Goal: Information Seeking & Learning: Learn about a topic

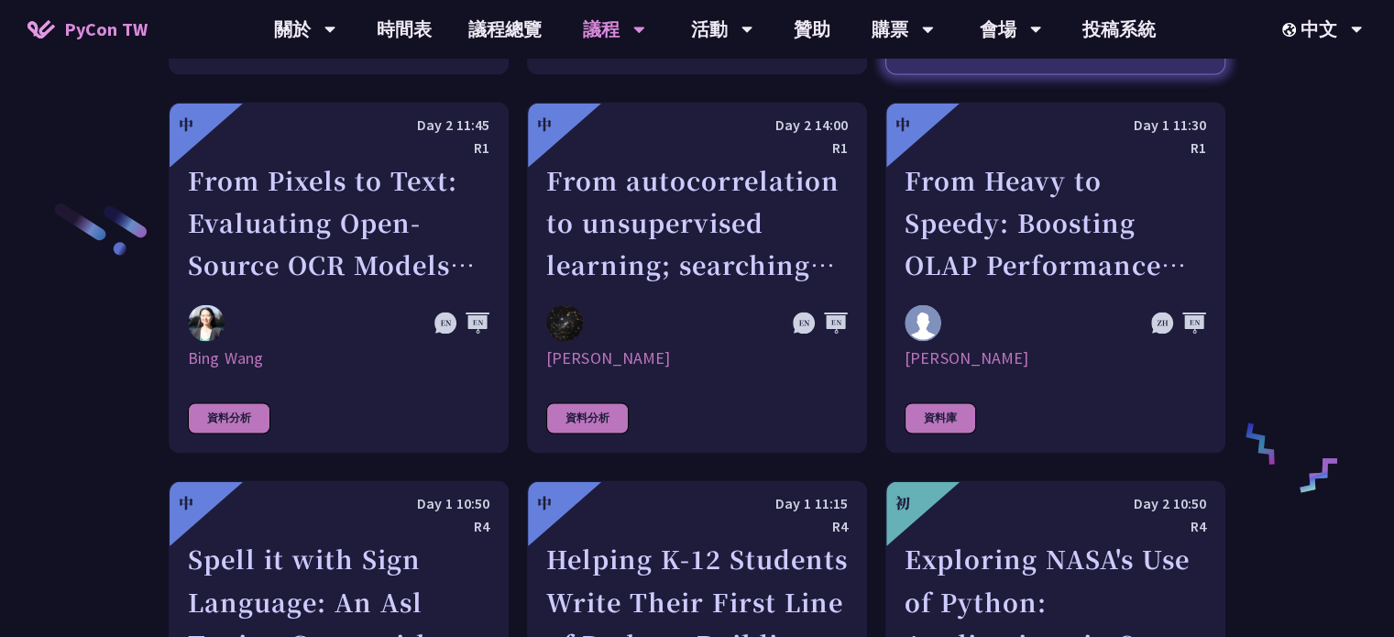
scroll to position [2938, 0]
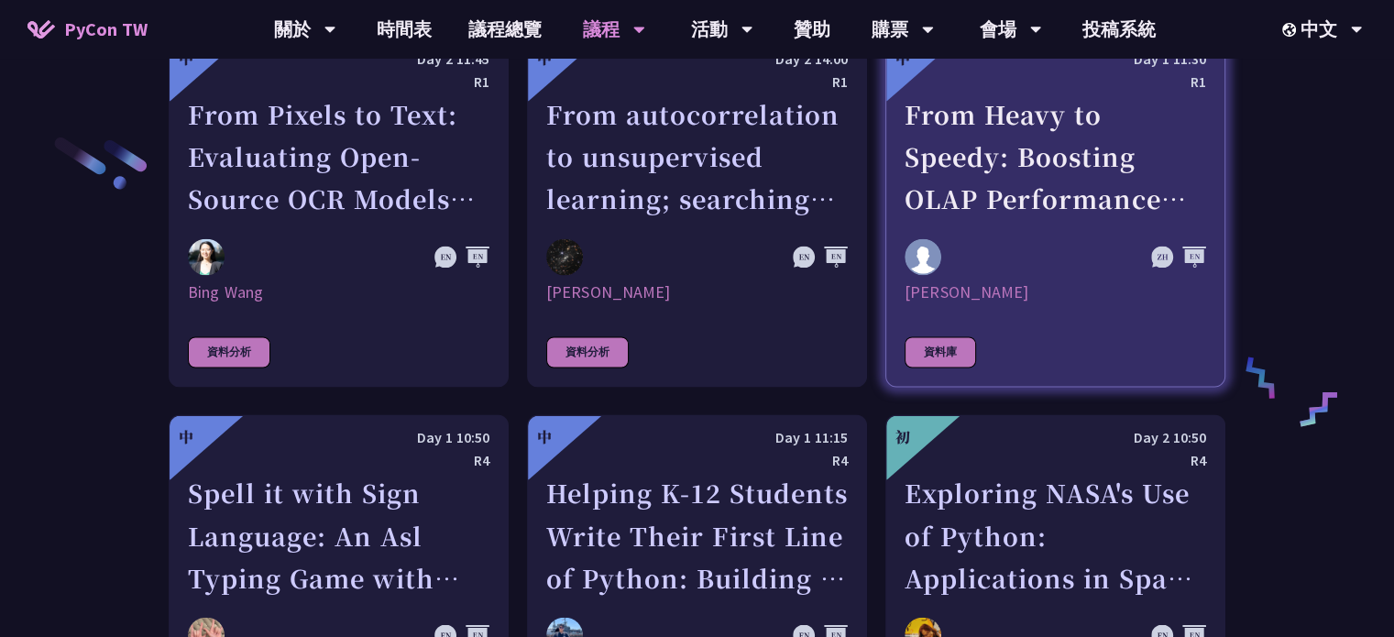
click at [1041, 244] on div at bounding box center [1009, 256] width 211 height 37
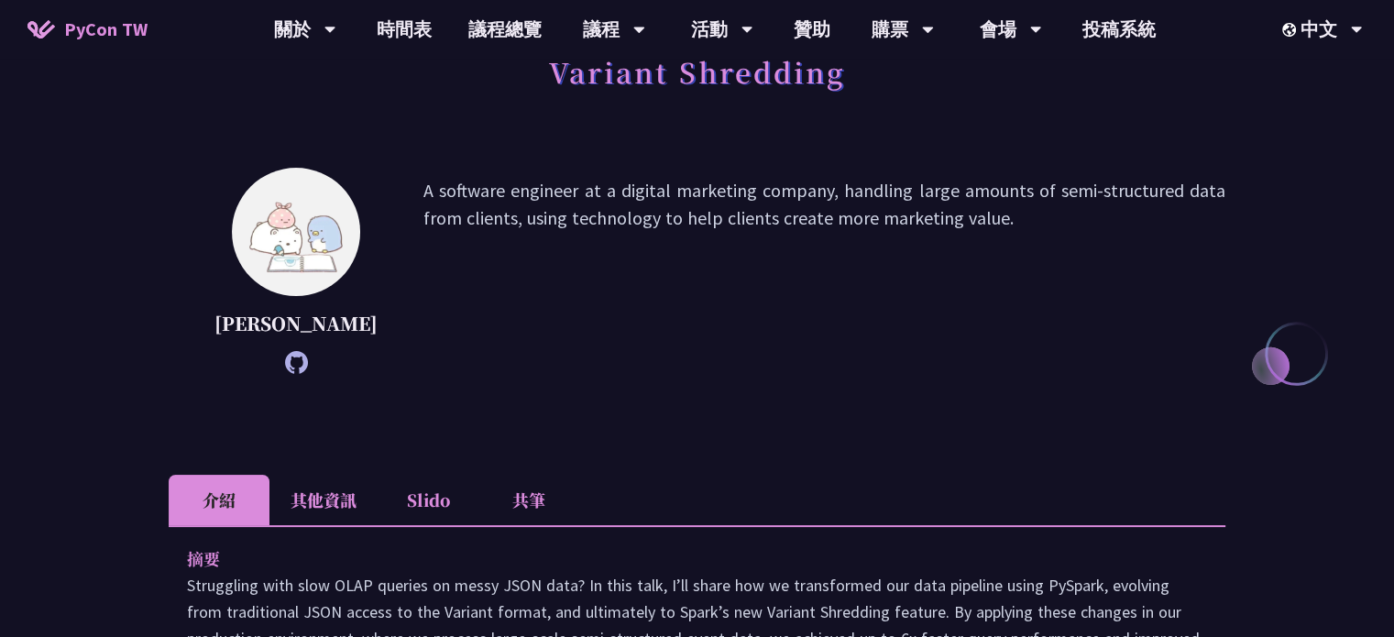
scroll to position [178, 0]
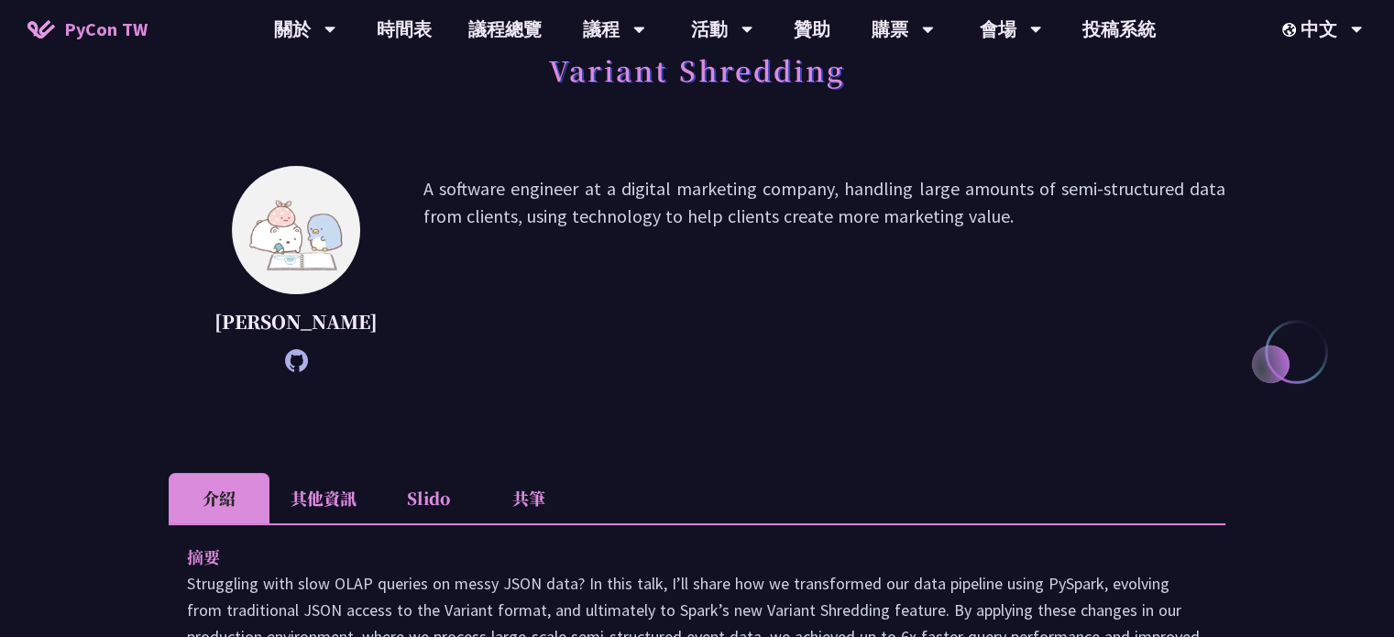
click at [440, 237] on p "A software engineer at a digital marketing company, handling large amounts of s…" at bounding box center [824, 269] width 802 height 188
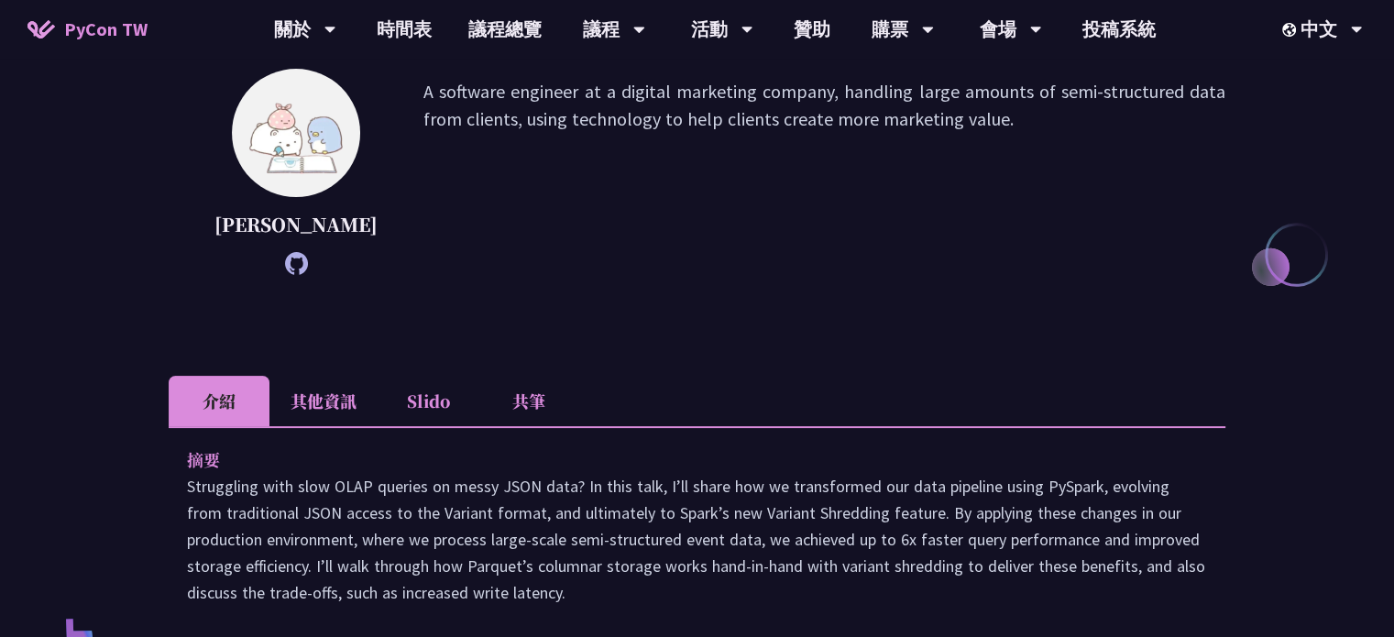
scroll to position [277, 0]
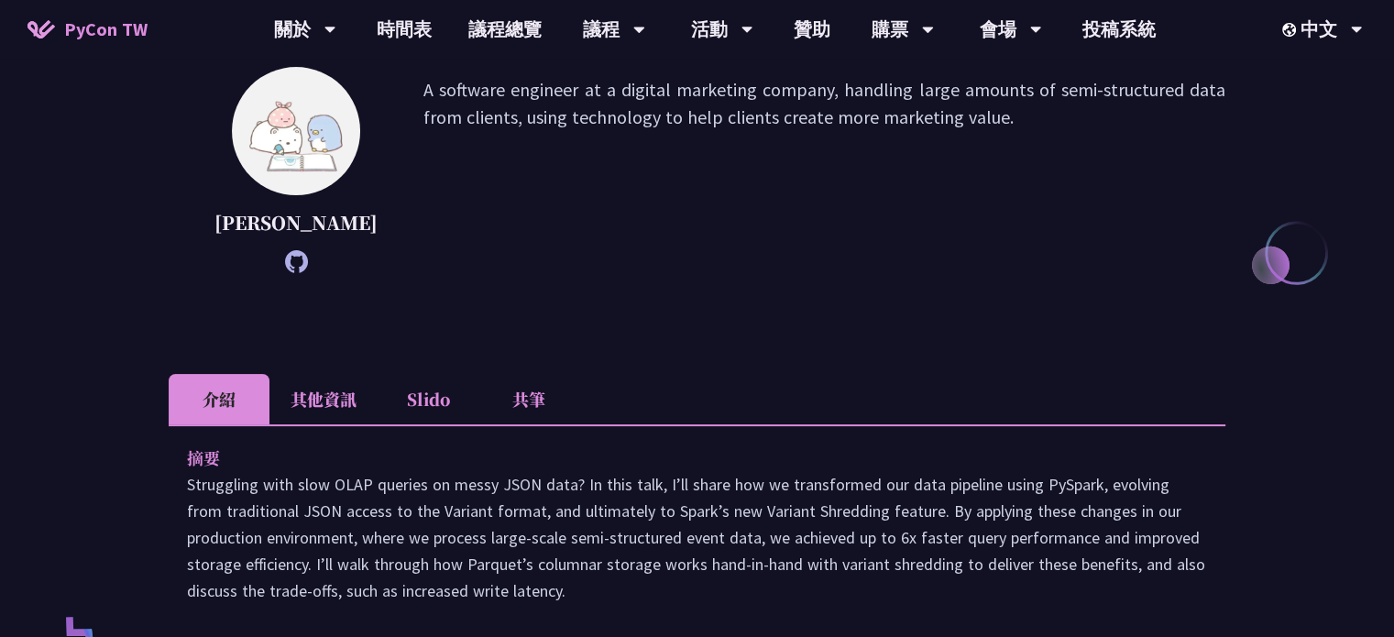
click at [285, 273] on icon at bounding box center [296, 261] width 23 height 23
click at [326, 424] on li "其他資訊" at bounding box center [323, 399] width 108 height 50
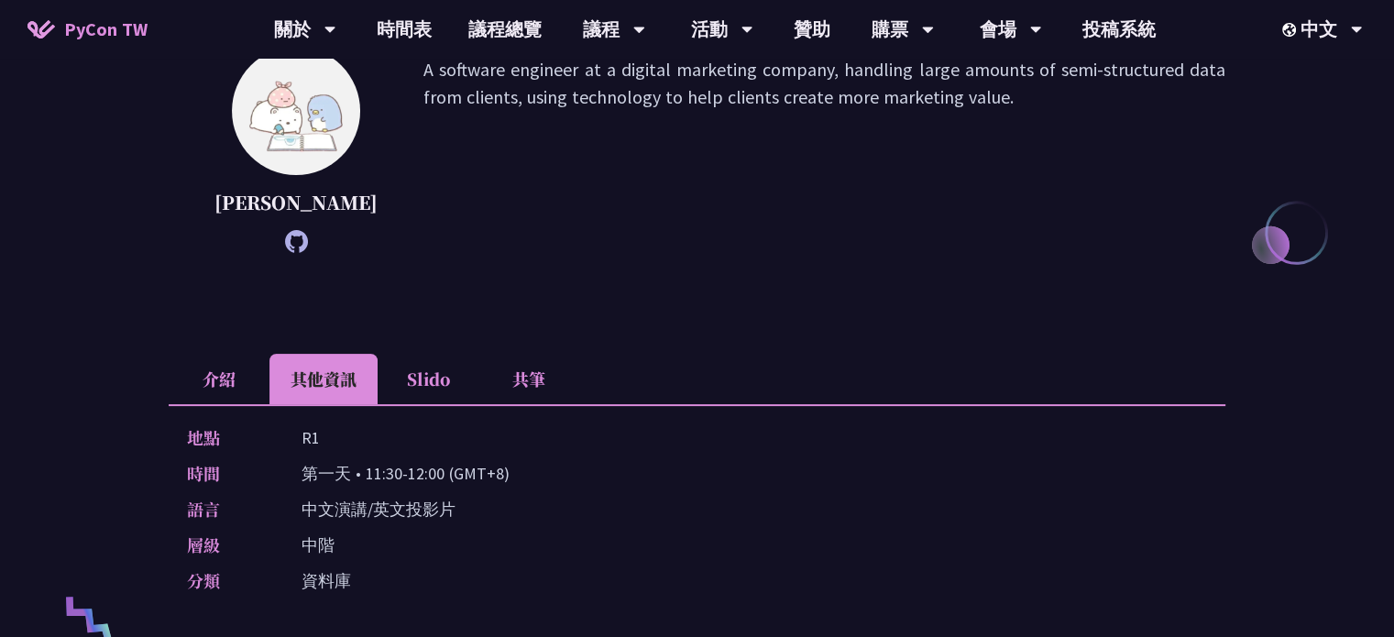
scroll to position [268, 0]
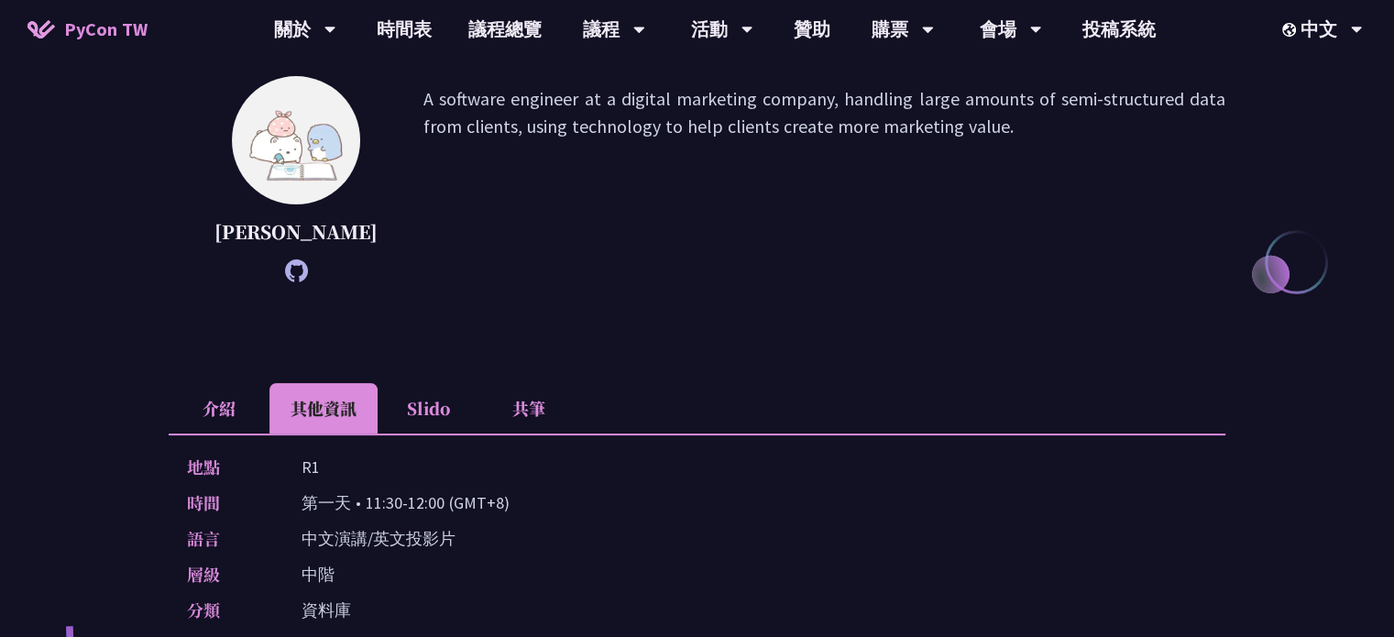
click at [434, 433] on li "Slido" at bounding box center [428, 408] width 101 height 50
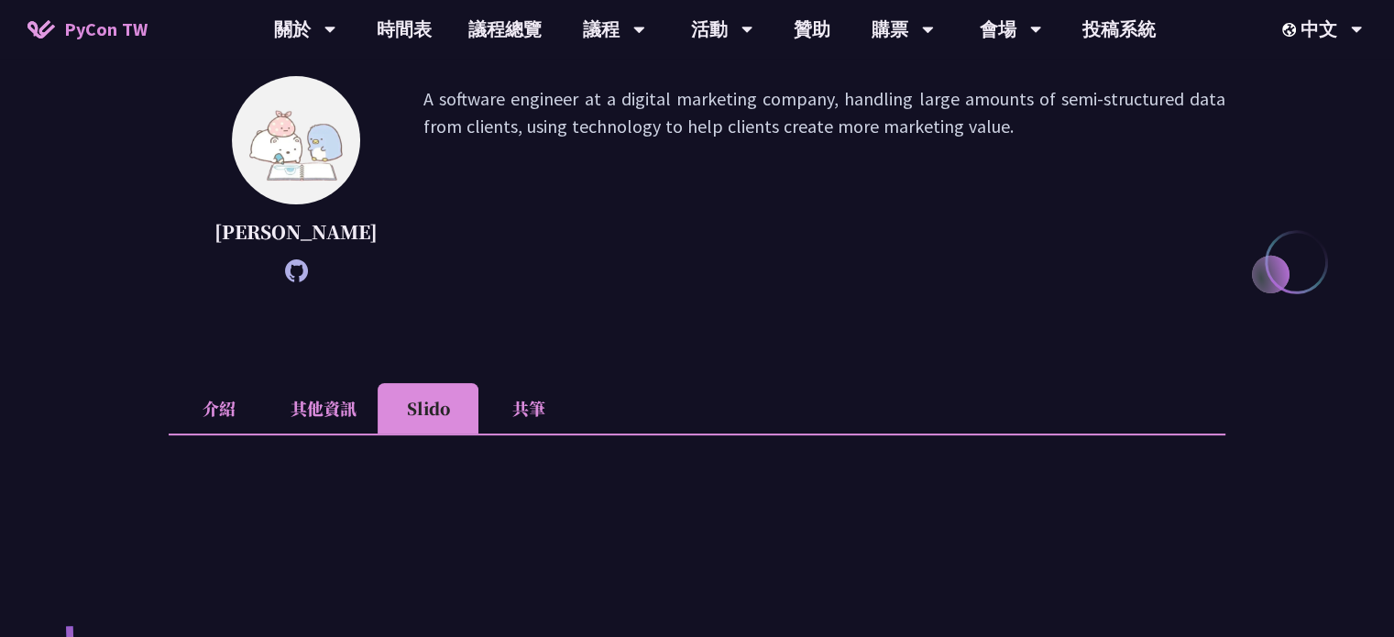
click at [522, 433] on li "共筆" at bounding box center [528, 408] width 101 height 50
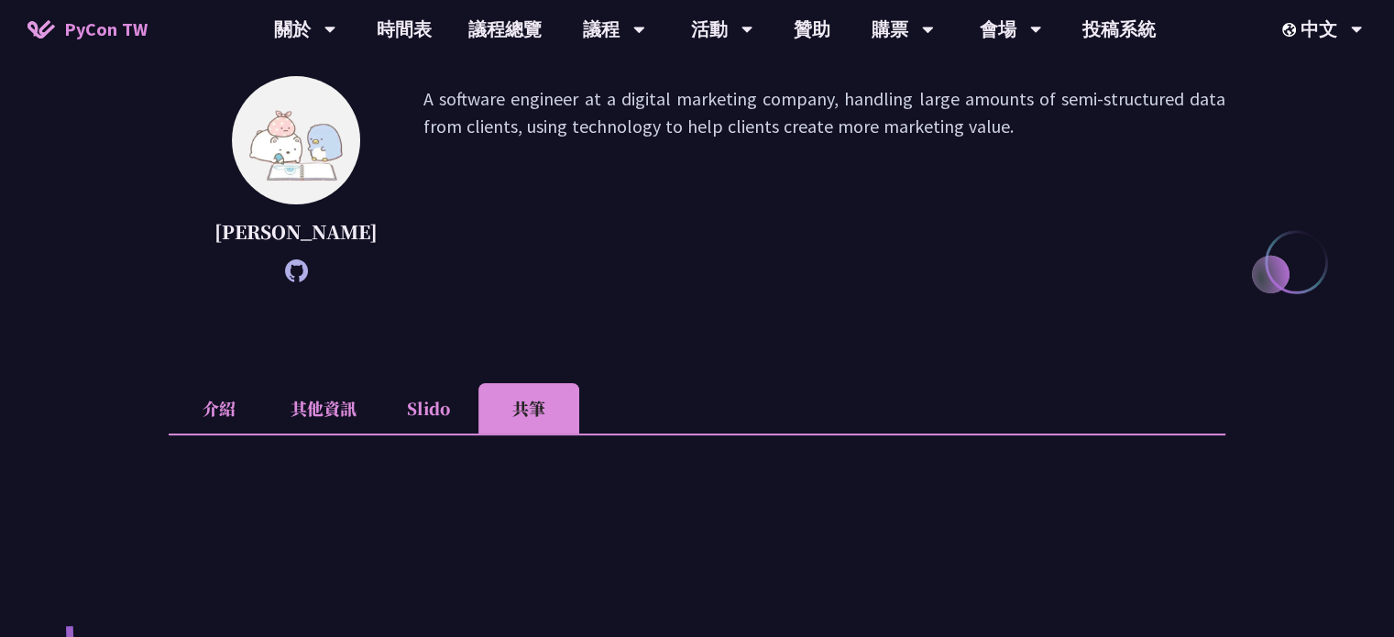
click at [194, 433] on li "介紹" at bounding box center [219, 408] width 101 height 50
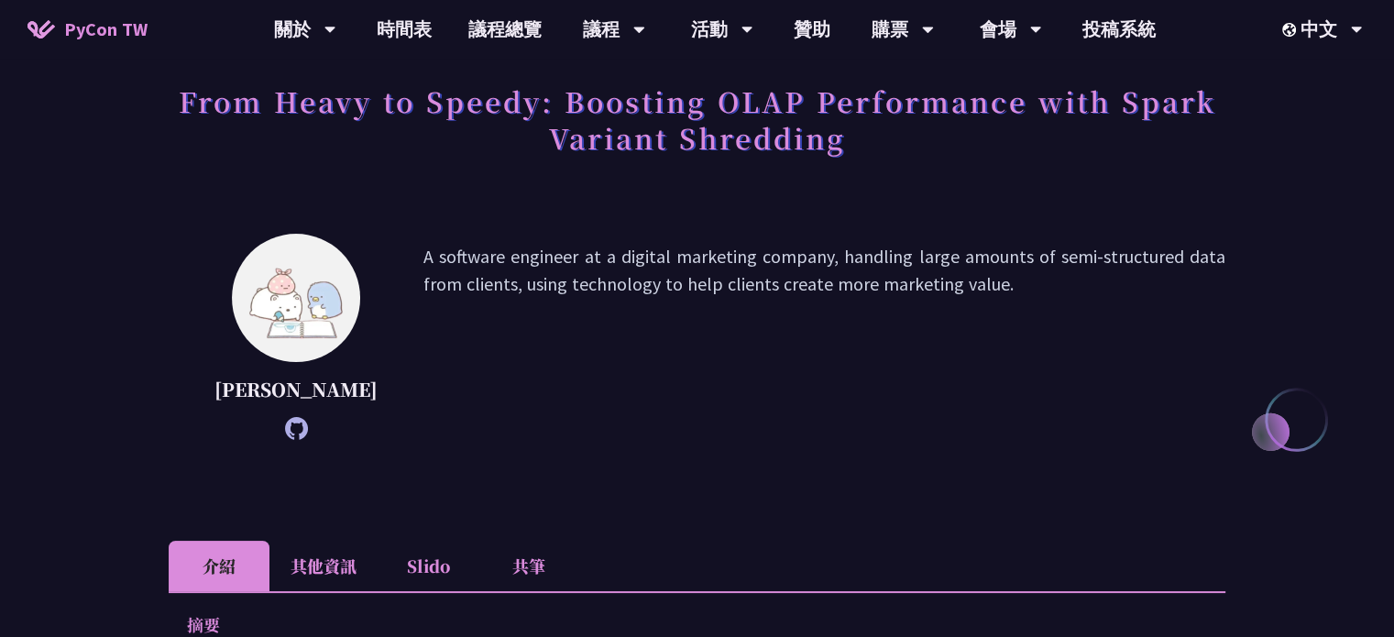
scroll to position [108, 0]
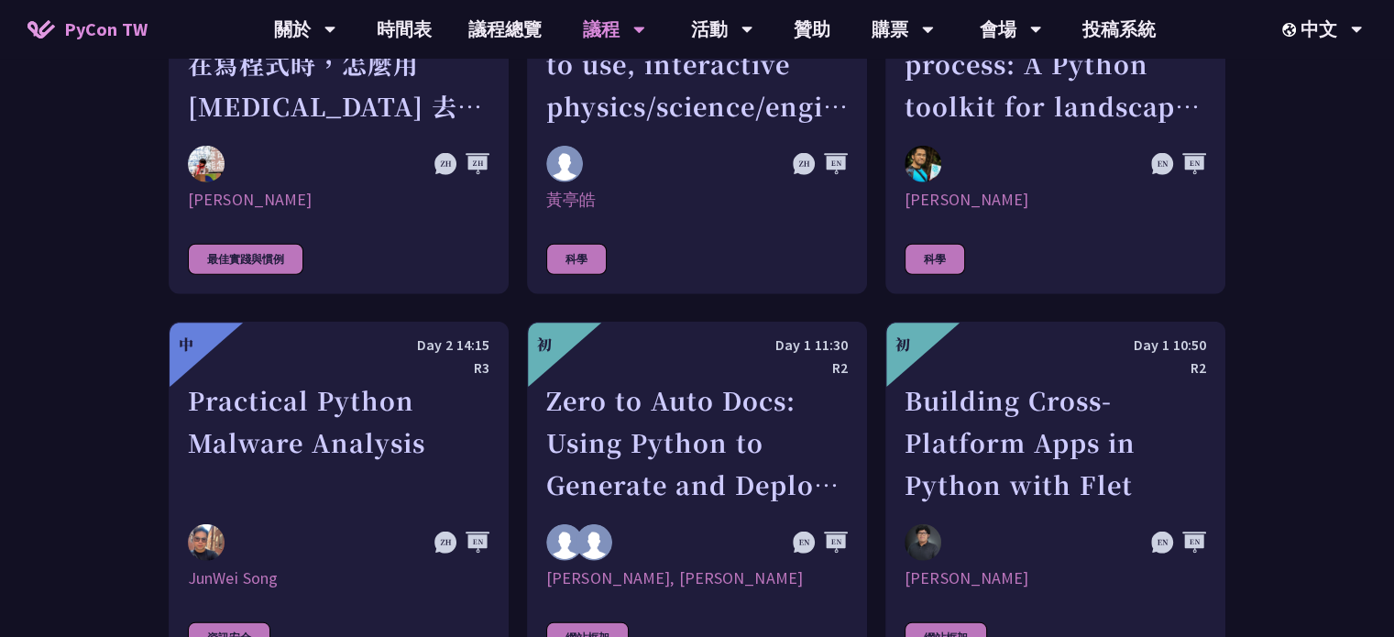
scroll to position [4954, 0]
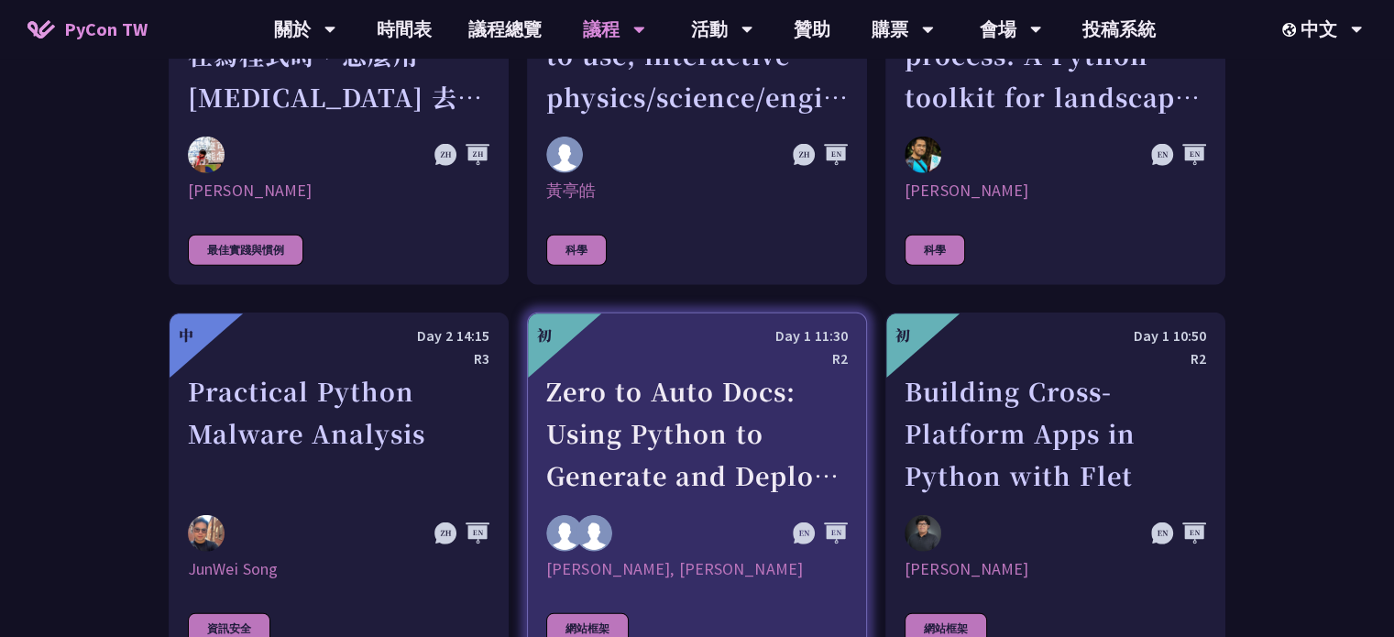
click at [712, 476] on link "初 Day 1 11:30 R2 Zero to Auto Docs: Using Python to Generate and Deploy Static …" at bounding box center [697, 487] width 340 height 351
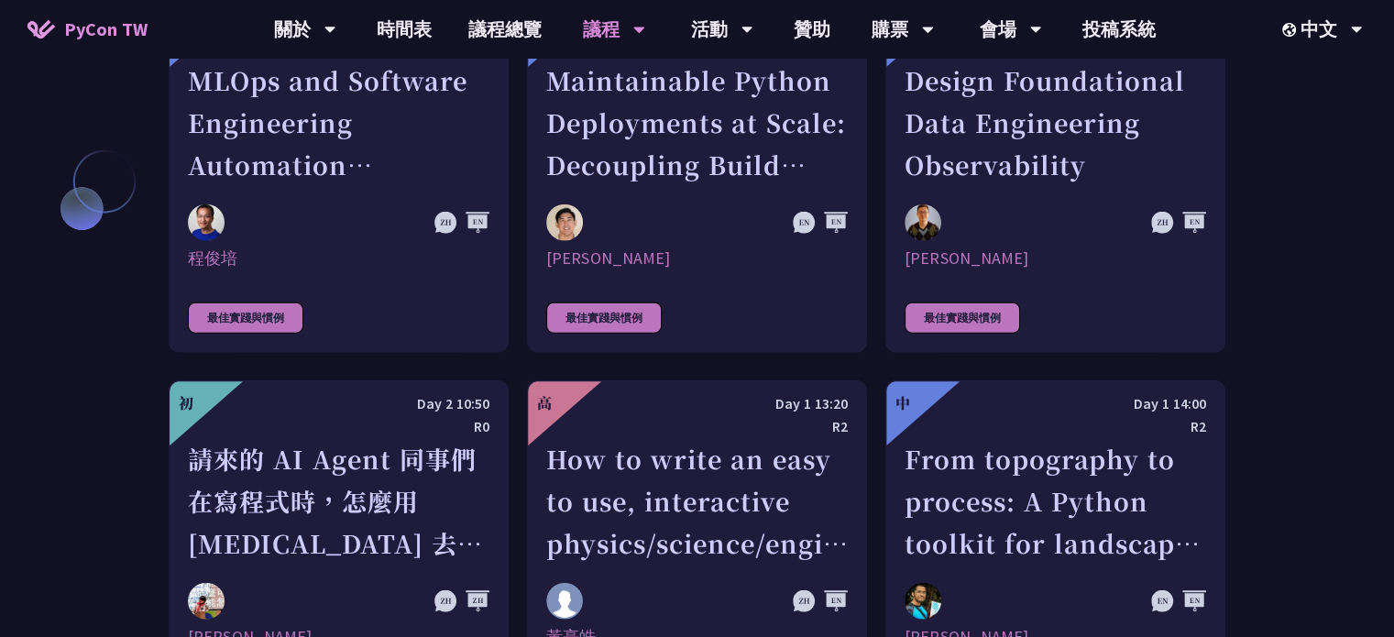
scroll to position [4509, 0]
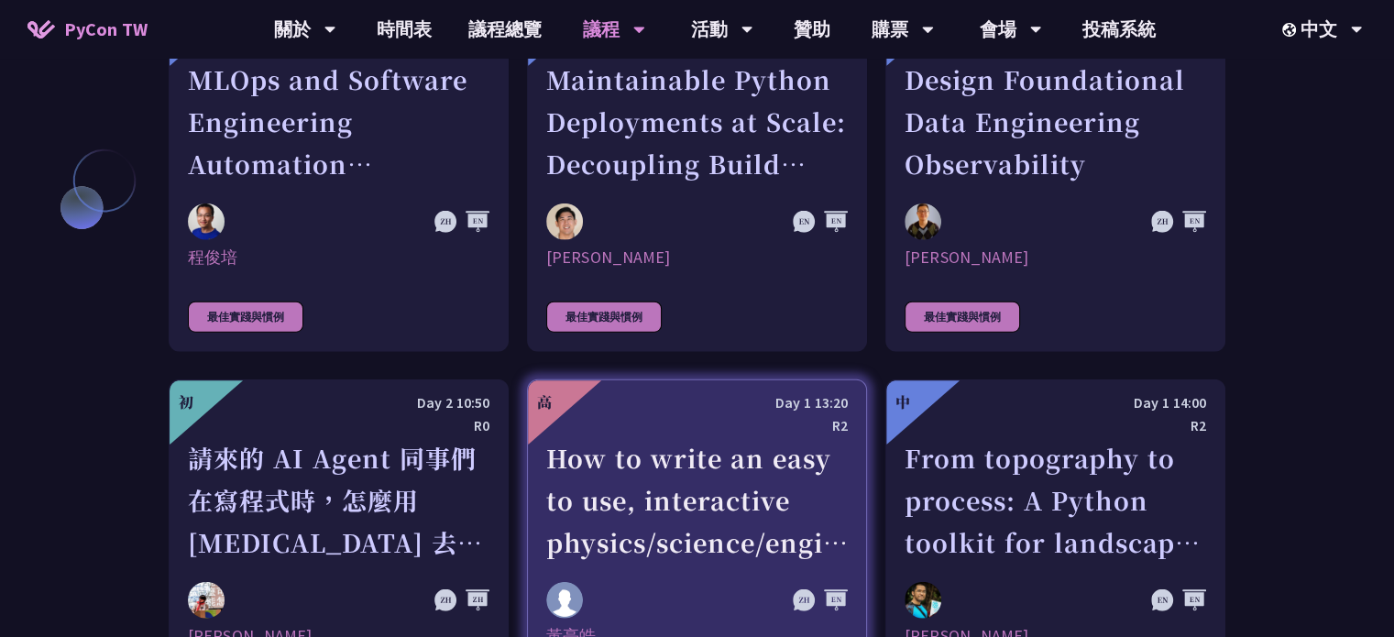
click at [681, 461] on div "How to write an easy to use, interactive physics/science/engineering simulator …" at bounding box center [696, 500] width 301 height 126
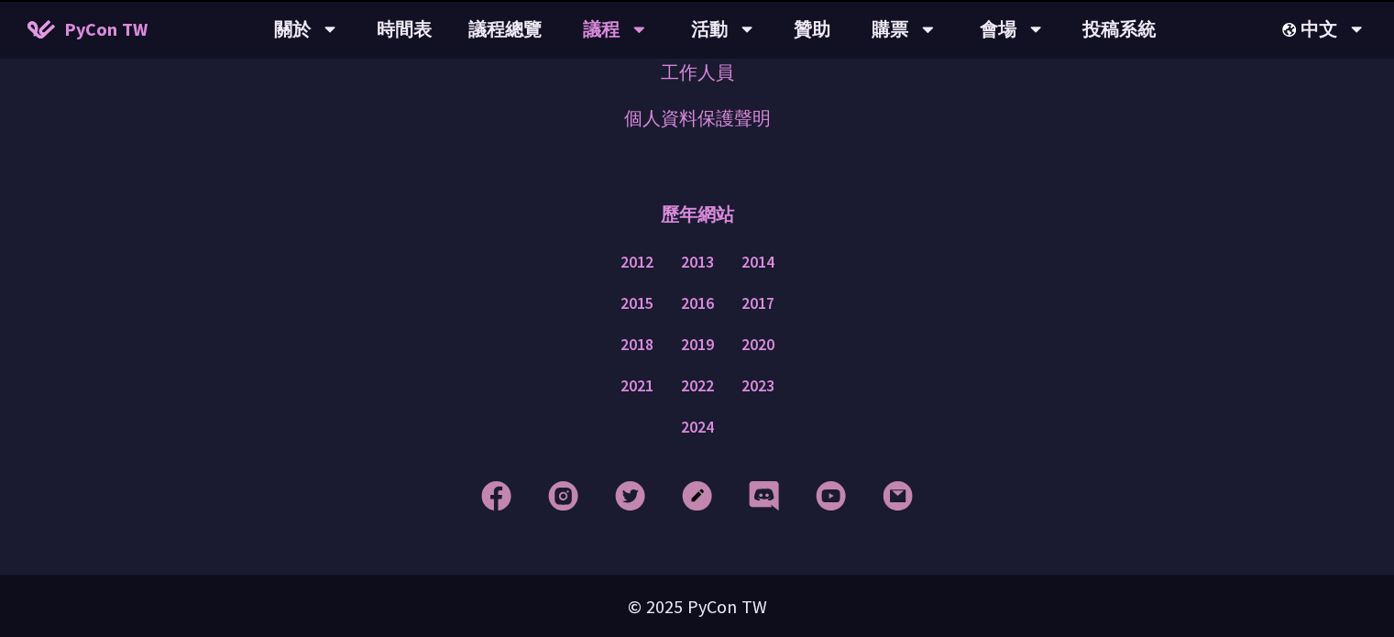
scroll to position [5904, 0]
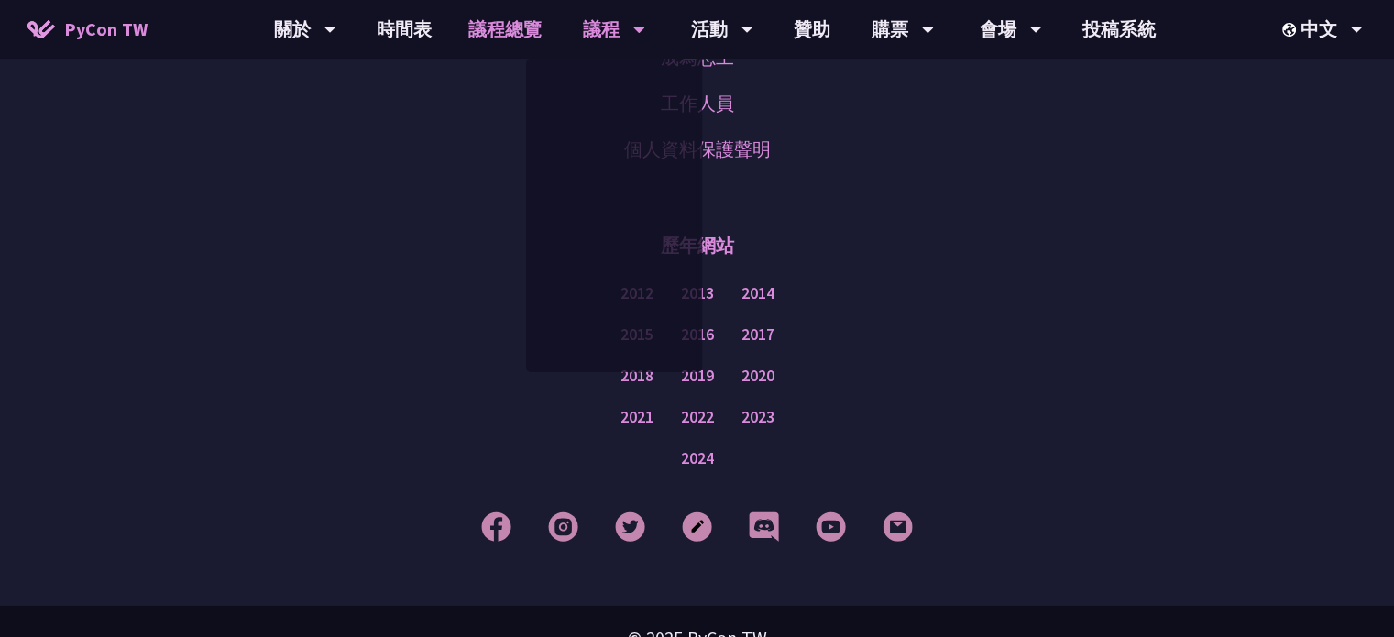
click at [472, 27] on link "議程總覽" at bounding box center [505, 29] width 110 height 59
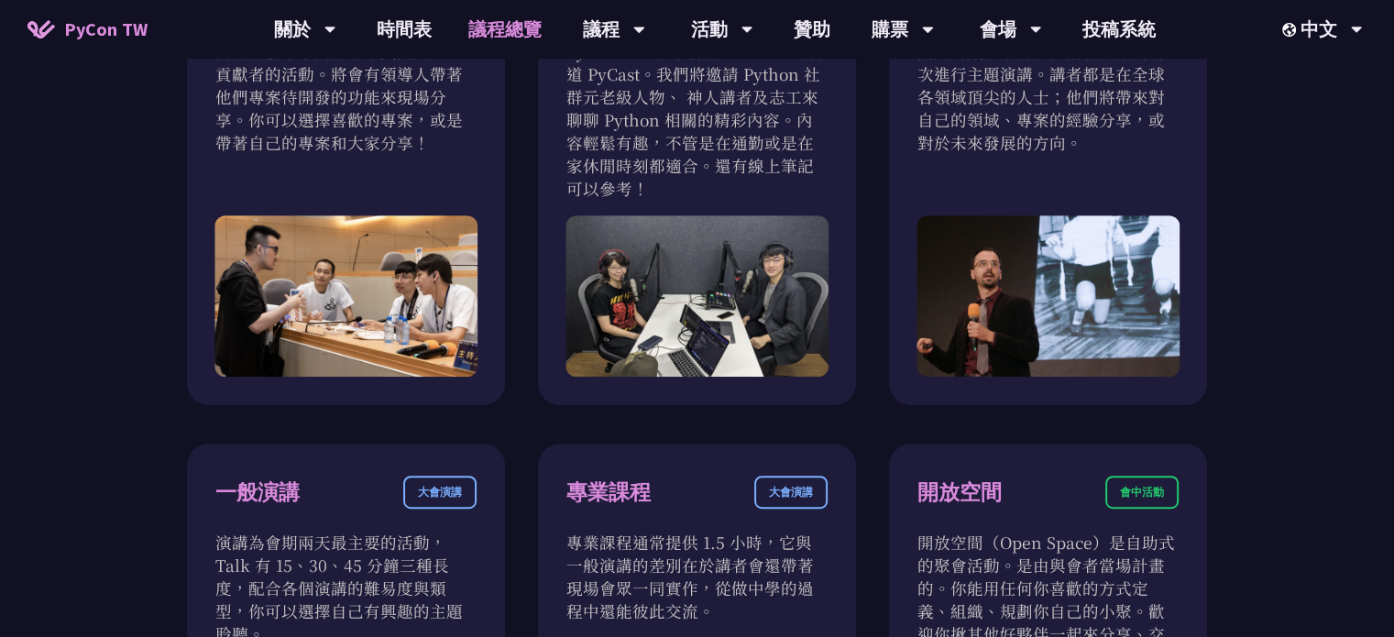
scroll to position [539, 0]
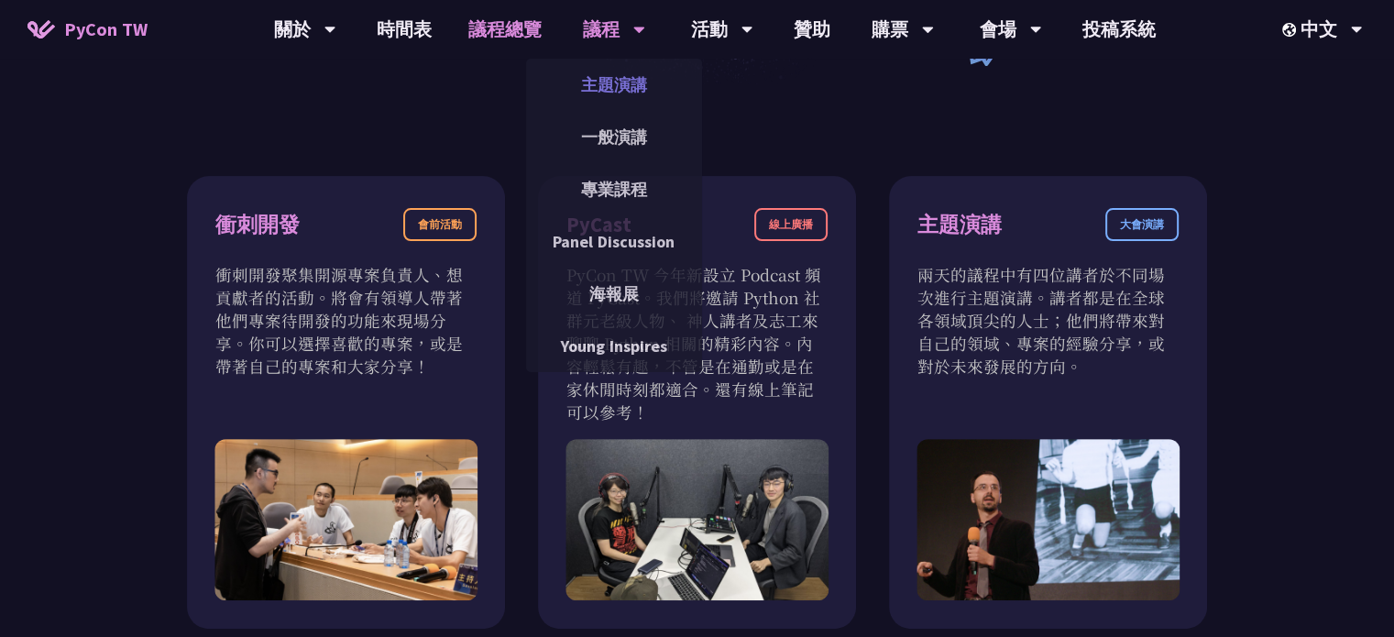
click at [640, 69] on link "主題演講" at bounding box center [614, 84] width 176 height 43
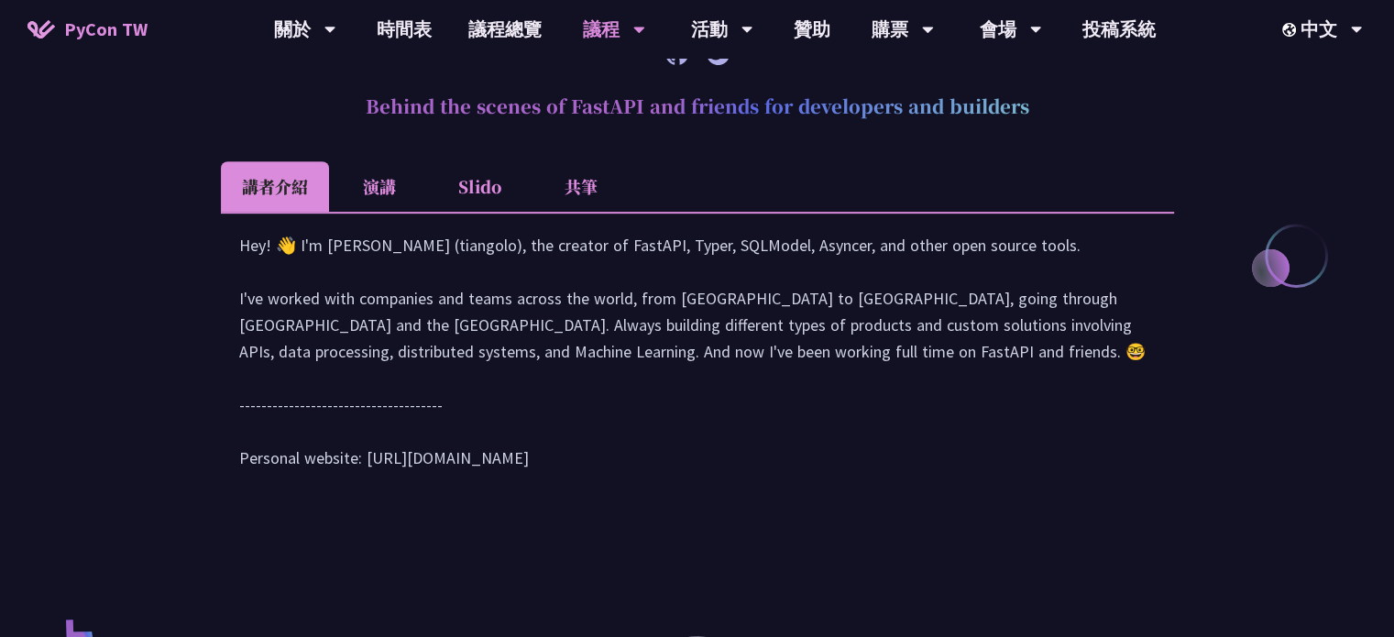
scroll to position [798, 0]
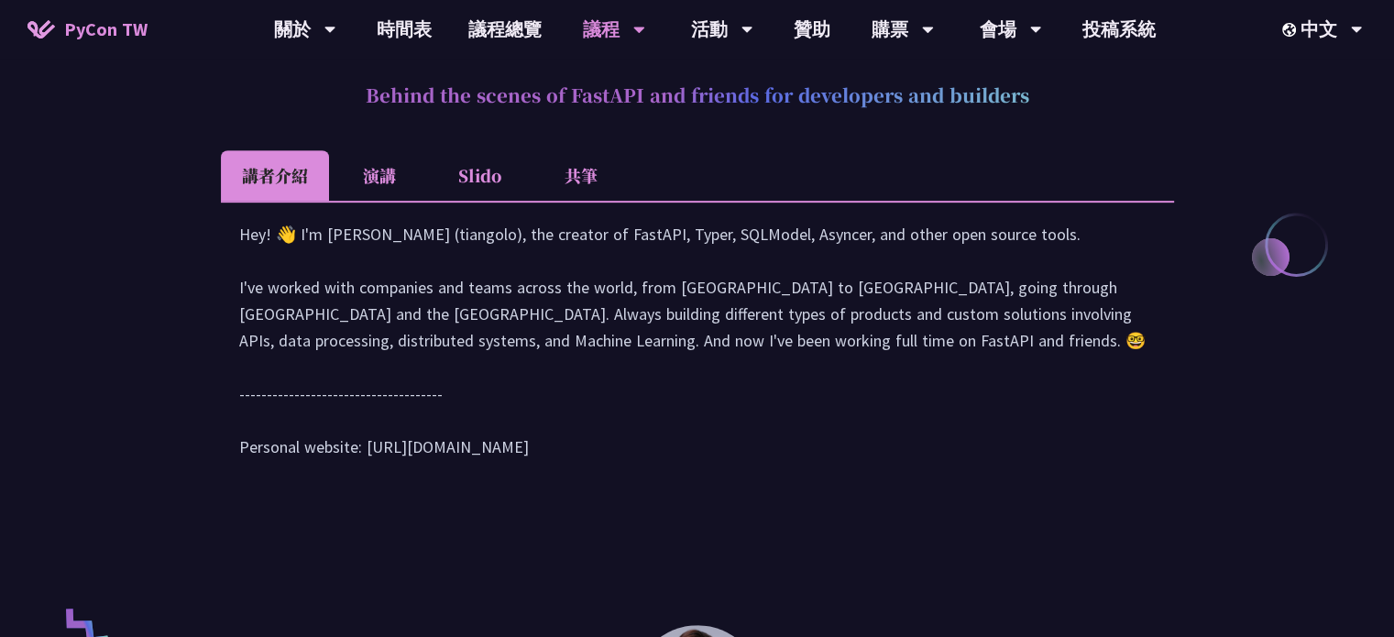
click at [571, 241] on div "Hey! 👋 I'm Sebastián Ramírez (tiangolo), the creator of FastAPI, Typer, SQLMode…" at bounding box center [697, 349] width 916 height 257
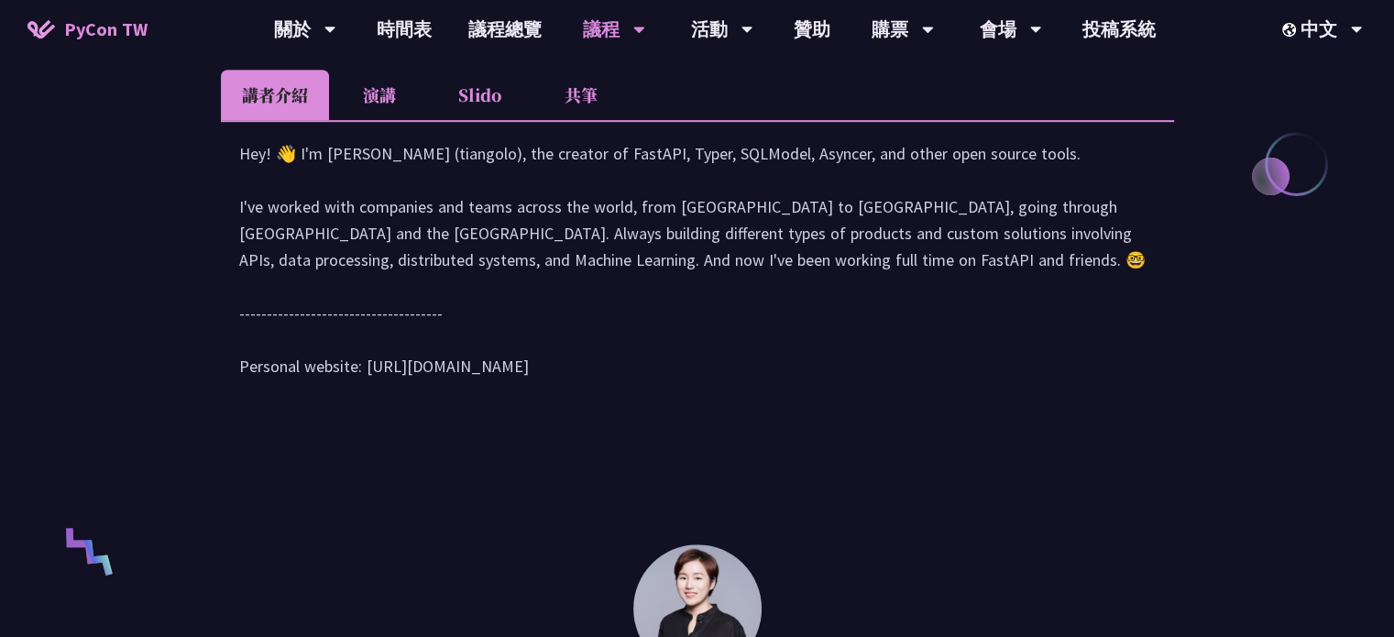
scroll to position [881, 0]
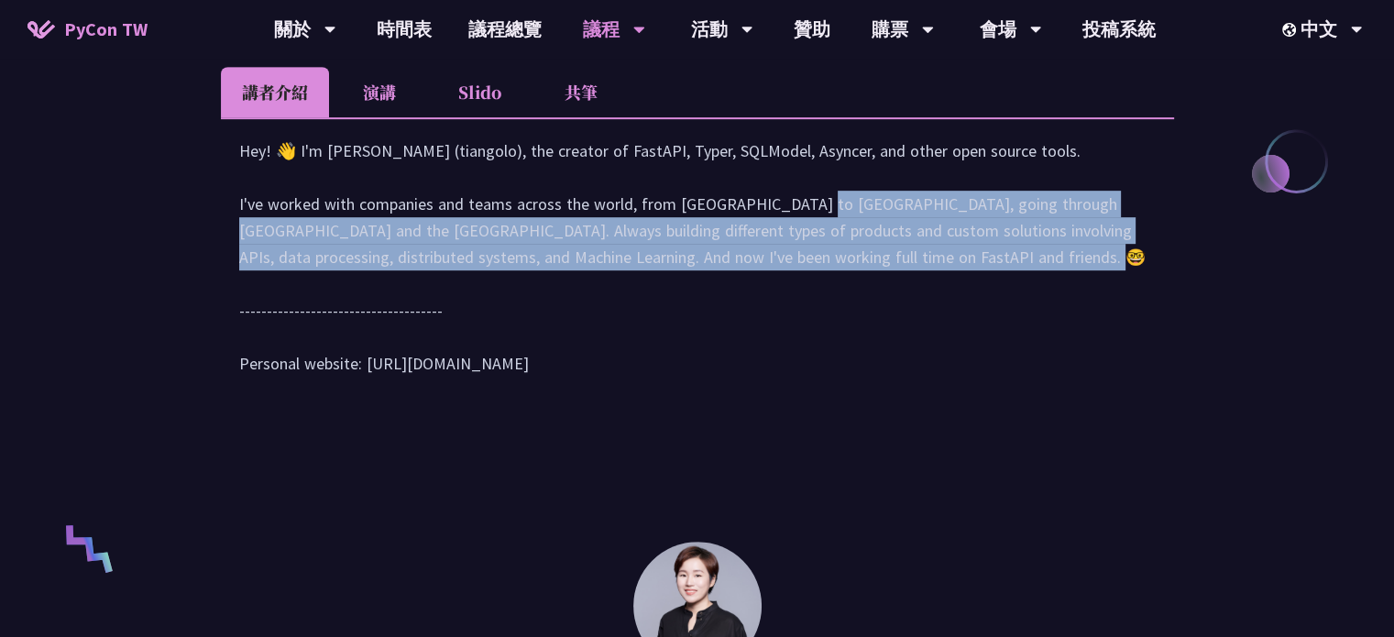
drag, startPoint x: 602, startPoint y: 223, endPoint x: 788, endPoint y: 279, distance: 194.5
click at [788, 279] on div "Hey! 👋 I'm Sebastián Ramírez (tiangolo), the creator of FastAPI, Typer, SQLMode…" at bounding box center [697, 265] width 916 height 257
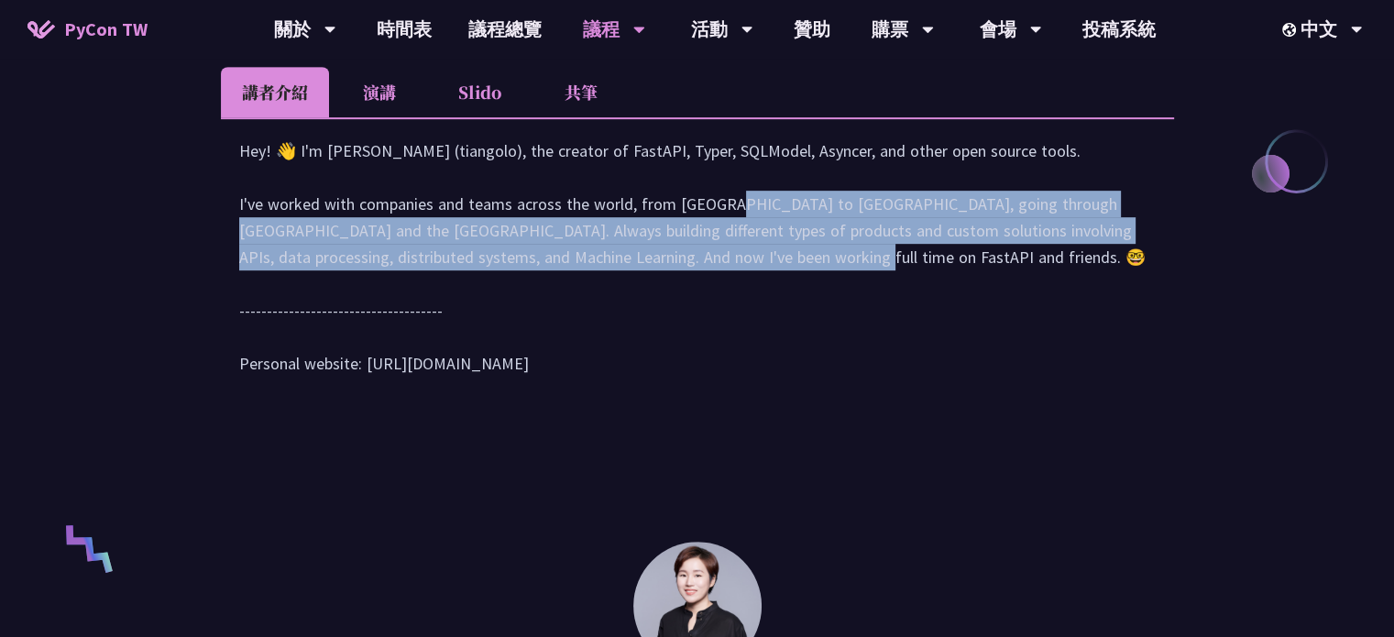
drag, startPoint x: 524, startPoint y: 235, endPoint x: 517, endPoint y: 287, distance: 52.7
click at [517, 287] on div "Hey! 👋 I'm Sebastián Ramírez (tiangolo), the creator of FastAPI, Typer, SQLMode…" at bounding box center [697, 265] width 916 height 257
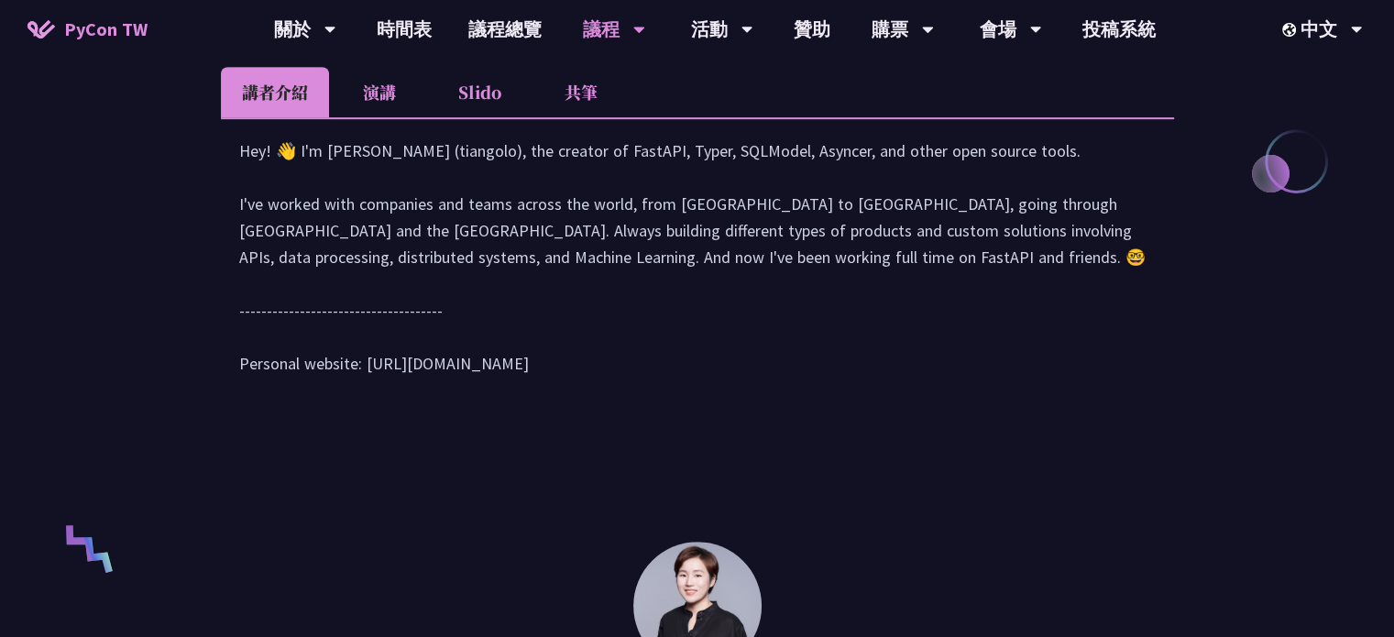
drag, startPoint x: 366, startPoint y: 389, endPoint x: 535, endPoint y: 399, distance: 169.8
click at [535, 395] on div "Hey! 👋 I'm Sebastián Ramírez (tiangolo), the creator of FastAPI, Typer, SQLMode…" at bounding box center [697, 265] width 916 height 257
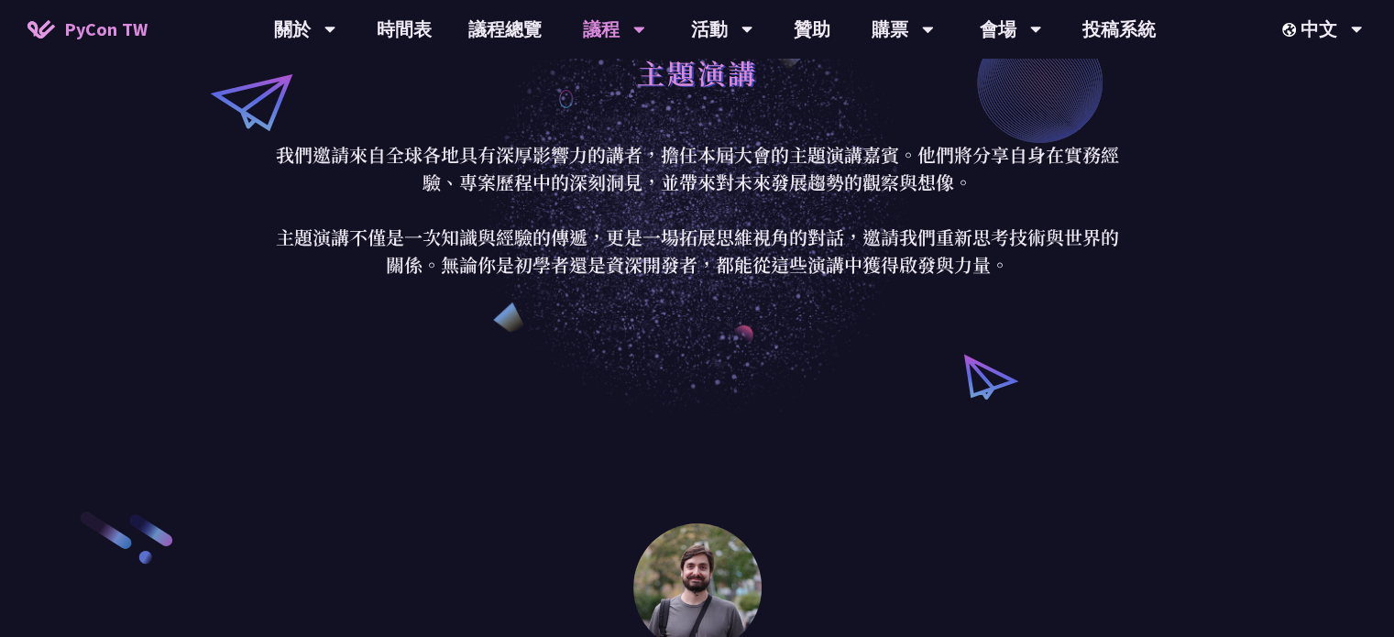
scroll to position [0, 0]
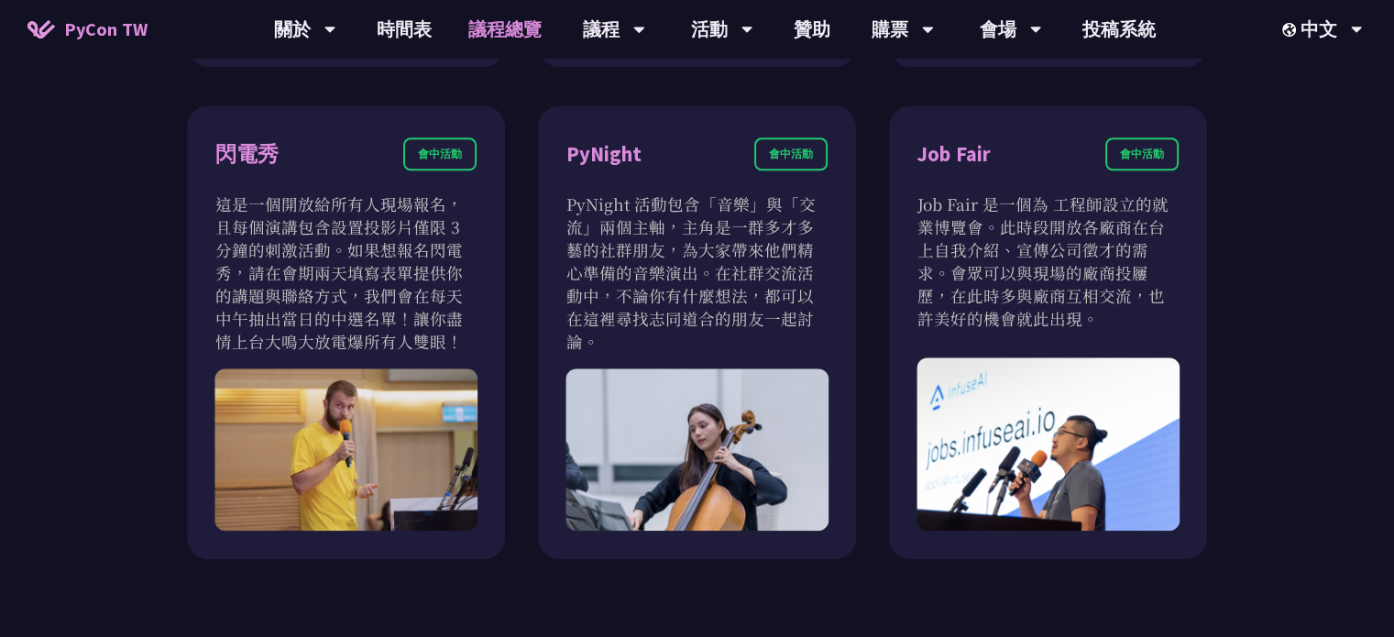
scroll to position [1580, 0]
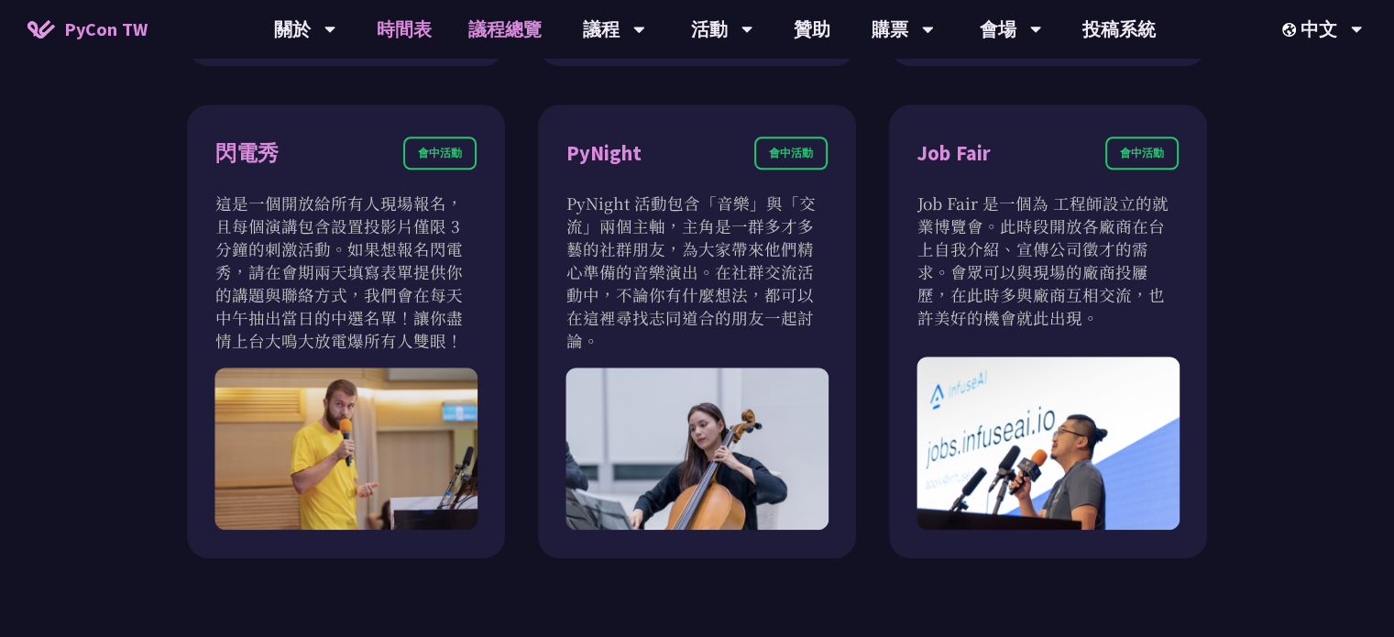
click at [447, 21] on link "時間表" at bounding box center [404, 29] width 92 height 59
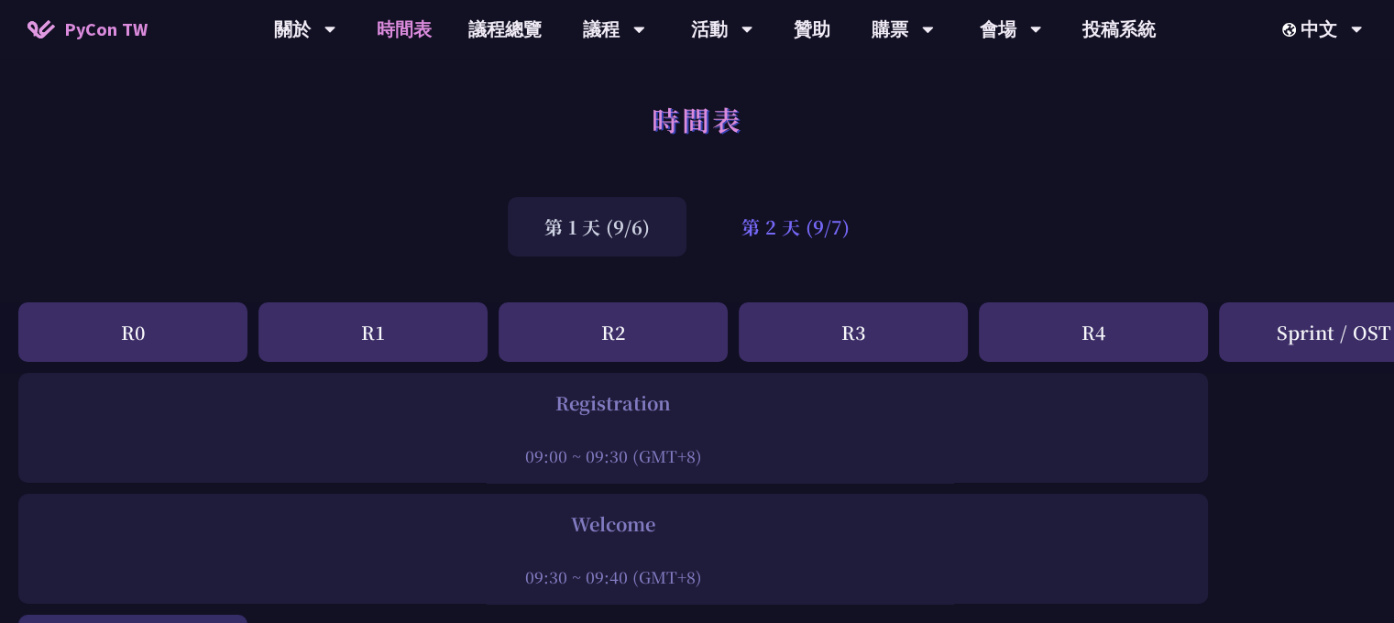
click at [784, 245] on div "第 2 天 (9/7)" at bounding box center [795, 227] width 181 height 60
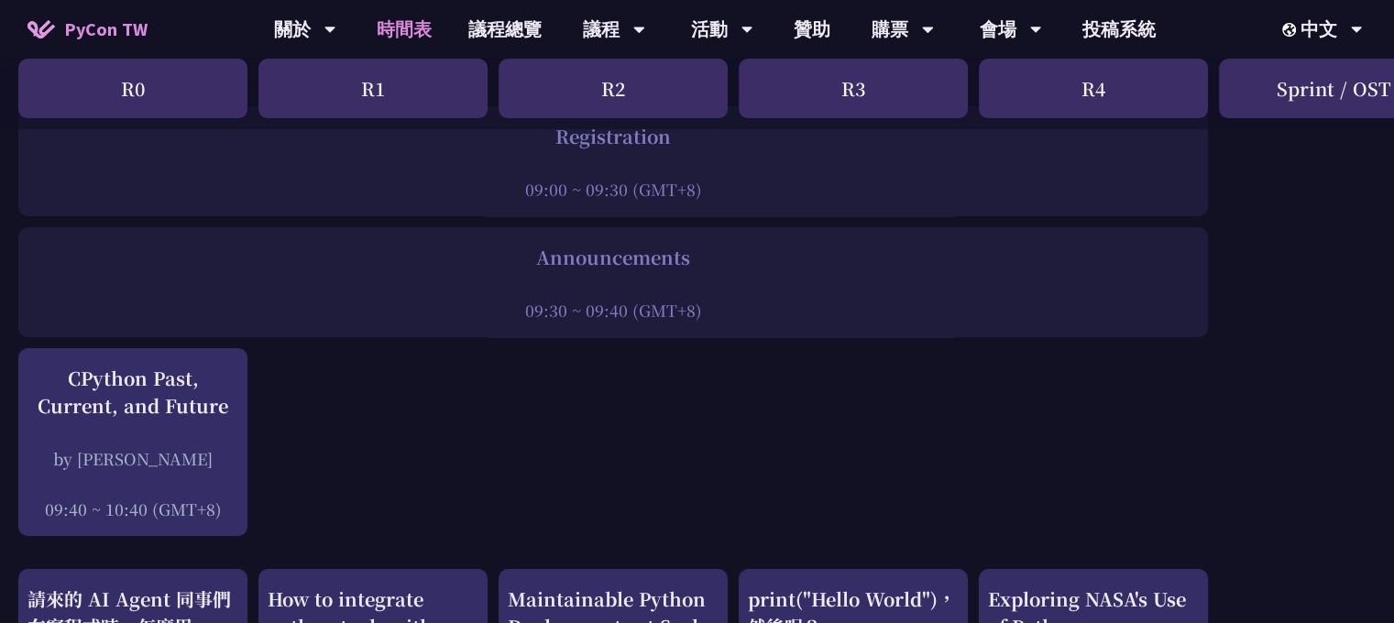
scroll to position [156, 0]
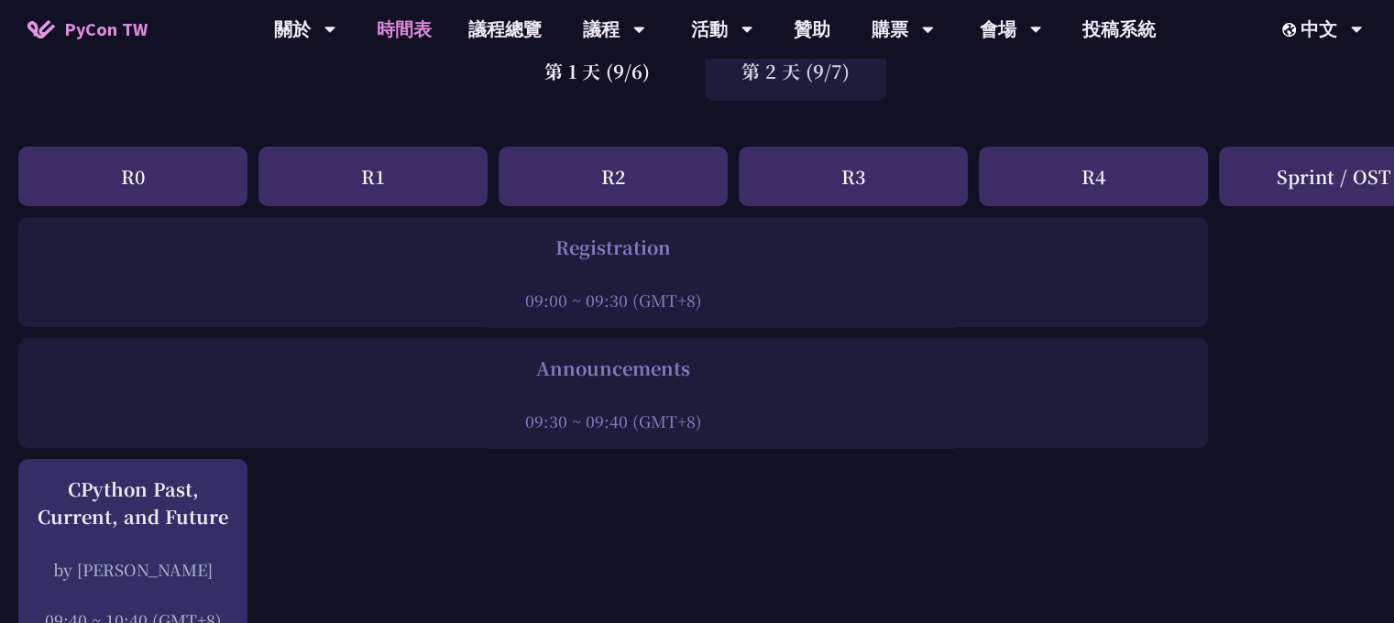
click at [362, 187] on div "R1" at bounding box center [372, 177] width 229 height 60
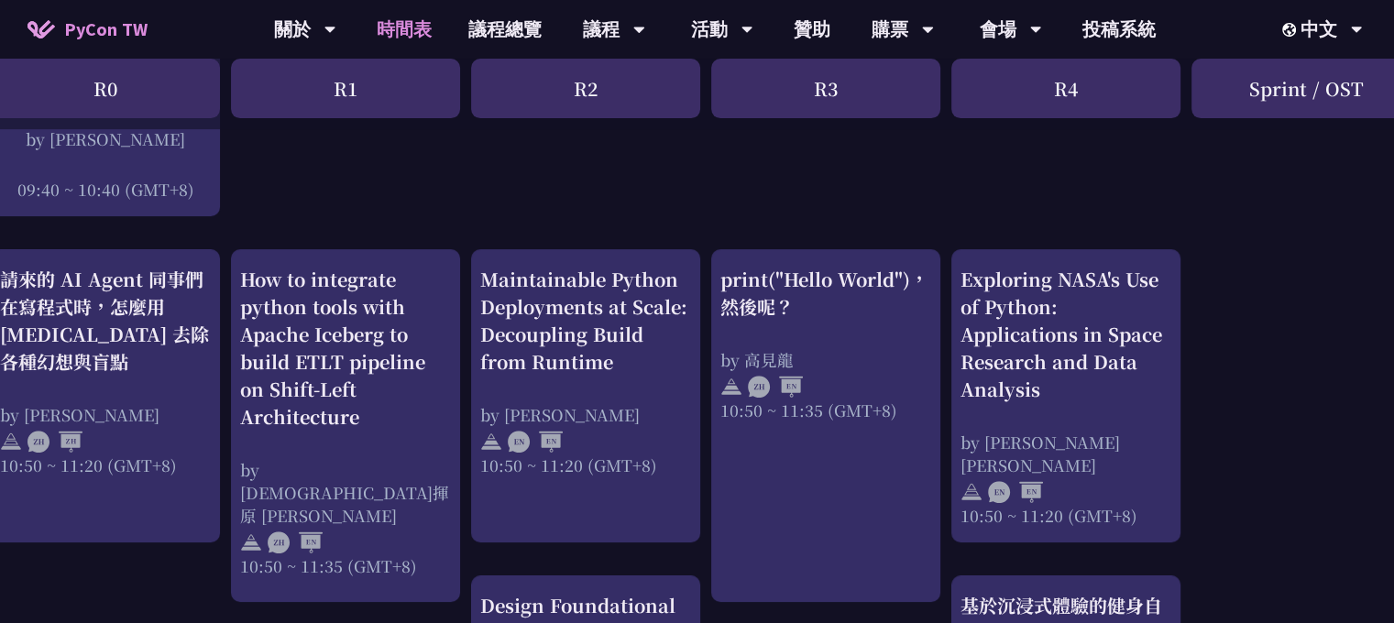
scroll to position [596, 27]
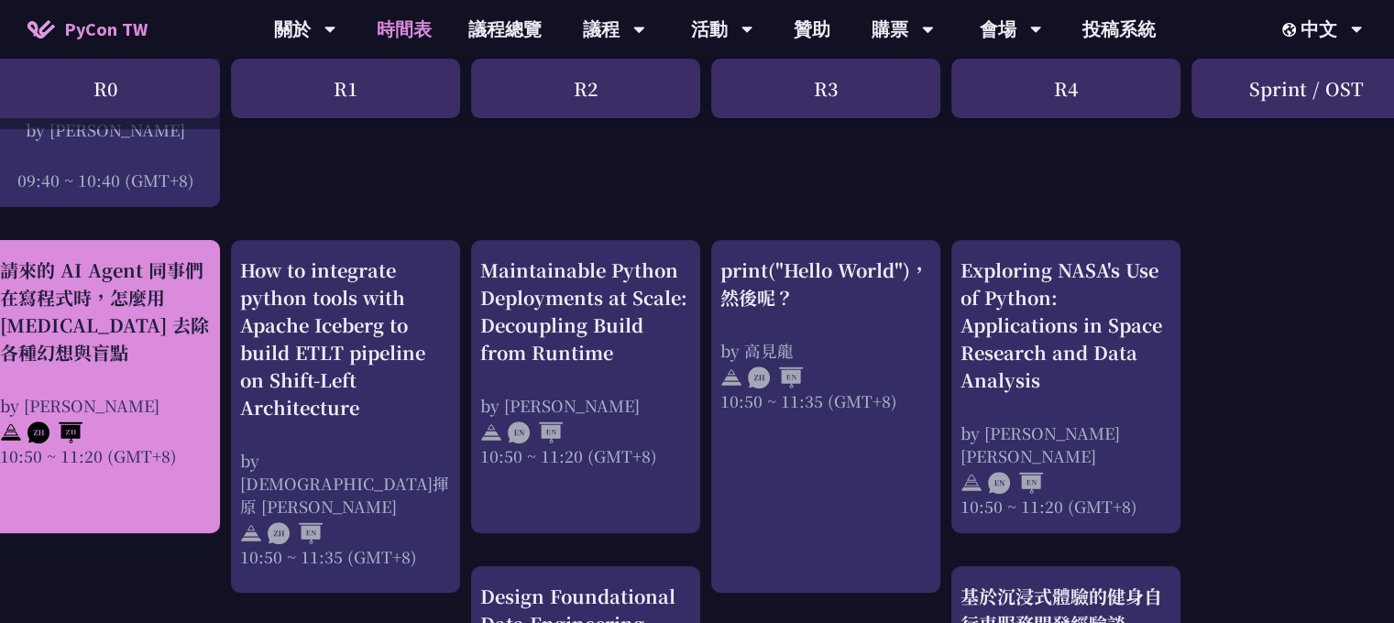
click at [123, 375] on div "請來的 AI Agent 同事們在寫程式時，怎麼用 [MEDICAL_DATA] 去除各種幻想與盲點 by [PERSON_NAME] 10:50 ~ 11:…" at bounding box center [105, 362] width 211 height 211
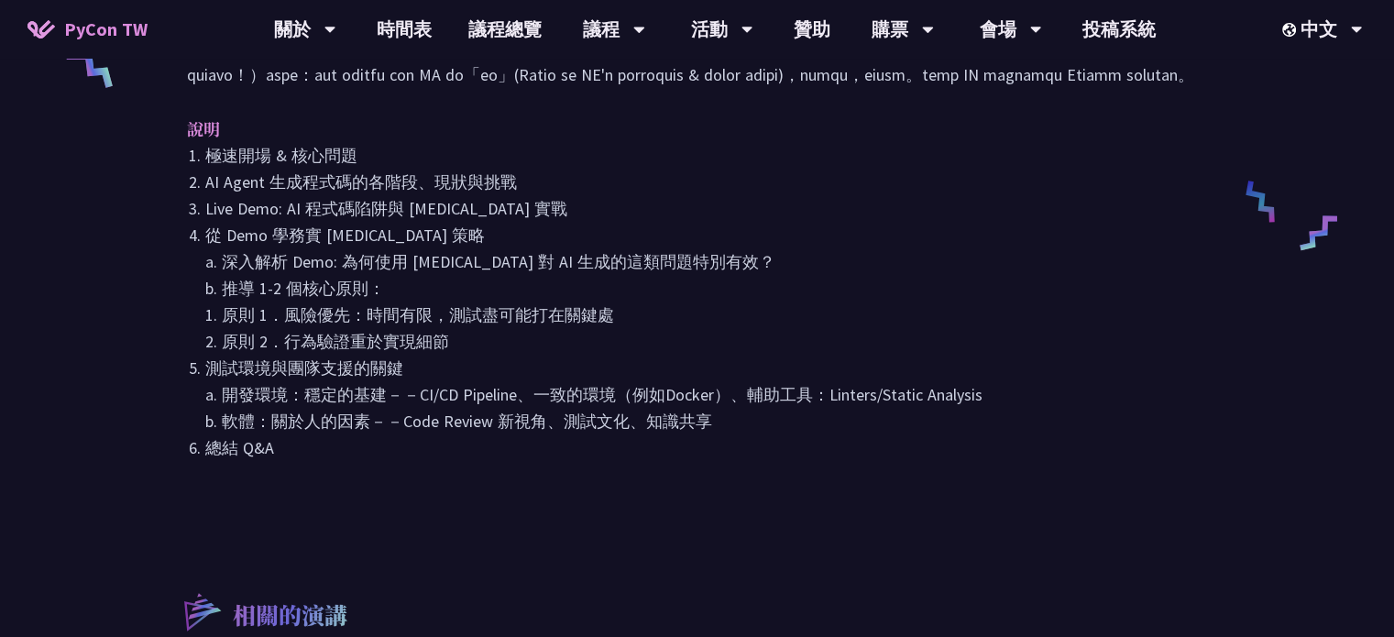
scroll to position [854, 0]
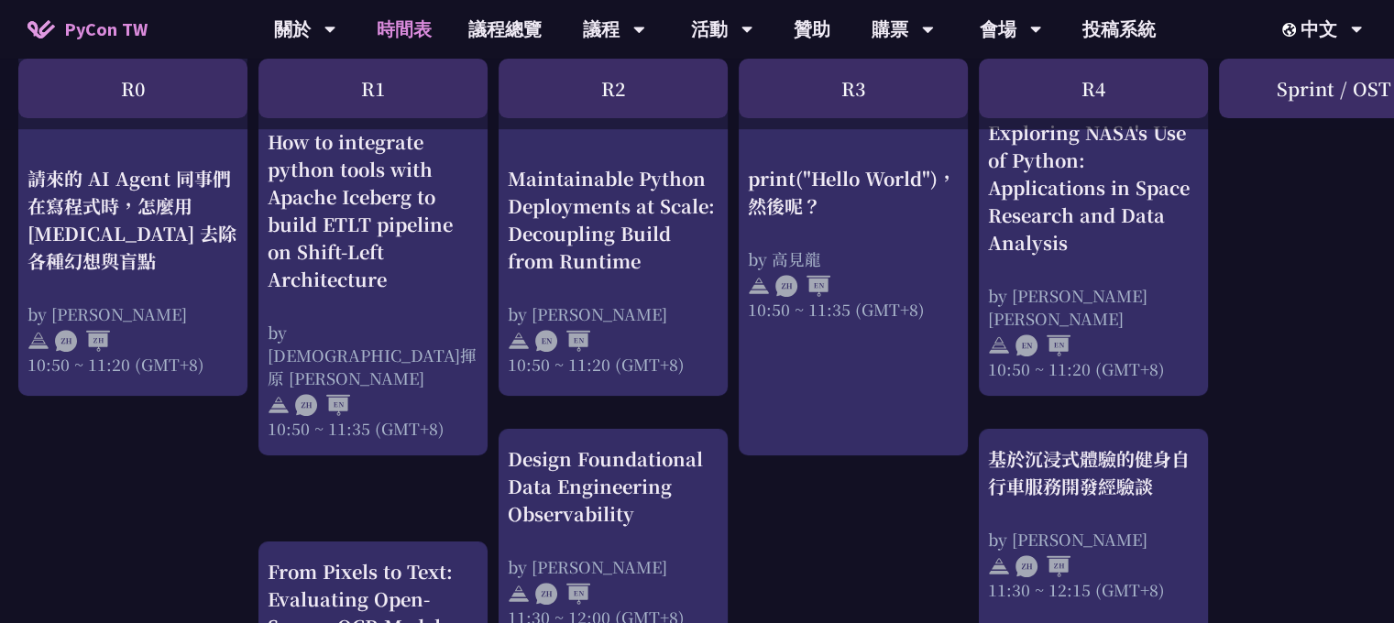
scroll to position [651, 0]
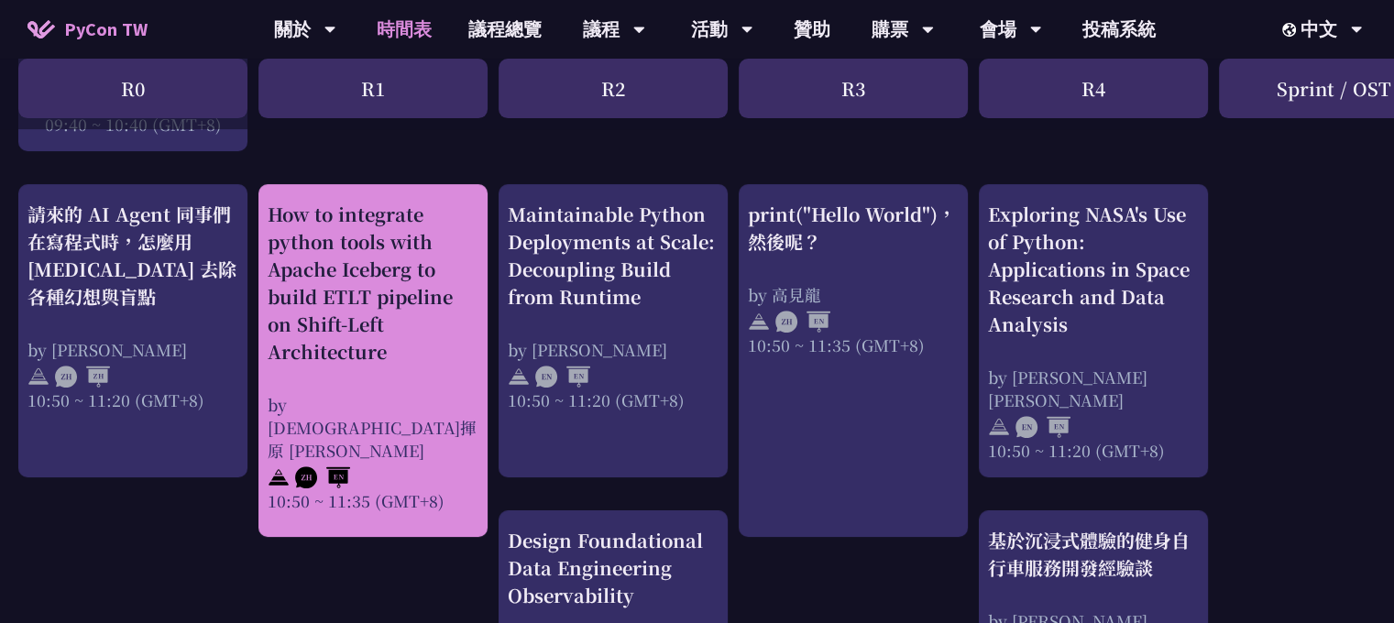
click at [383, 340] on div "How to integrate python tools with Apache Iceberg to build ETLT pipeline on Shi…" at bounding box center [373, 283] width 211 height 165
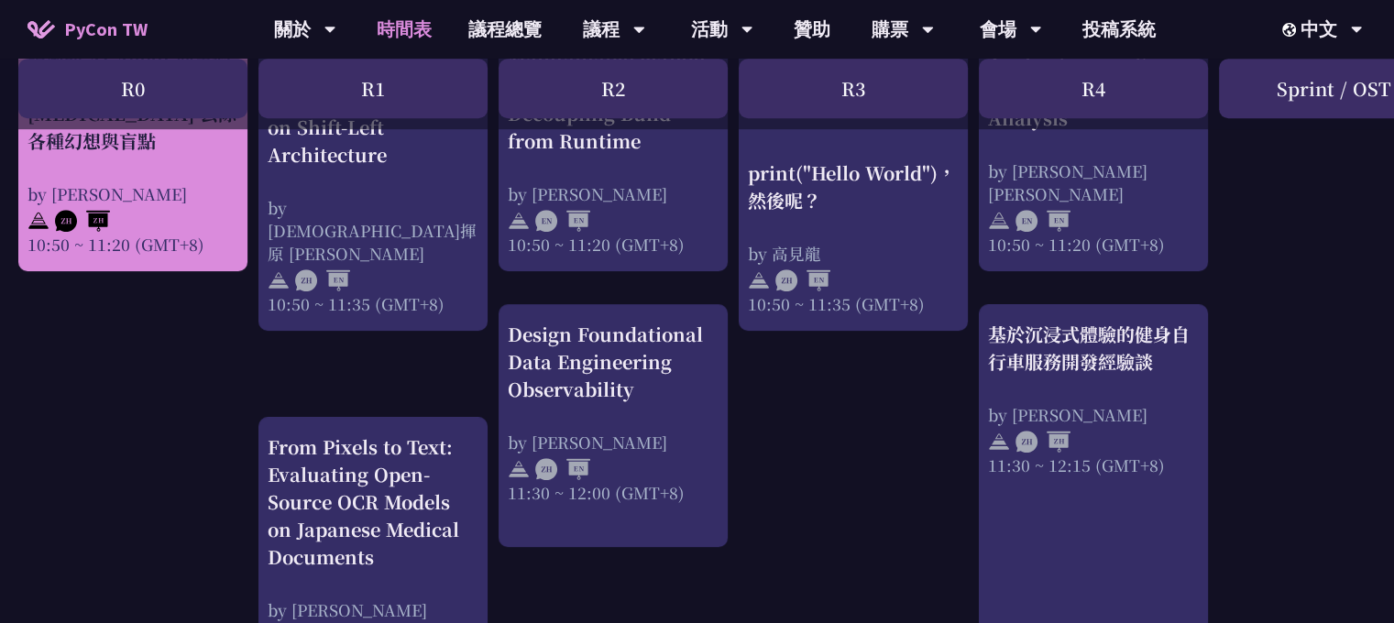
scroll to position [872, 0]
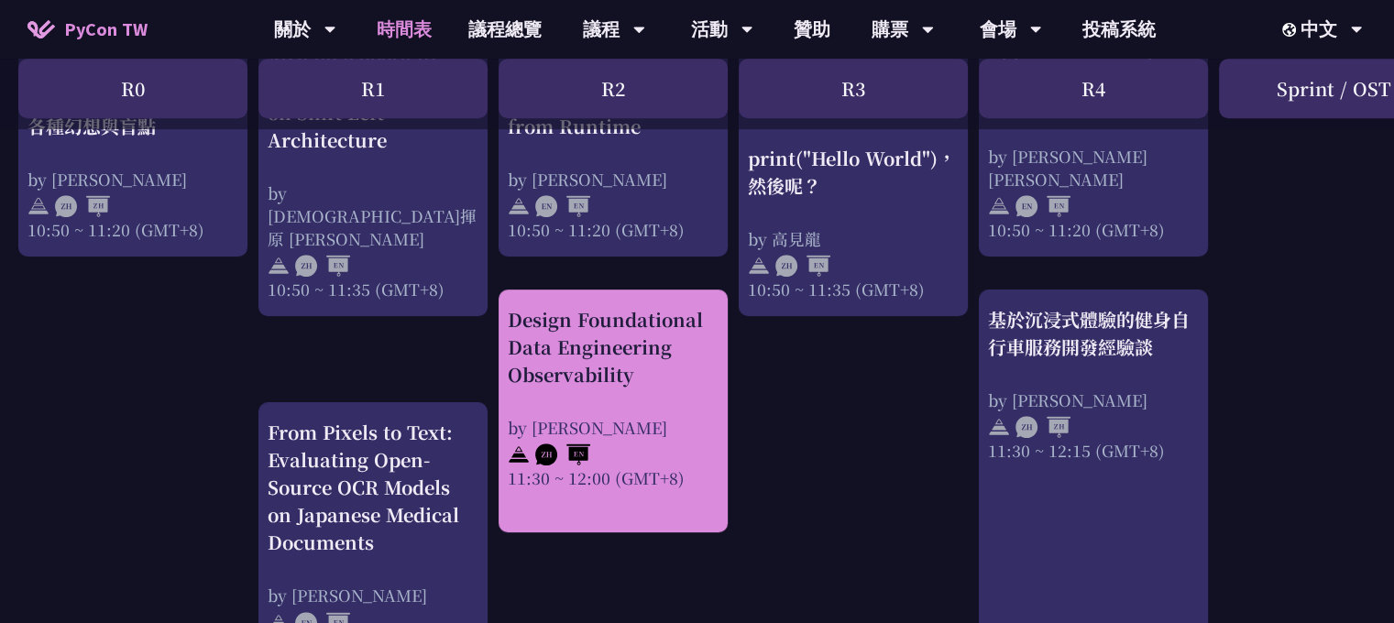
click at [627, 417] on div "by [PERSON_NAME]" at bounding box center [613, 427] width 211 height 23
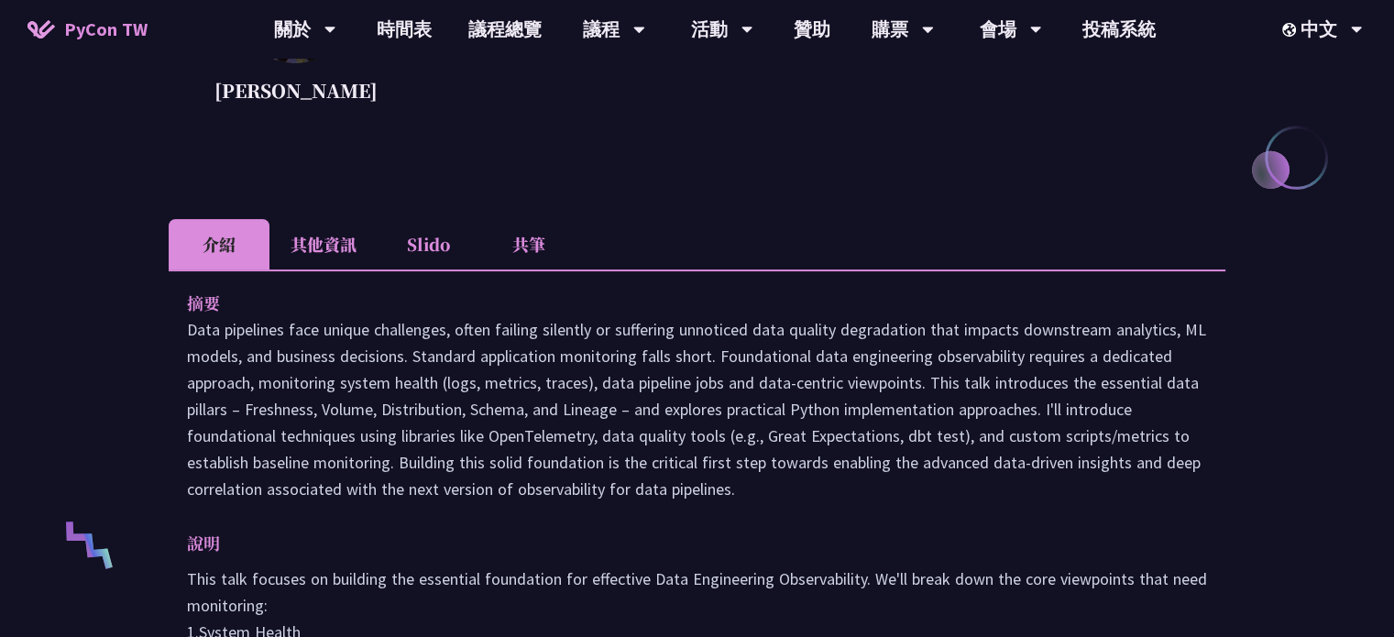
scroll to position [370, 0]
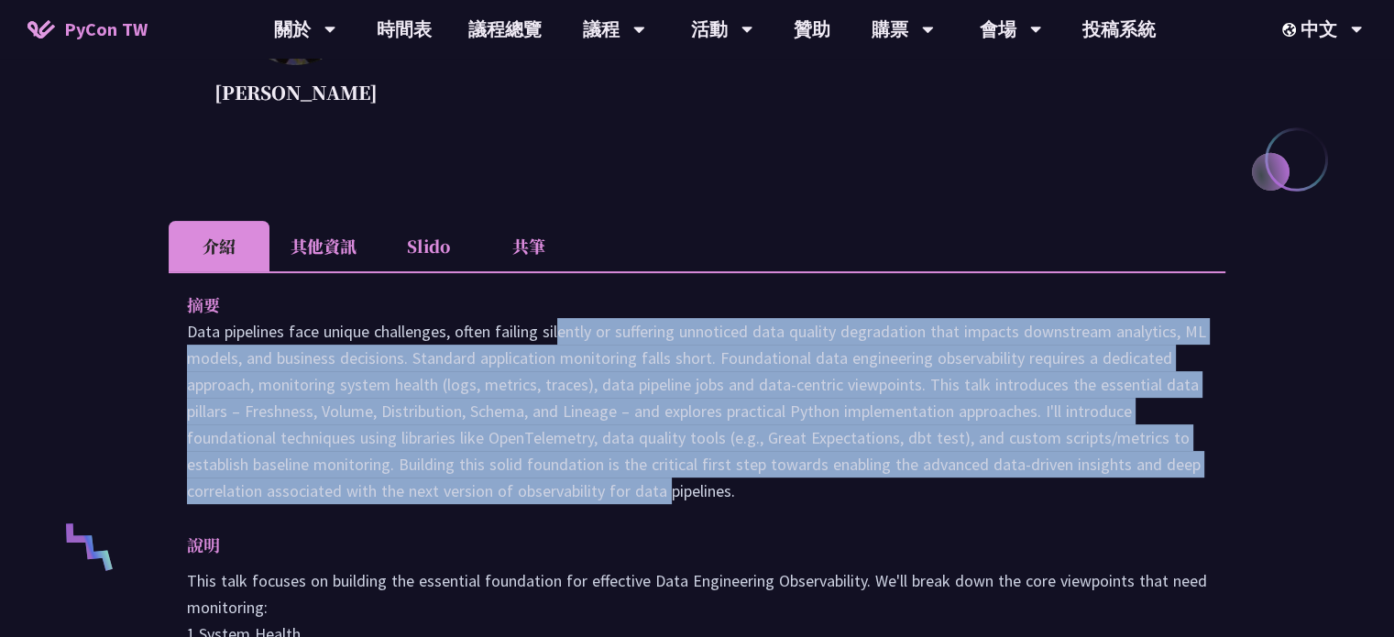
drag, startPoint x: 435, startPoint y: 323, endPoint x: 526, endPoint y: 487, distance: 186.6
click at [526, 487] on p "Data pipelines face unique challenges, often failing silently or suffering unno…" at bounding box center [697, 411] width 1020 height 186
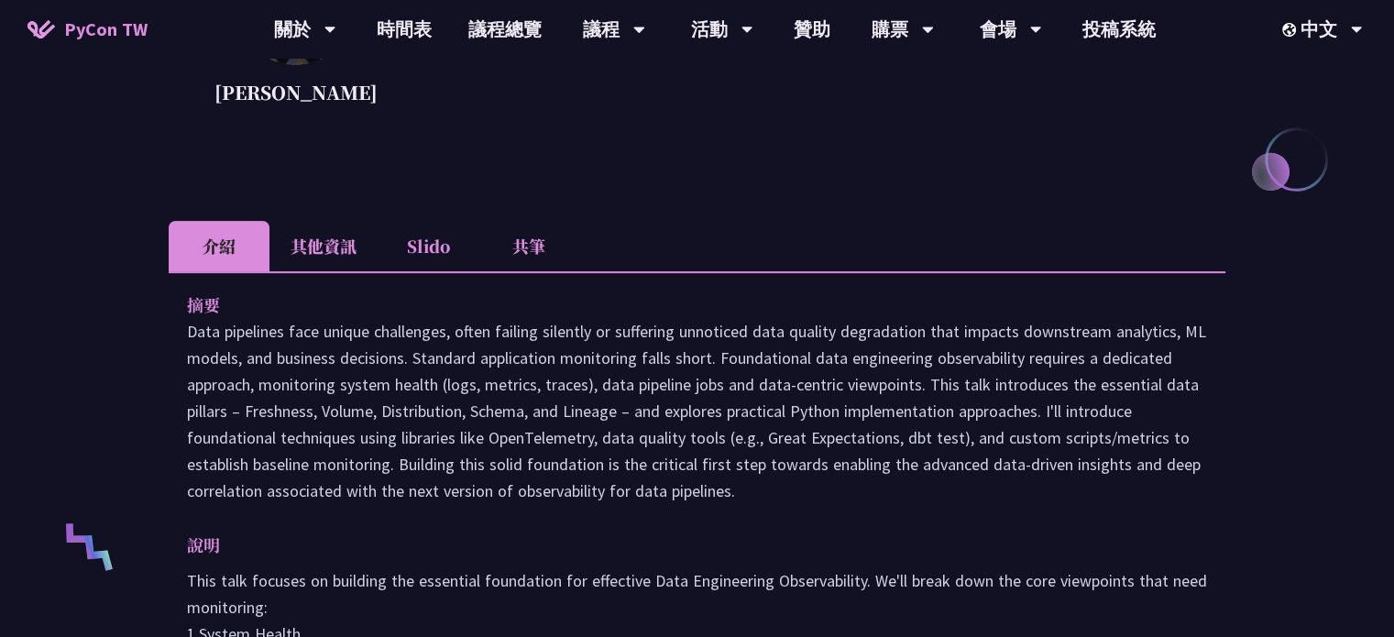
click at [526, 487] on p "Data pipelines face unique challenges, often failing silently or suffering unno…" at bounding box center [697, 411] width 1020 height 186
click at [432, 397] on p "Data pipelines face unique challenges, often failing silently or suffering unno…" at bounding box center [697, 411] width 1020 height 186
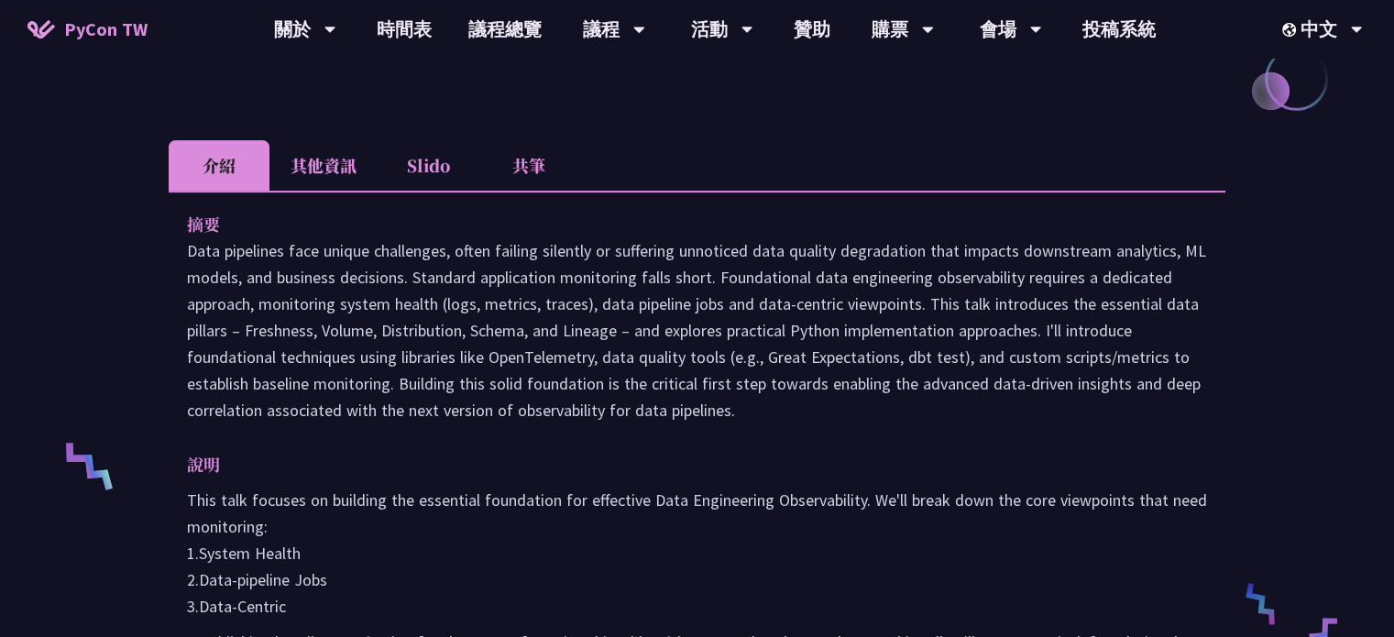
scroll to position [457, 0]
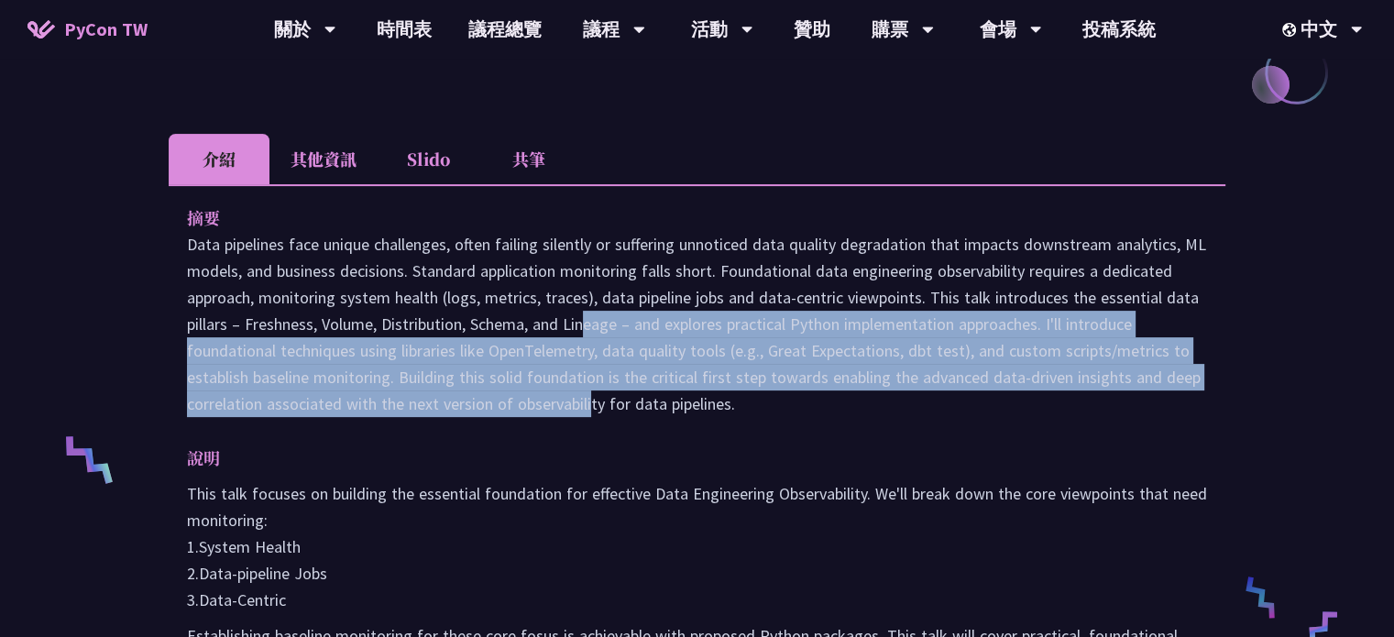
drag, startPoint x: 439, startPoint y: 312, endPoint x: 450, endPoint y: 420, distance: 107.8
click at [450, 420] on div "摘要 說明 This talk focuses on building the essential foundation for effective Data…" at bounding box center [697, 527] width 1056 height 686
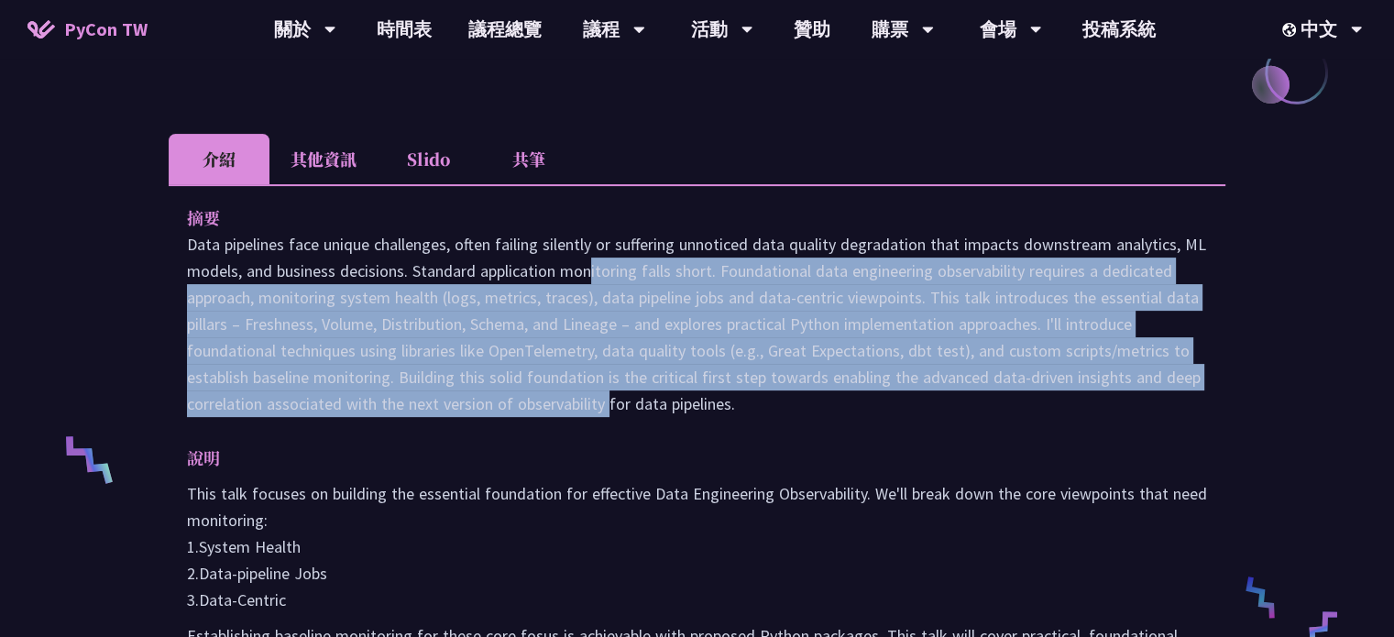
drag, startPoint x: 465, startPoint y: 399, endPoint x: 438, endPoint y: 269, distance: 132.1
click at [438, 269] on p "Data pipelines face unique challenges, often failing silently or suffering unno…" at bounding box center [697, 324] width 1020 height 186
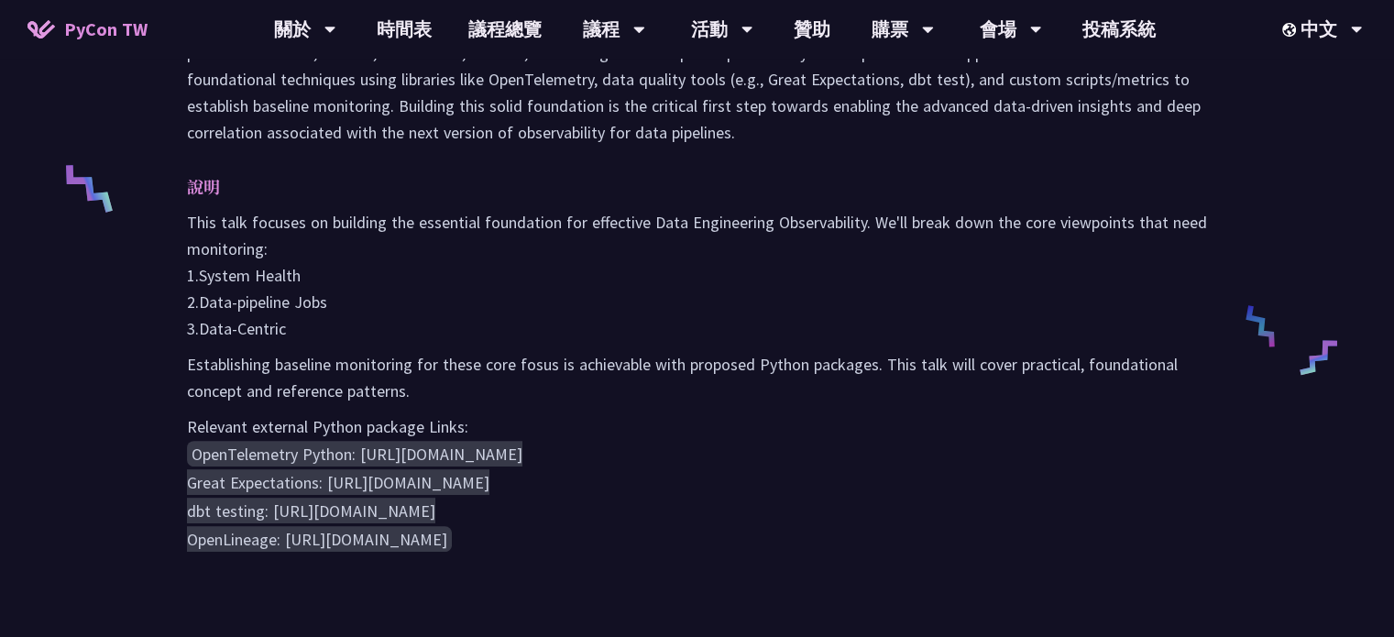
scroll to position [737, 0]
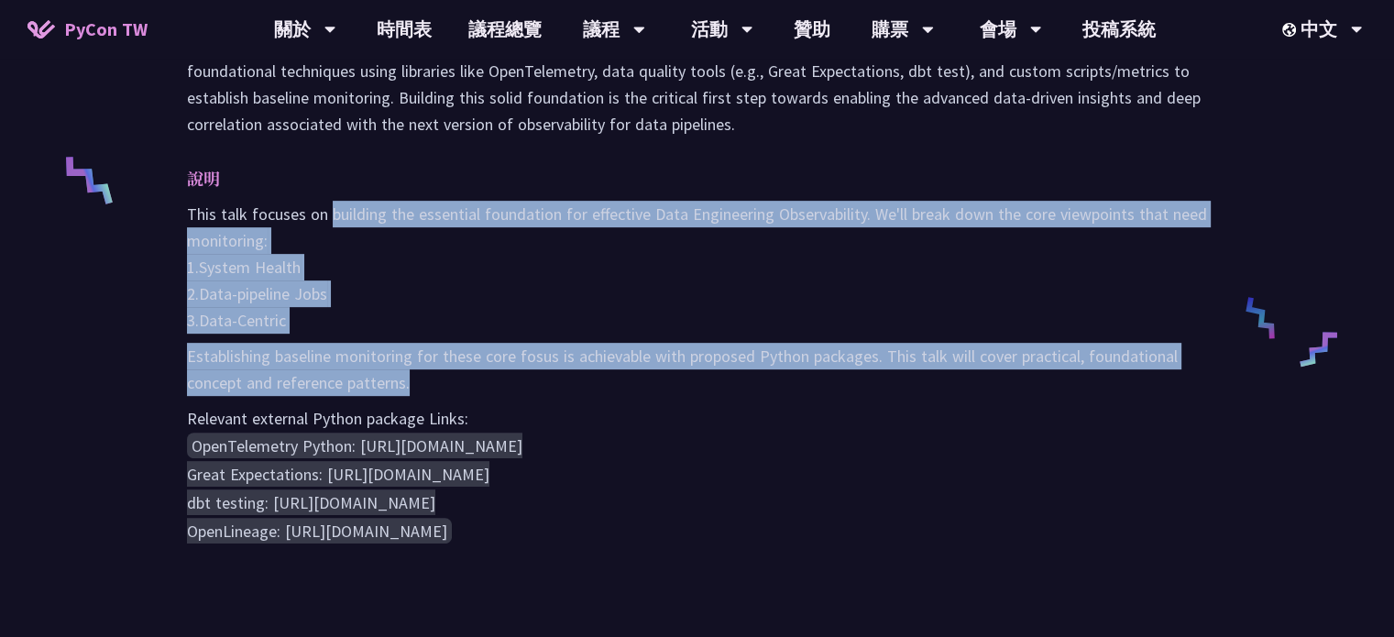
drag, startPoint x: 333, startPoint y: 219, endPoint x: 410, endPoint y: 378, distance: 177.4
click at [410, 378] on div "This talk focuses on building the essential foundation for effective Data Engin…" at bounding box center [697, 373] width 1020 height 345
click at [410, 378] on p "Establishing baseline monitoring for these core fosus is achievable with propos…" at bounding box center [697, 369] width 1020 height 53
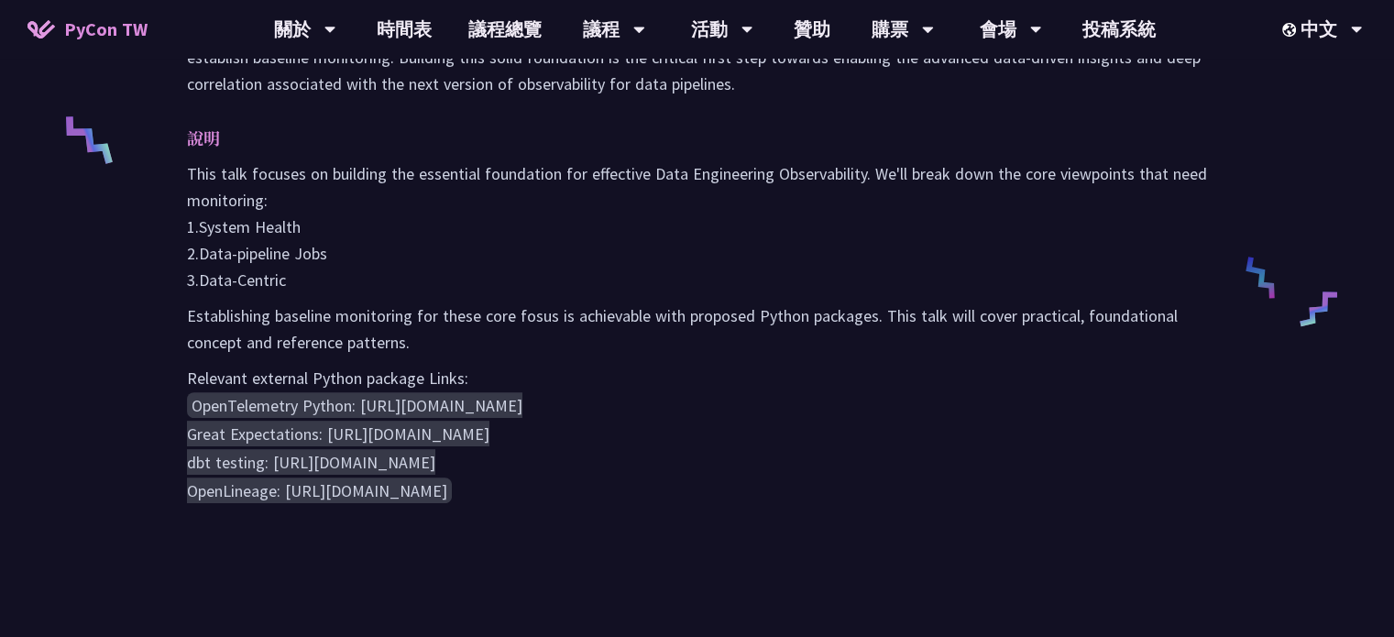
scroll to position [783, 0]
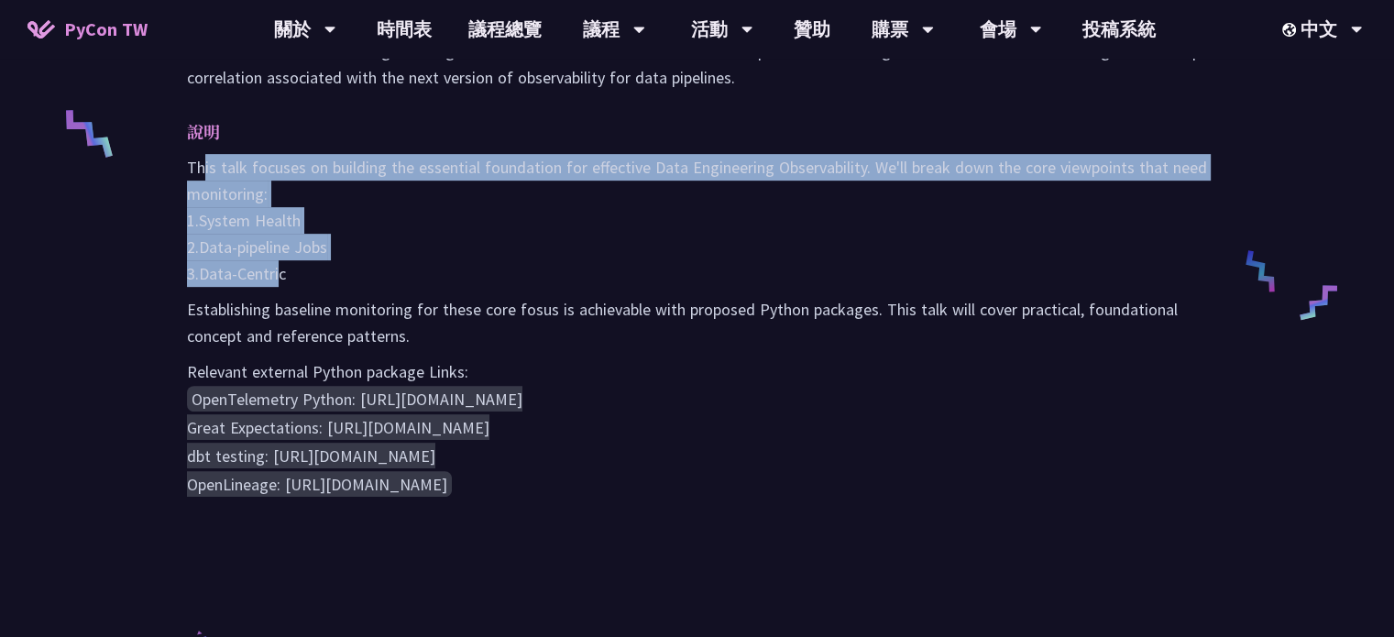
drag, startPoint x: 202, startPoint y: 165, endPoint x: 279, endPoint y: 265, distance: 126.1
click at [279, 265] on p "This talk focuses on building the essential foundation for effective Data Engin…" at bounding box center [697, 220] width 1020 height 133
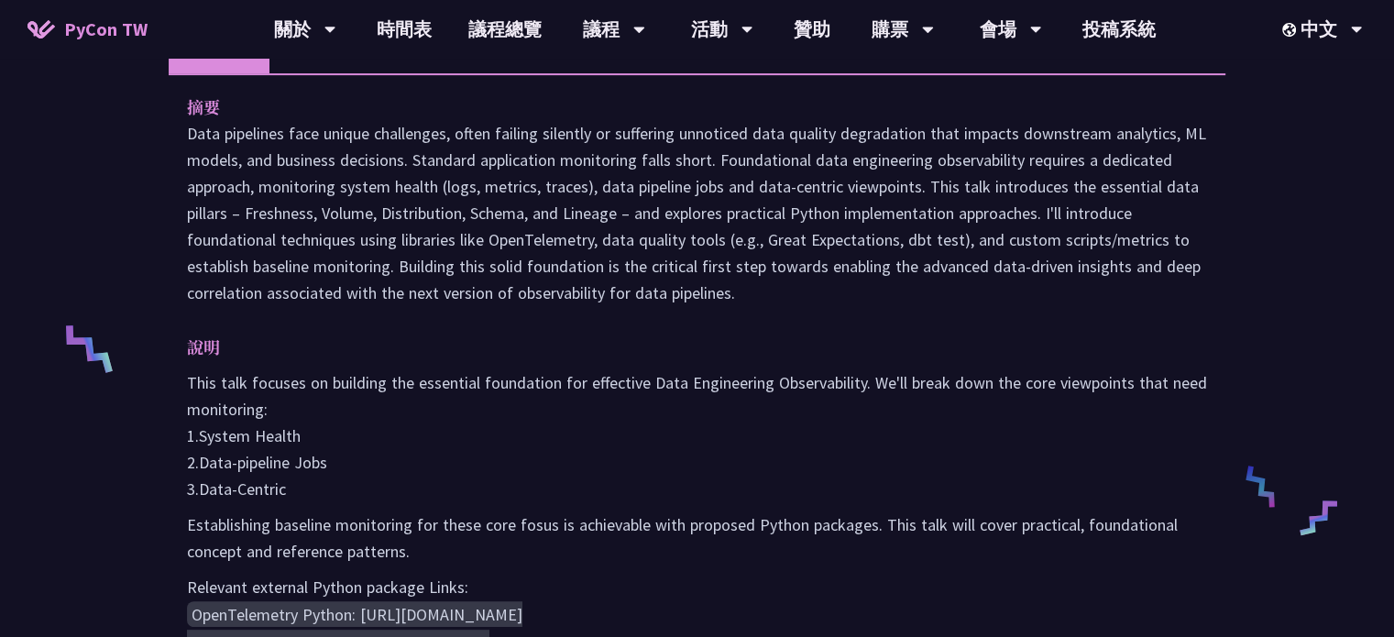
scroll to position [553, 0]
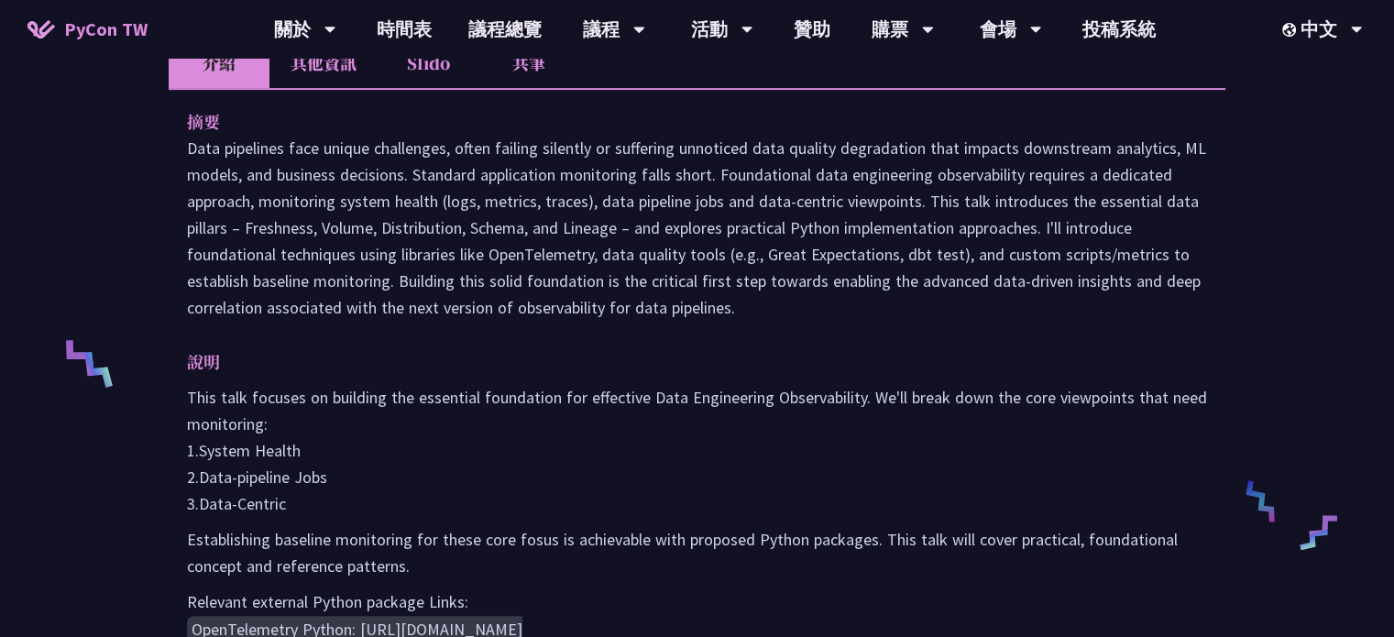
drag, startPoint x: 554, startPoint y: 140, endPoint x: 696, endPoint y: 298, distance: 212.1
click at [696, 298] on p "Data pipelines face unique challenges, often failing silently or suffering unno…" at bounding box center [697, 228] width 1020 height 186
drag, startPoint x: 696, startPoint y: 298, endPoint x: 497, endPoint y: 161, distance: 241.9
click at [497, 161] on p "Data pipelines face unique challenges, often failing silently or suffering unno…" at bounding box center [697, 228] width 1020 height 186
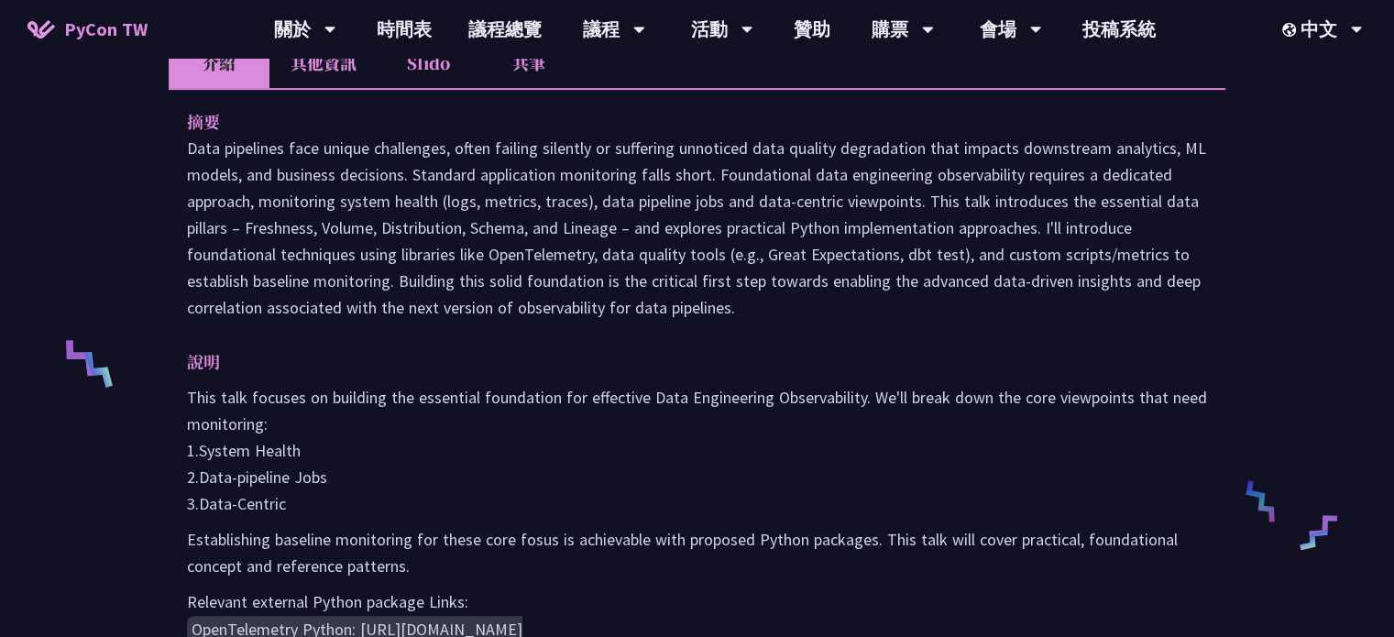
click at [497, 161] on p "Data pipelines face unique challenges, often failing silently or suffering unno…" at bounding box center [697, 228] width 1020 height 186
drag, startPoint x: 469, startPoint y: 153, endPoint x: 760, endPoint y: 306, distance: 328.3
click at [760, 306] on p "Data pipelines face unique challenges, often failing silently or suffering unno…" at bounding box center [697, 228] width 1020 height 186
drag, startPoint x: 760, startPoint y: 306, endPoint x: 569, endPoint y: 167, distance: 236.0
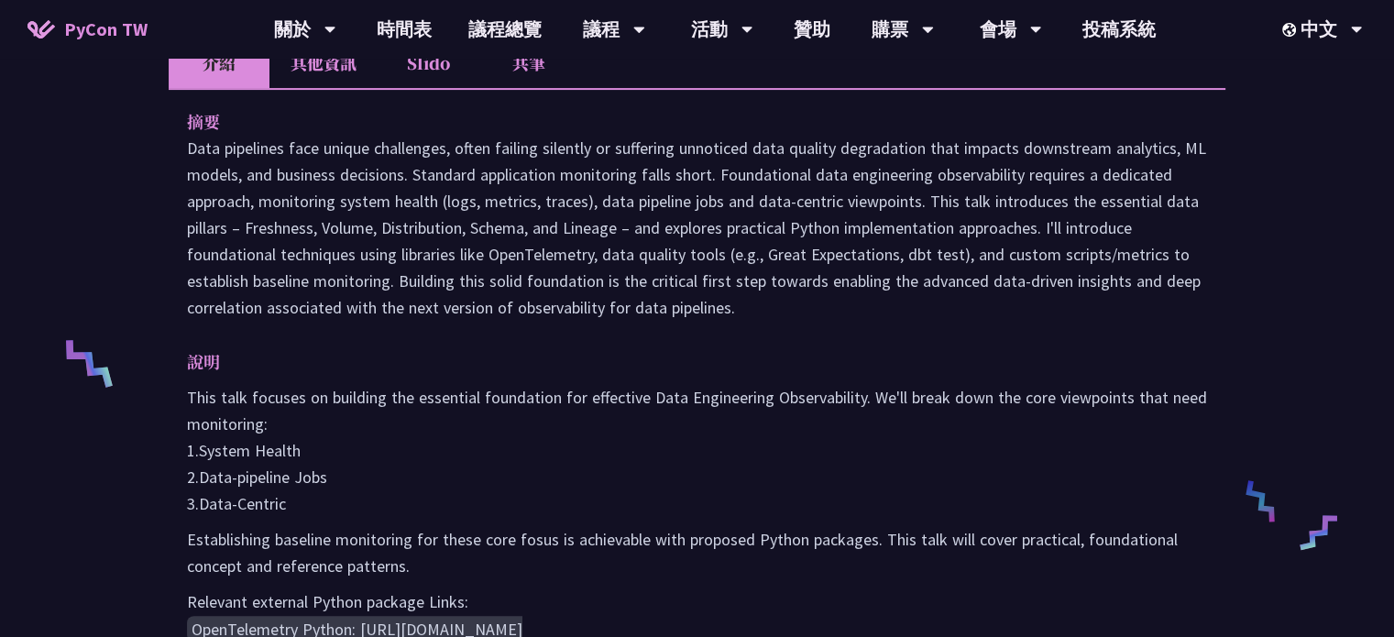
click at [569, 167] on p "Data pipelines face unique challenges, often failing silently or suffering unno…" at bounding box center [697, 228] width 1020 height 186
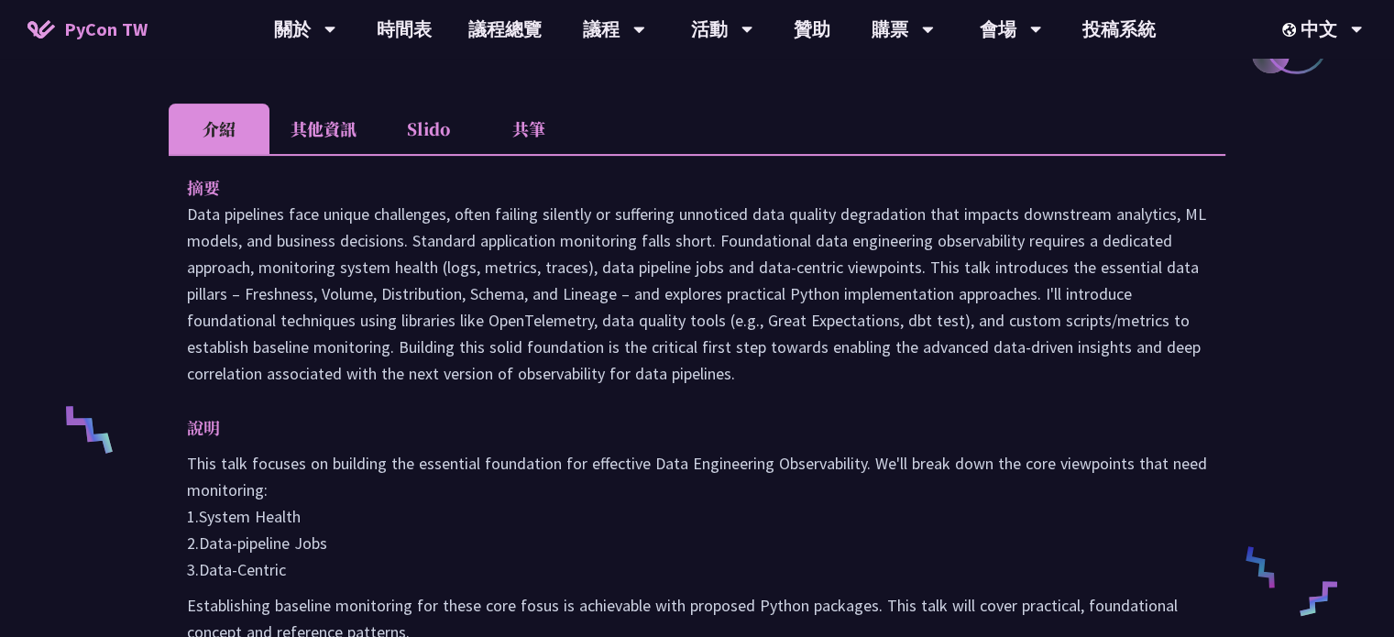
scroll to position [487, 0]
click at [324, 140] on li "其他資訊" at bounding box center [323, 129] width 108 height 50
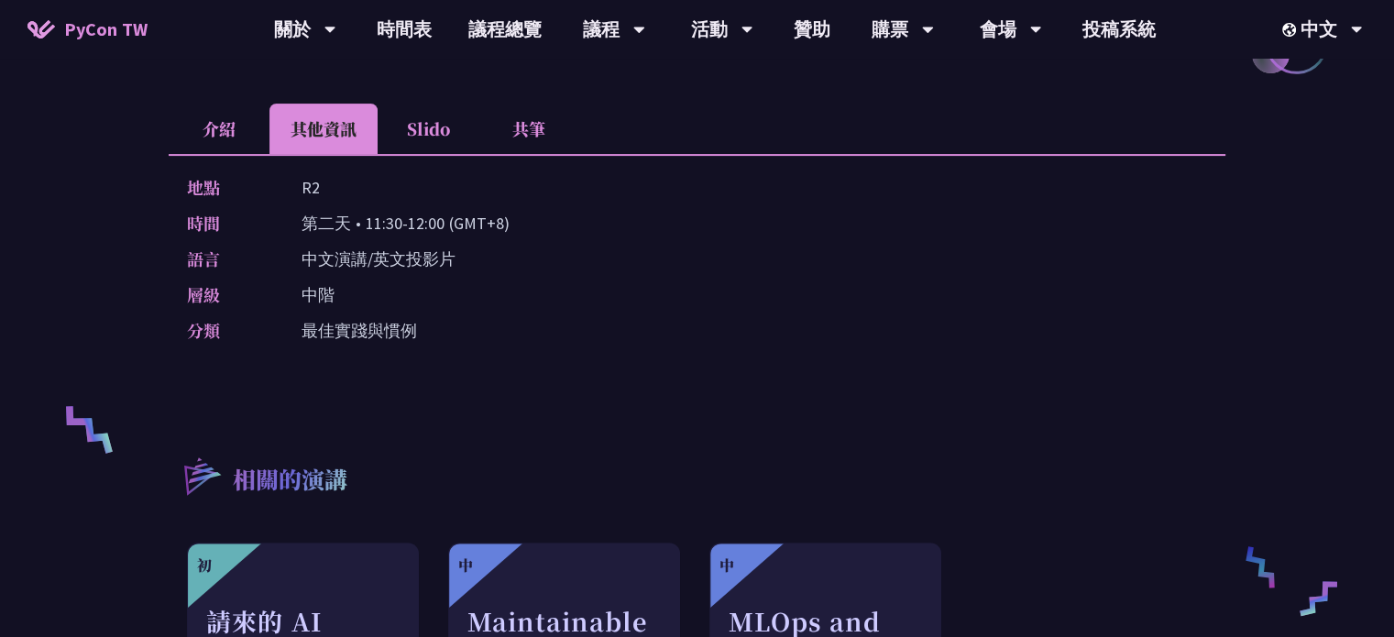
click at [183, 131] on li "介紹" at bounding box center [219, 129] width 101 height 50
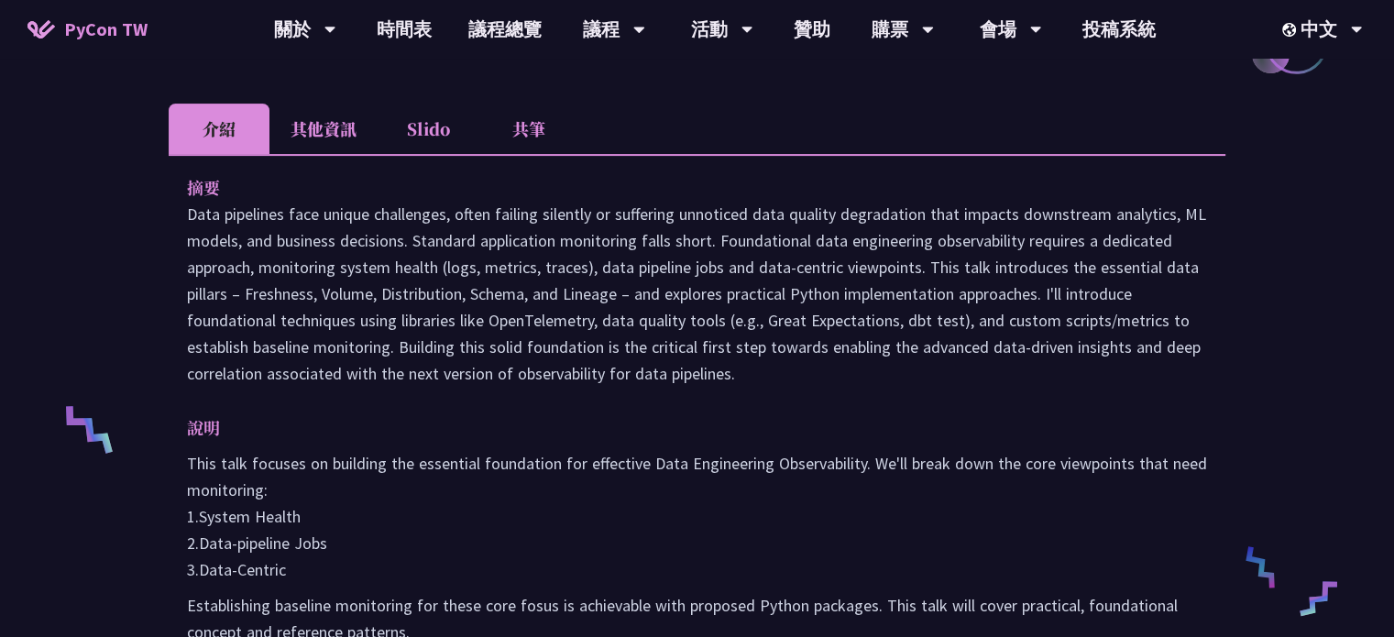
click at [312, 130] on li "其他資訊" at bounding box center [323, 129] width 108 height 50
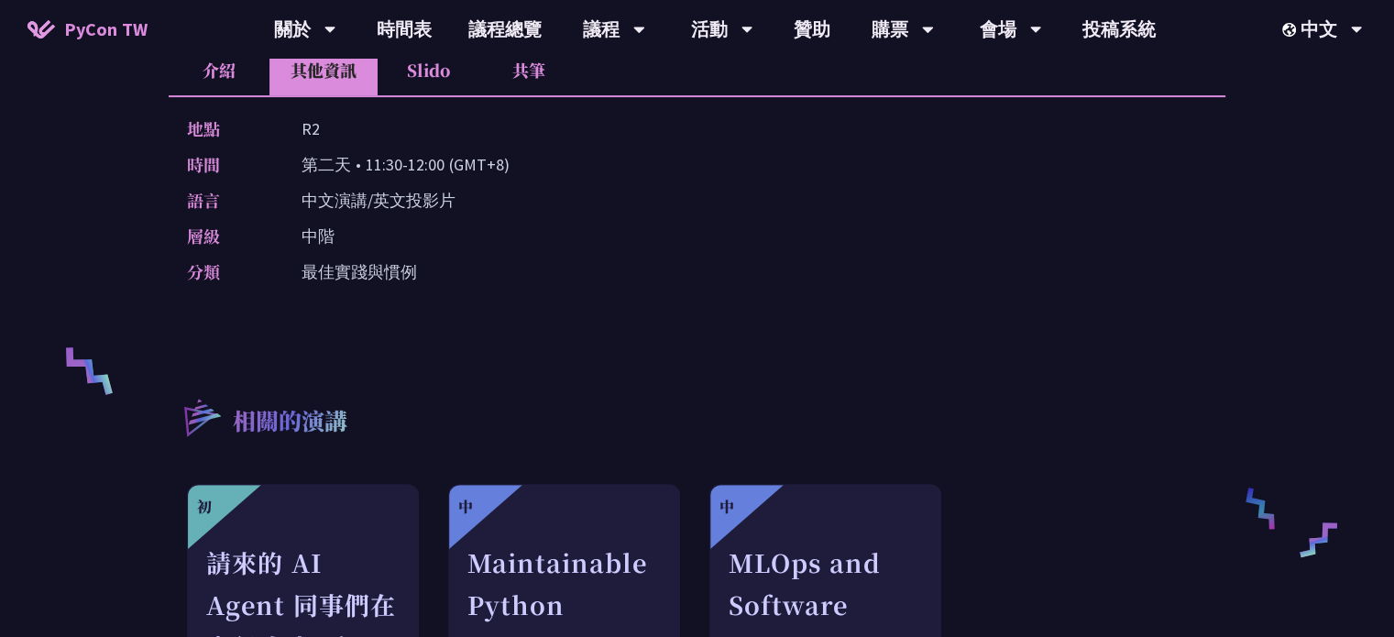
scroll to position [500, 0]
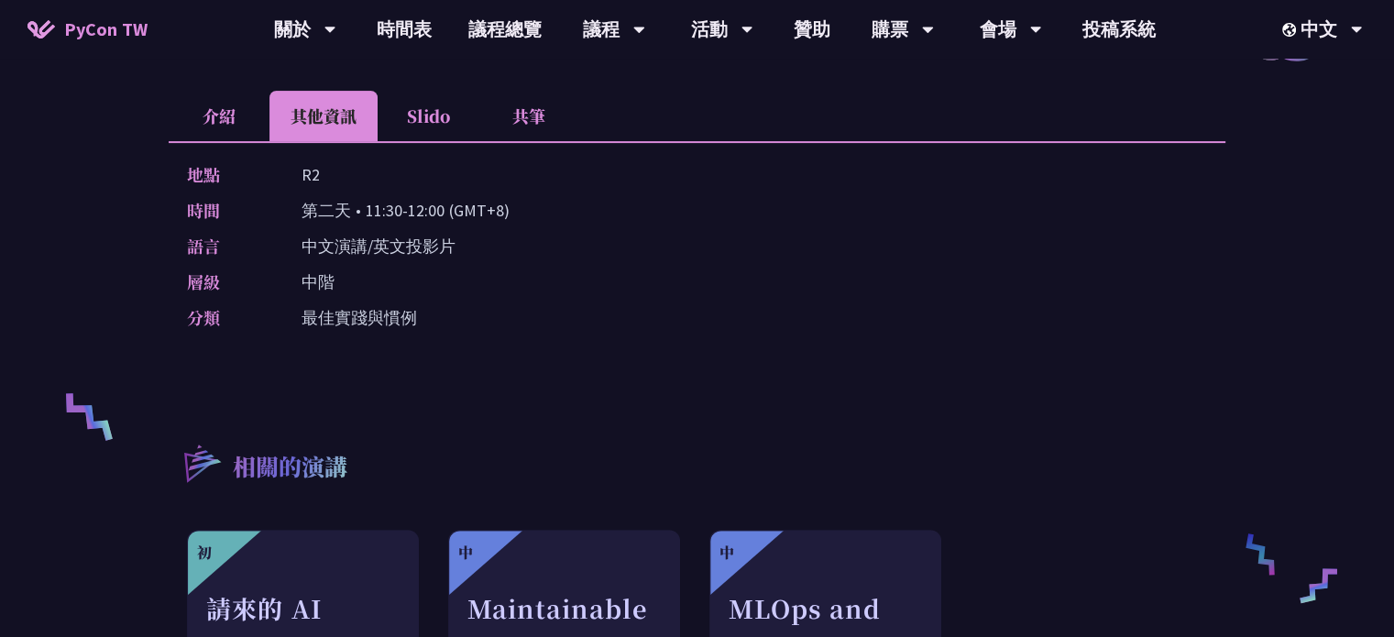
click at [213, 131] on li "介紹" at bounding box center [219, 116] width 101 height 50
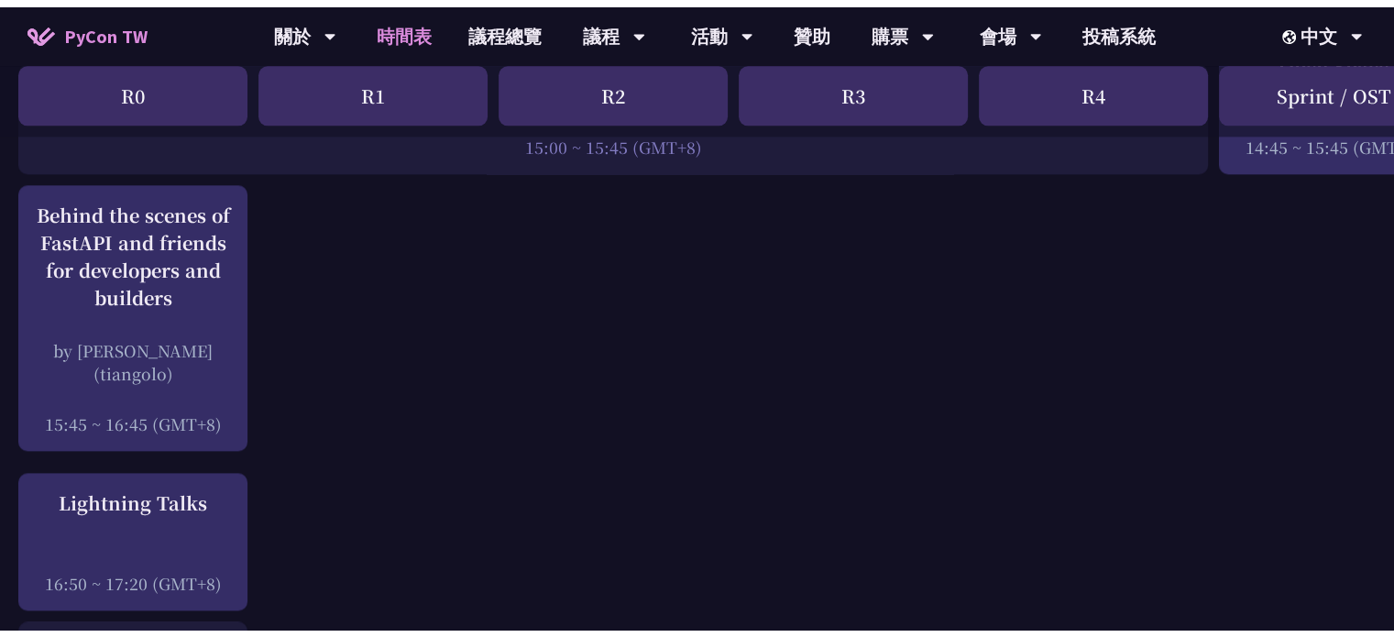
scroll to position [2358, 0]
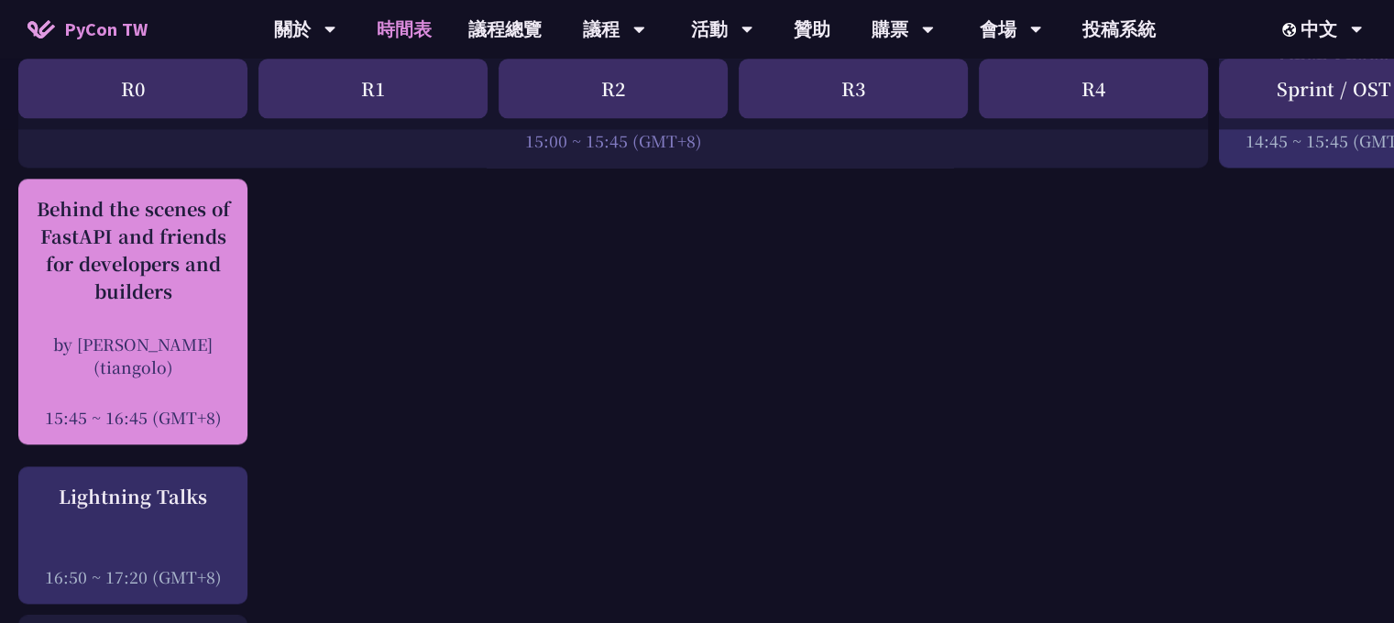
click at [133, 371] on div "by [PERSON_NAME] (tiangolo)" at bounding box center [132, 356] width 211 height 46
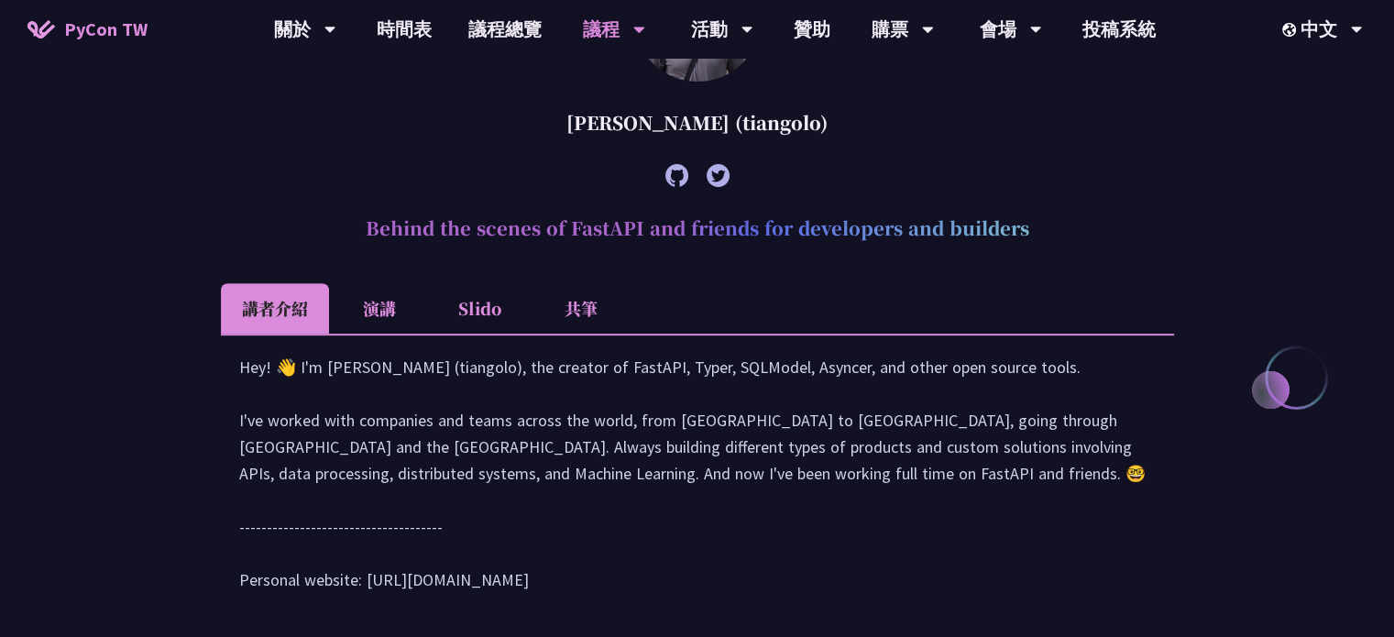
scroll to position [700, 0]
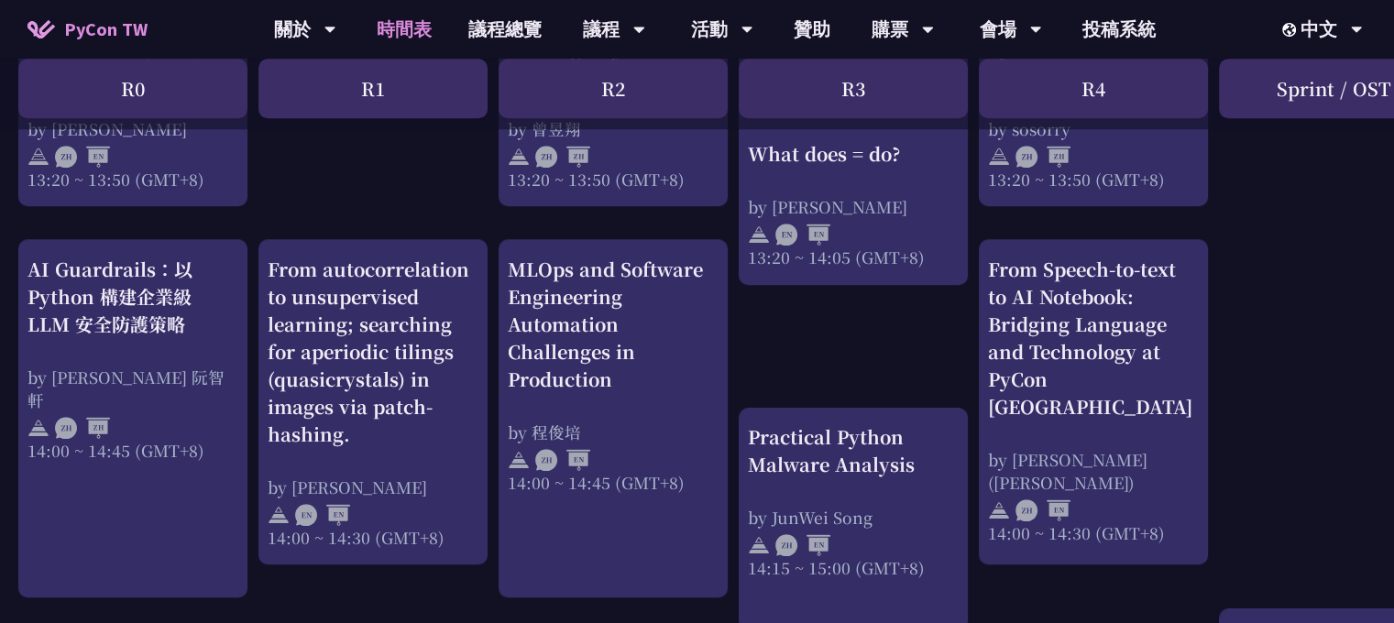
scroll to position [1774, 0]
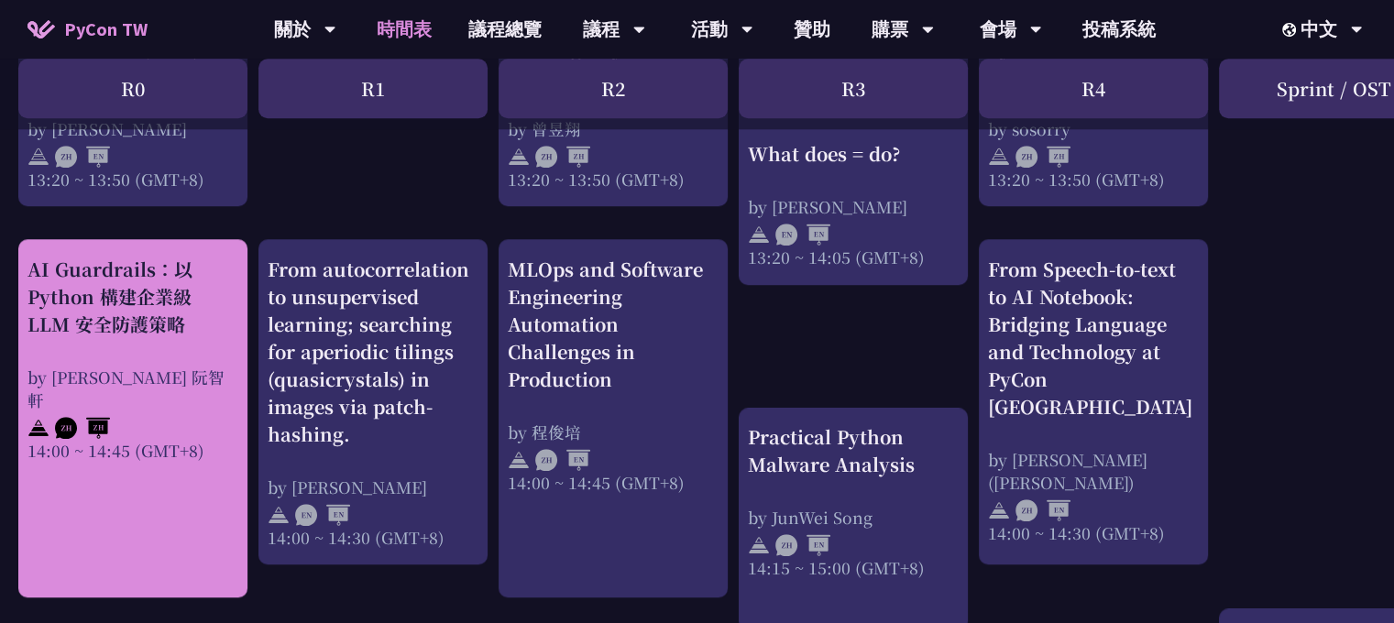
click at [115, 341] on div "AI Guardrails：以 Python 構建企業級 LLM 安全防護策略 by Nero Un 阮智軒 14:00 ~ 14:45 (GMT+8)" at bounding box center [132, 359] width 211 height 206
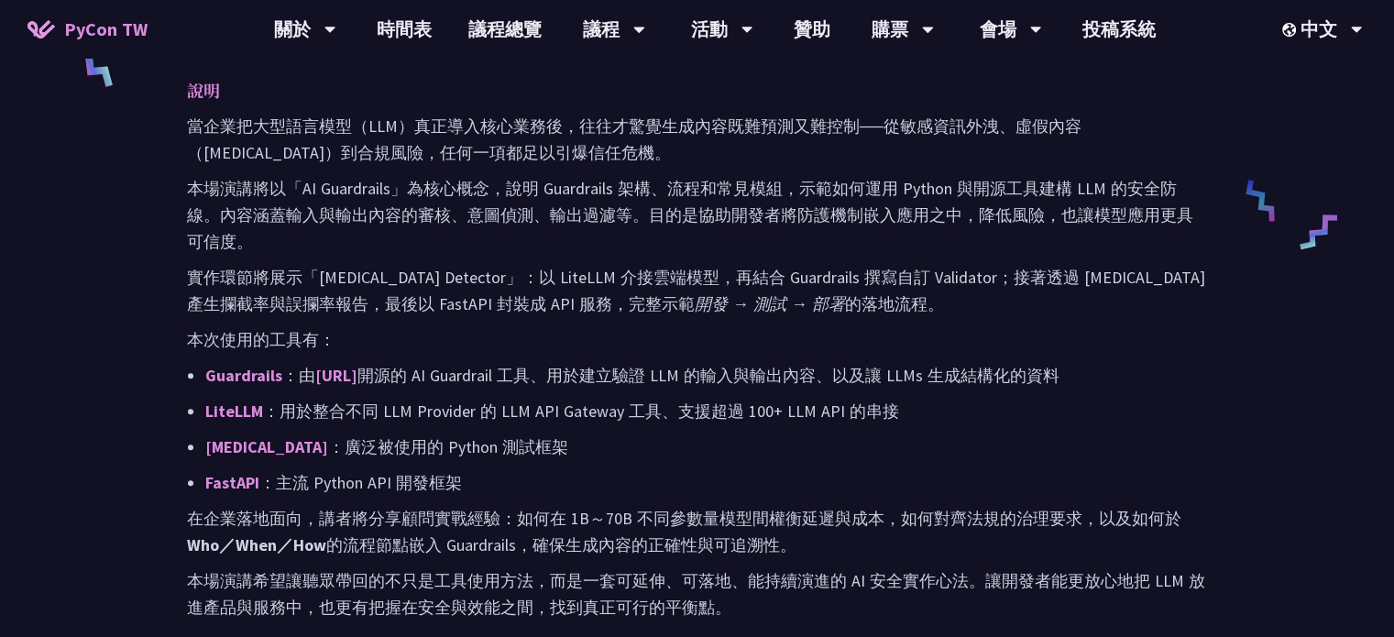
scroll to position [876, 0]
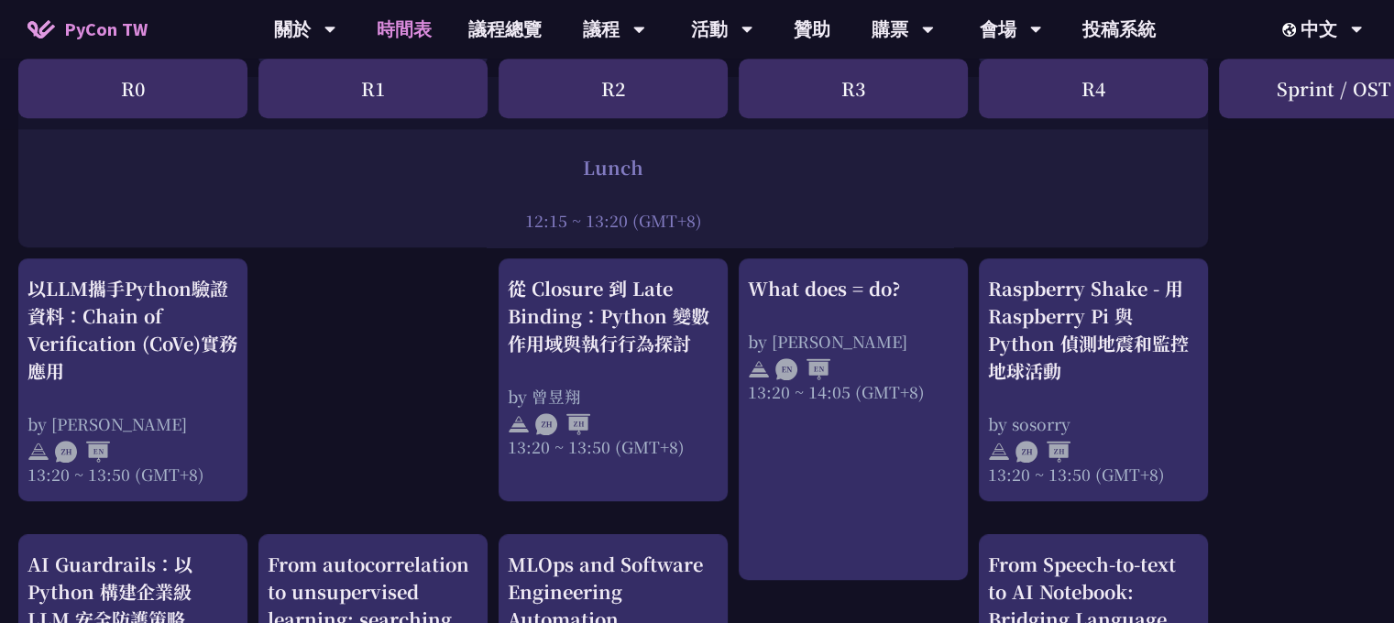
scroll to position [1477, 0]
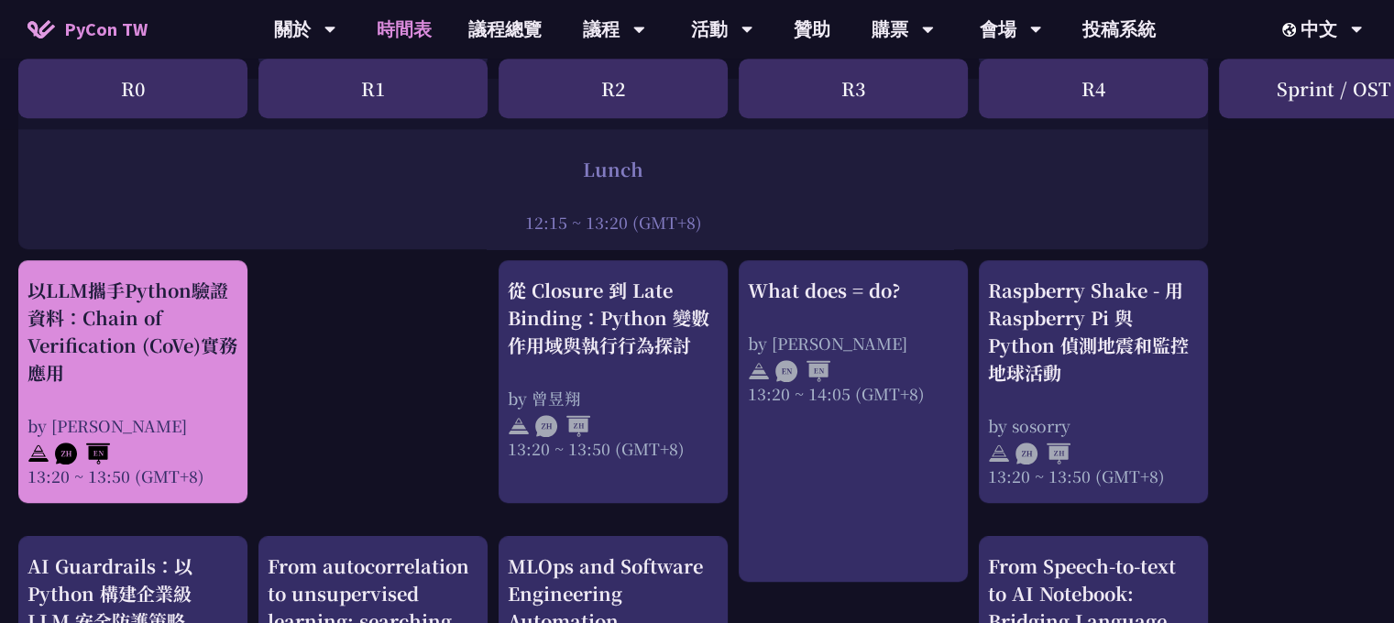
click at [173, 355] on div "以LLM攜手Python驗證資料：Chain of Verification (CoVe)實務應用" at bounding box center [132, 332] width 211 height 110
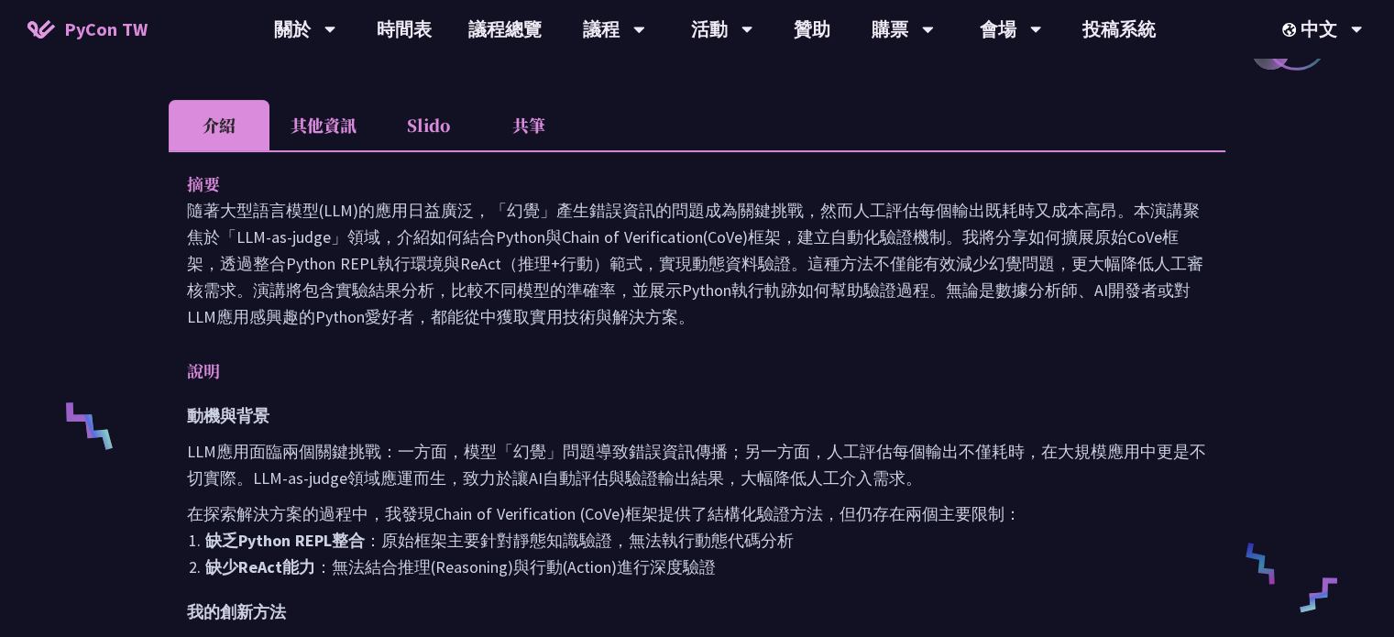
scroll to position [493, 0]
click at [301, 127] on li "其他資訊" at bounding box center [323, 123] width 108 height 50
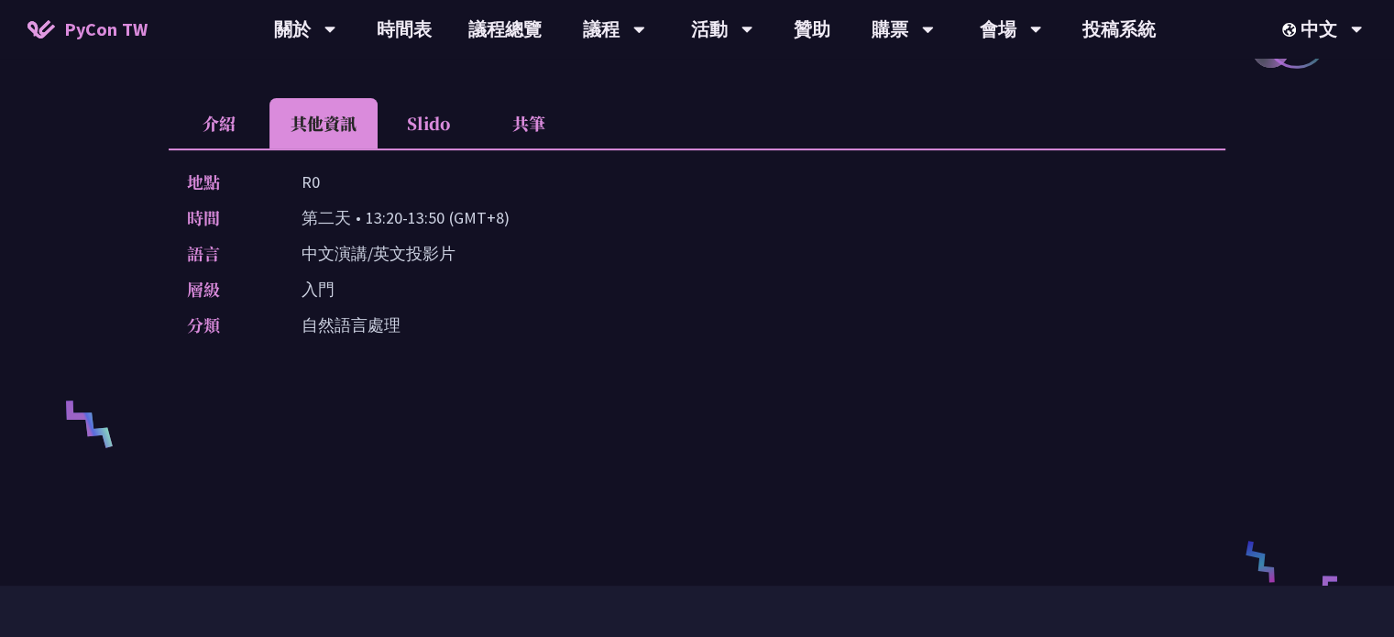
click at [192, 122] on li "介紹" at bounding box center [219, 123] width 101 height 50
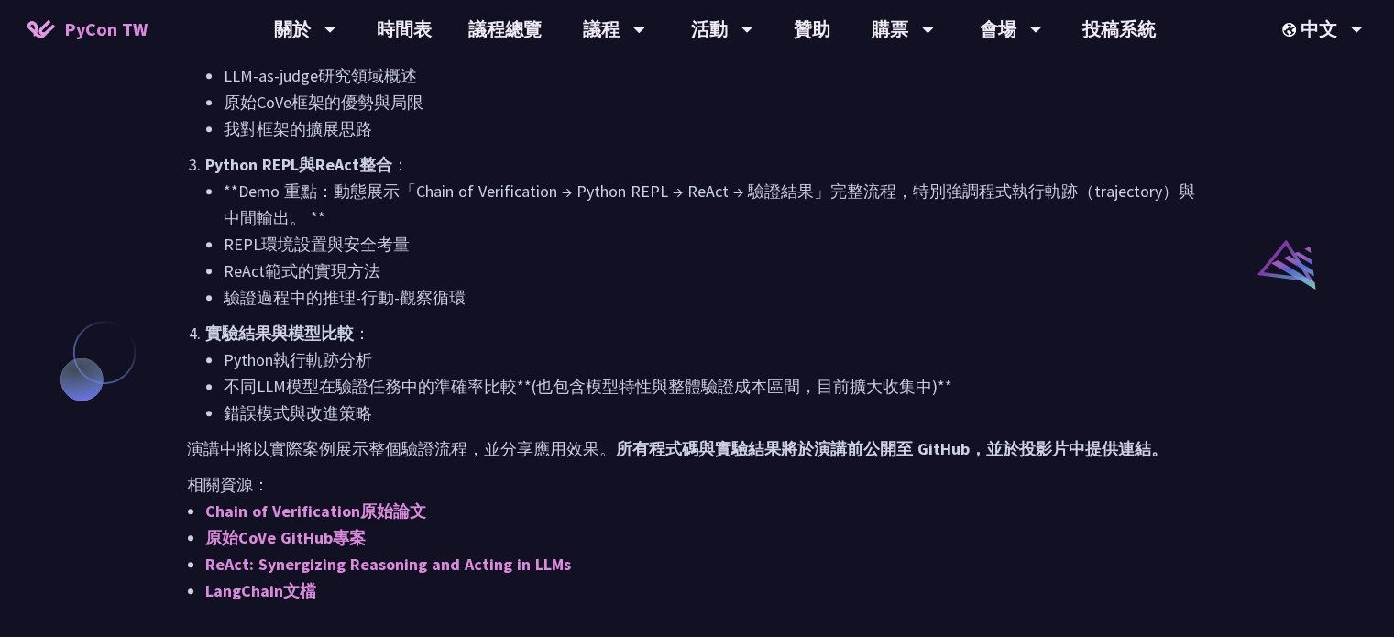
scroll to position [1358, 0]
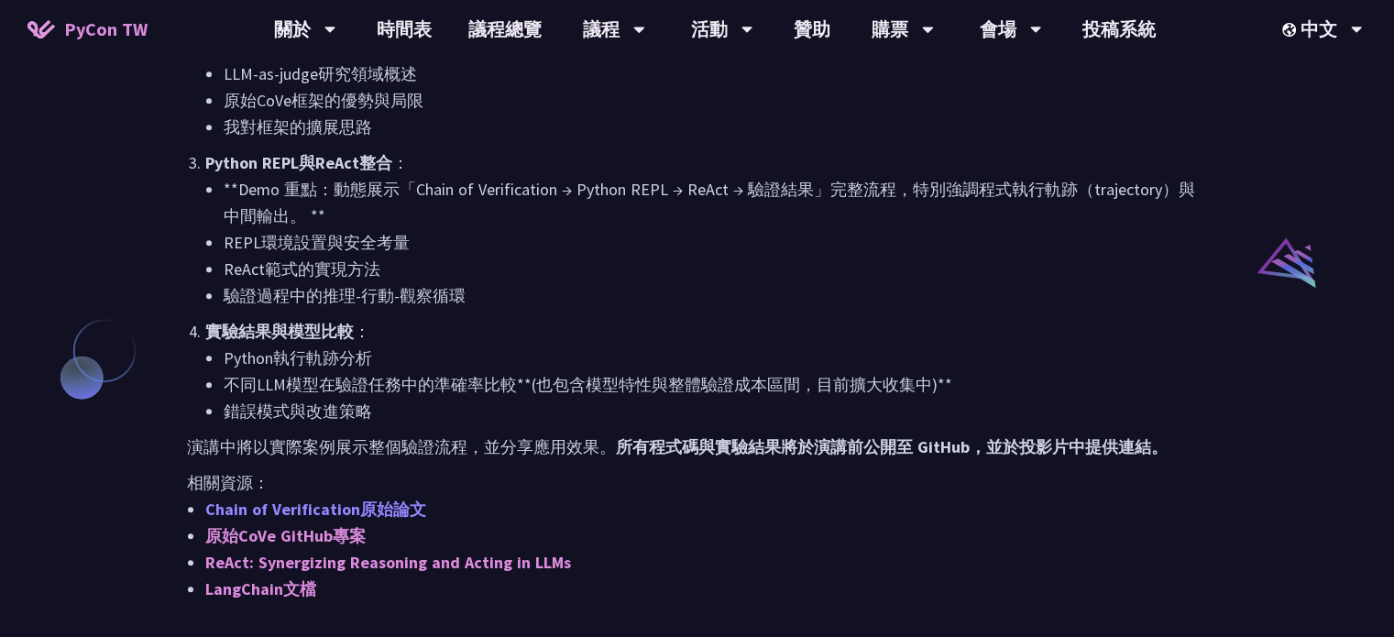
click at [333, 503] on link "Chain of Verification原始論文" at bounding box center [315, 508] width 221 height 21
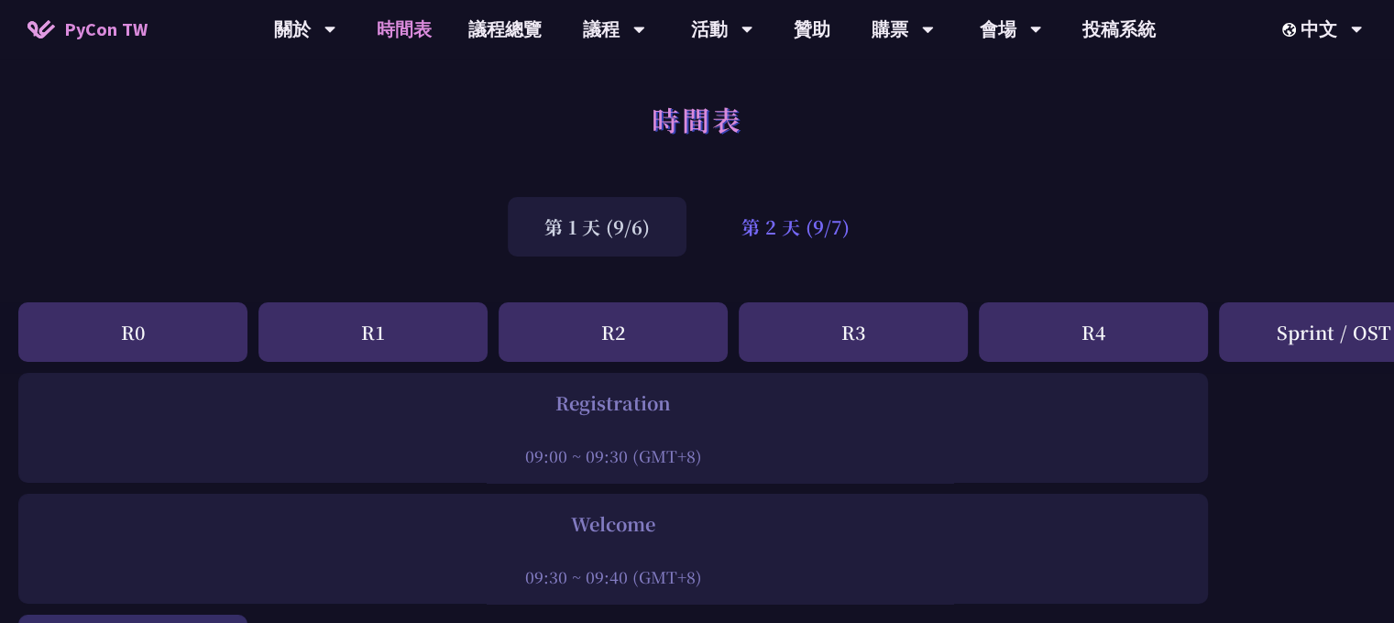
click at [813, 226] on div "第 2 天 (9/7)" at bounding box center [795, 227] width 181 height 60
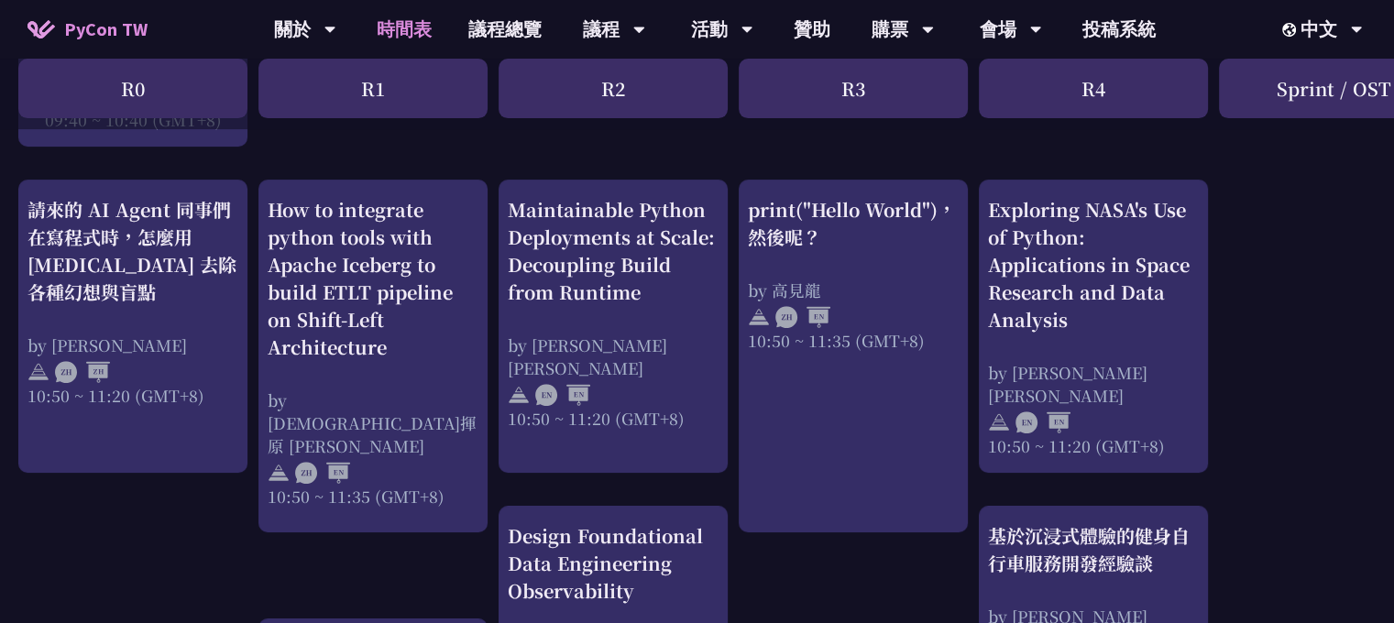
scroll to position [658, 0]
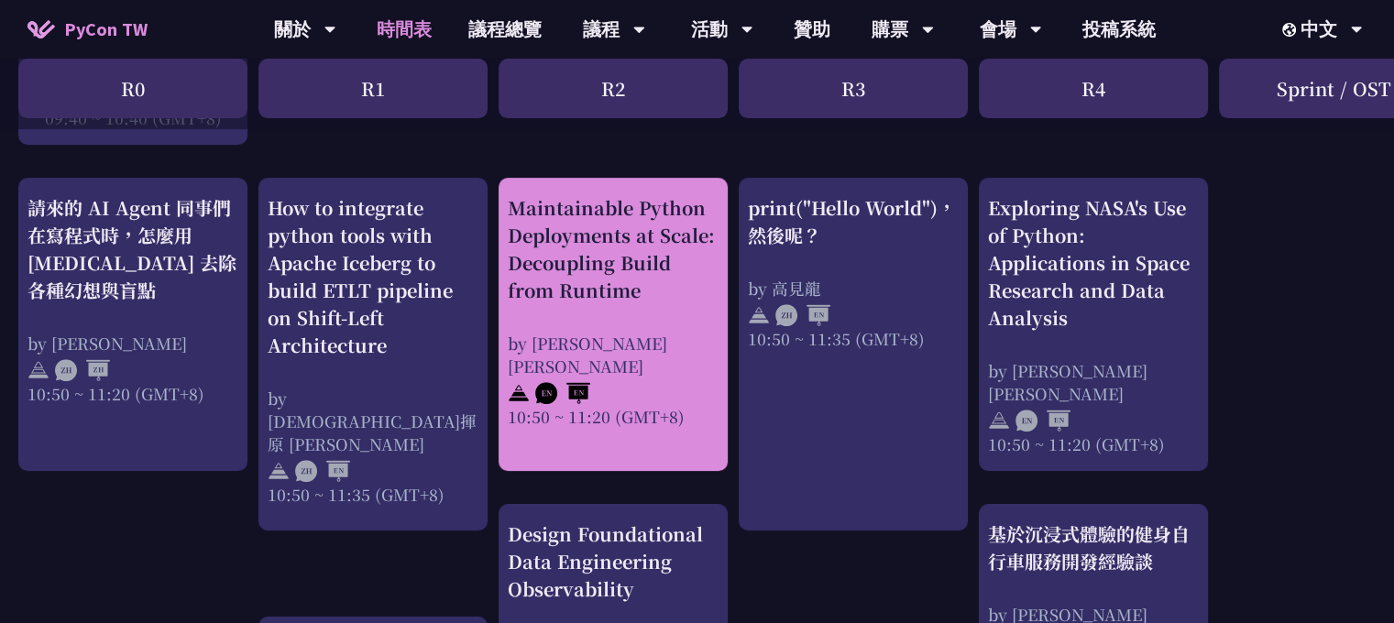
click at [538, 382] on img at bounding box center [562, 393] width 55 height 22
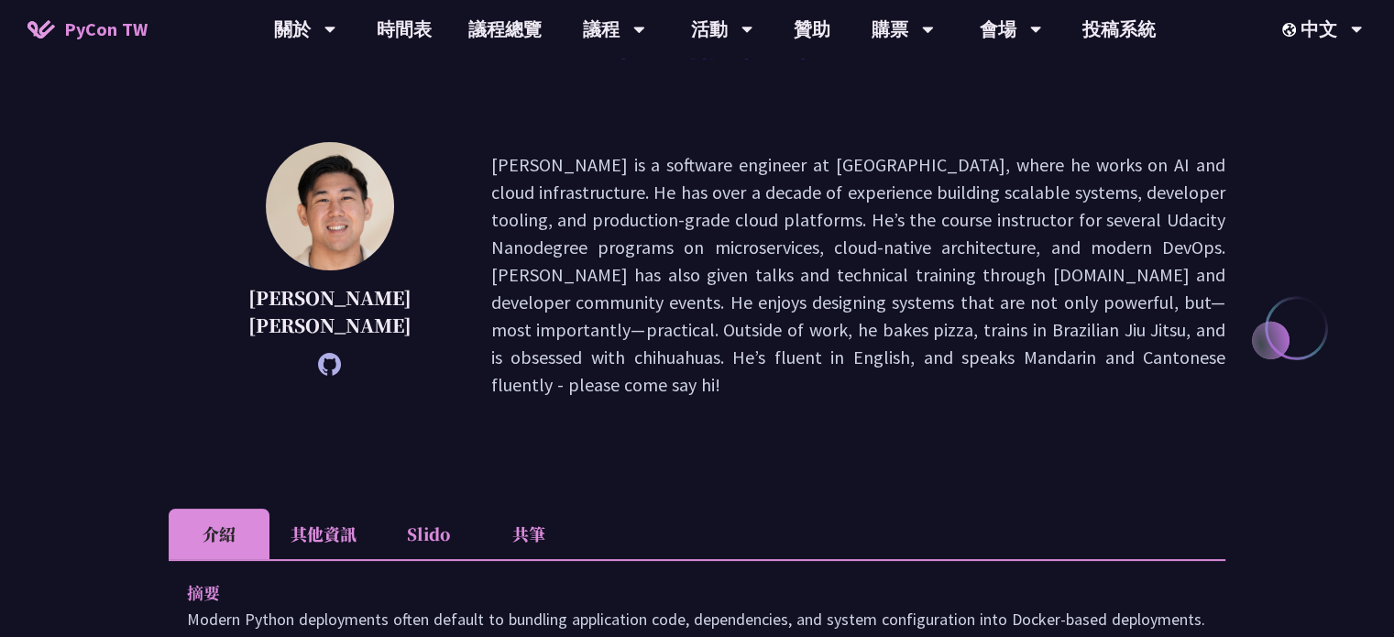
scroll to position [205, 0]
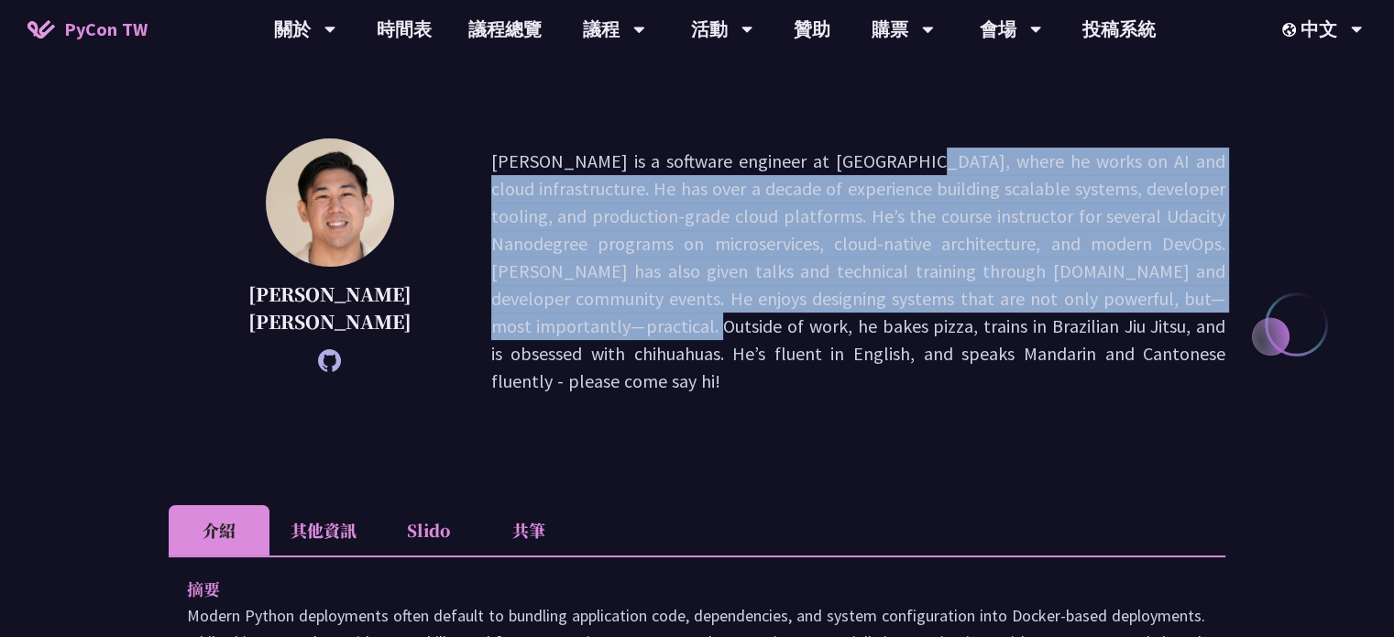
drag, startPoint x: 667, startPoint y: 161, endPoint x: 668, endPoint y: 312, distance: 150.3
click at [668, 312] on p "[PERSON_NAME] is a software engineer at [GEOGRAPHIC_DATA], where he works on AI…" at bounding box center [858, 271] width 734 height 247
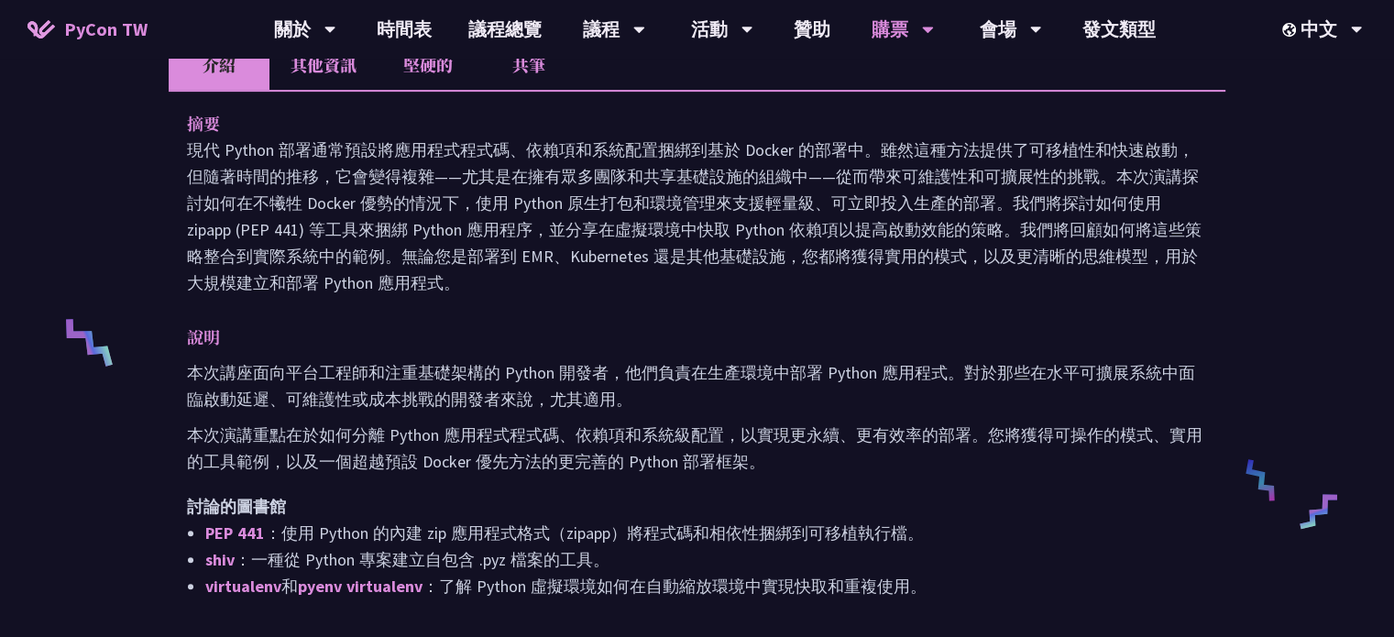
scroll to position [616, 0]
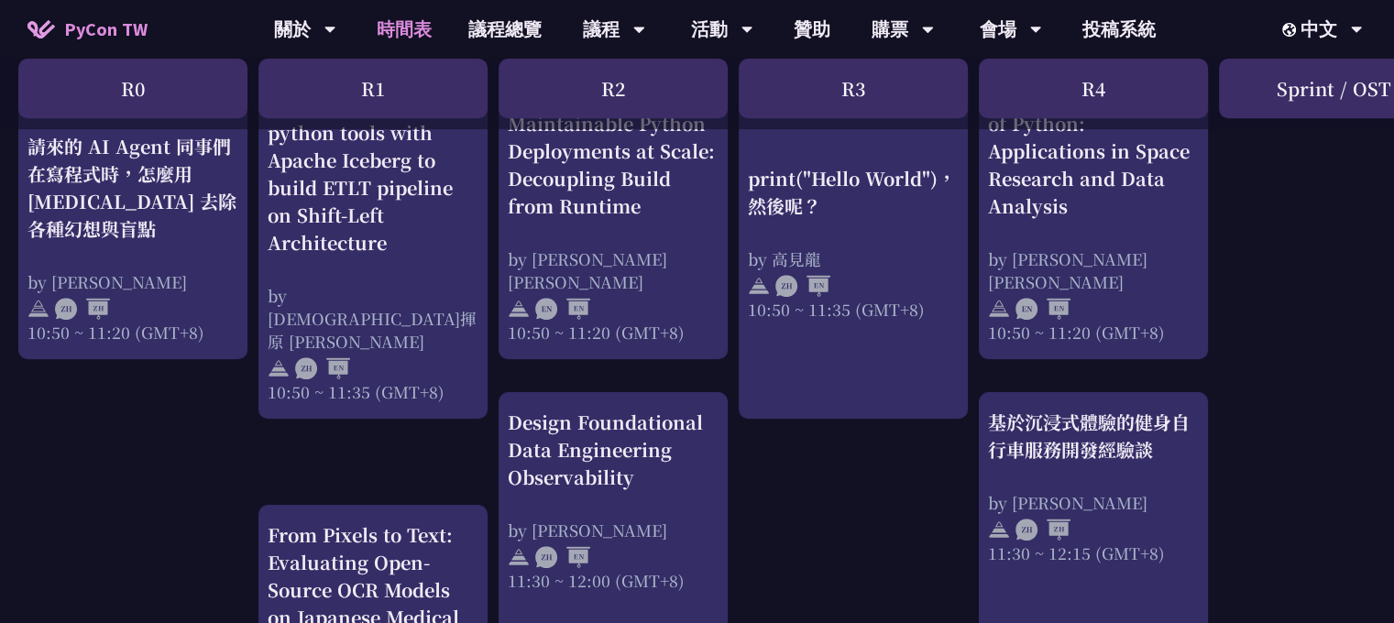
scroll to position [673, 0]
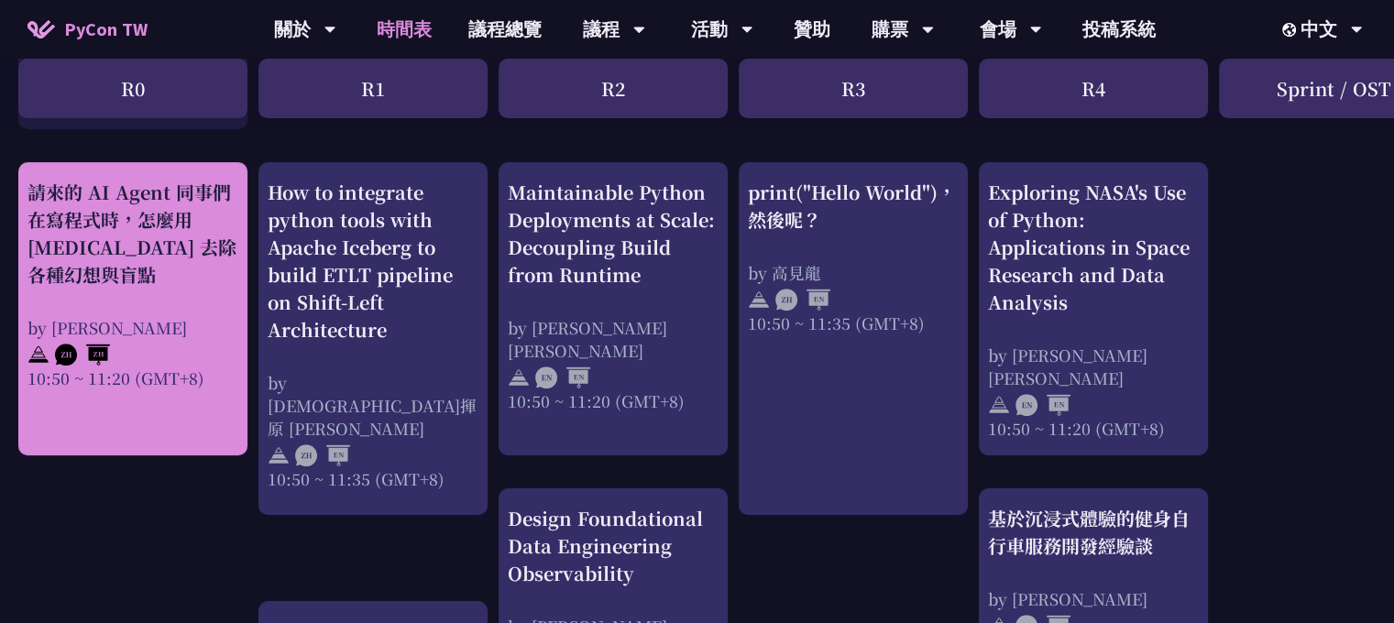
click at [142, 328] on div "by [PERSON_NAME]" at bounding box center [132, 327] width 211 height 23
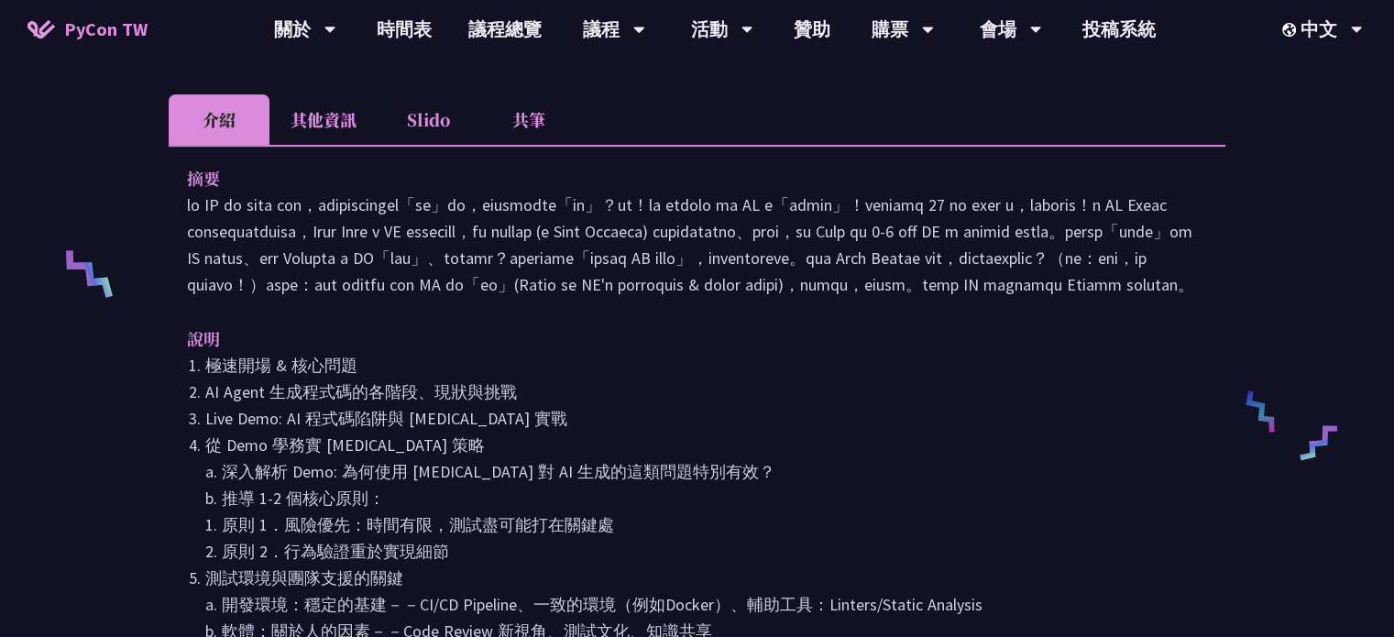
scroll to position [632, 0]
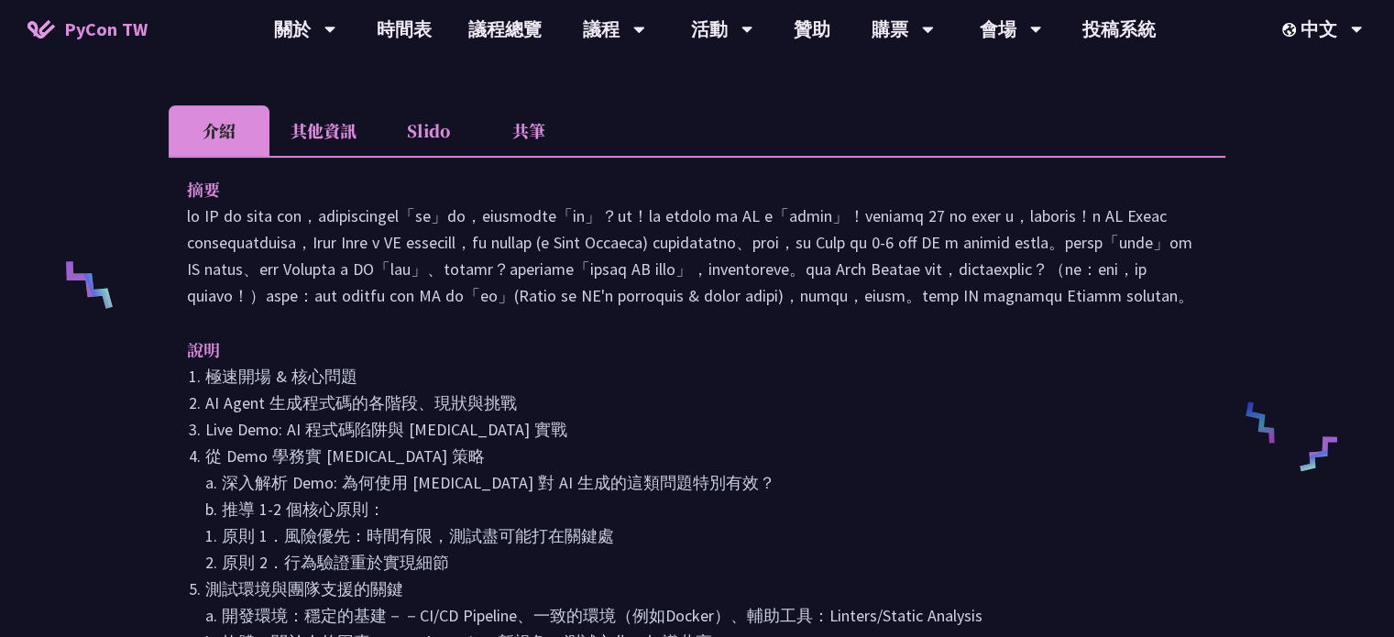
drag, startPoint x: 570, startPoint y: 139, endPoint x: 577, endPoint y: 311, distance: 171.5
click at [577, 311] on div "摘要 說明 極速開場 & 核心問題 AI Agent 生成程式碼的各階段、現狀與挑戰 Live Demo: AI 程式碼陷阱與 [MEDICAL_DATA] …" at bounding box center [697, 442] width 1056 height 572
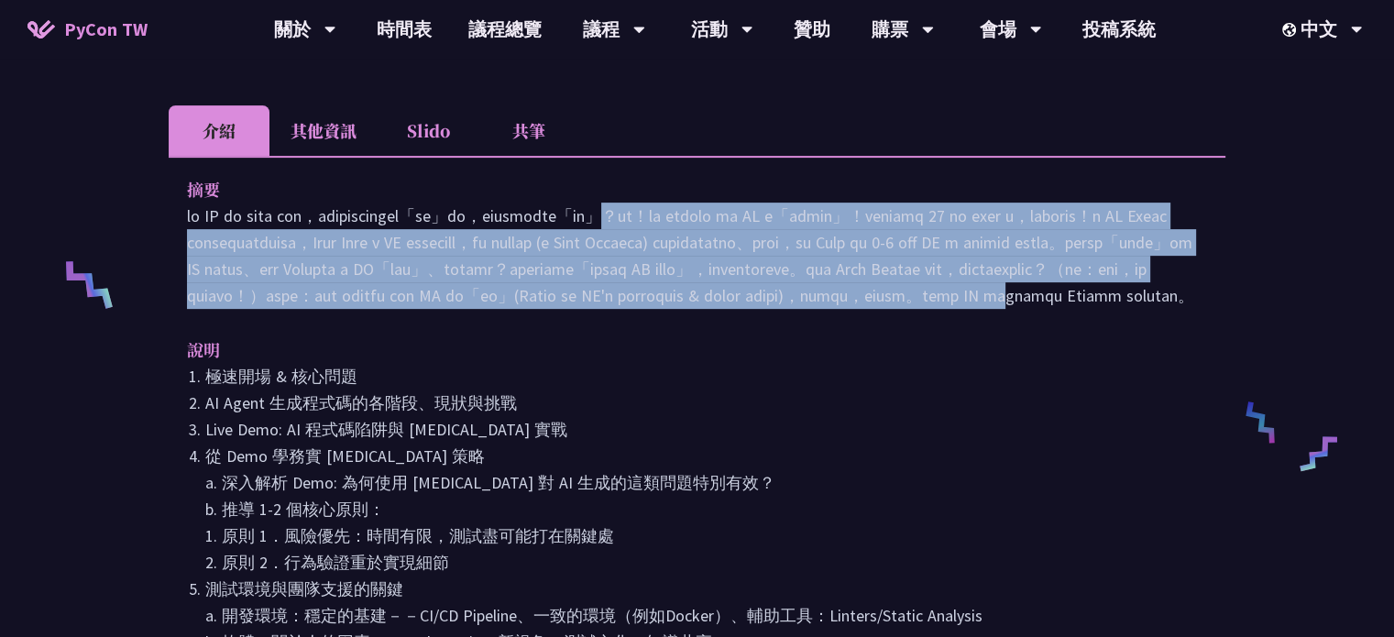
drag, startPoint x: 591, startPoint y: 276, endPoint x: 564, endPoint y: 141, distance: 137.5
click at [564, 202] on p at bounding box center [697, 255] width 1020 height 106
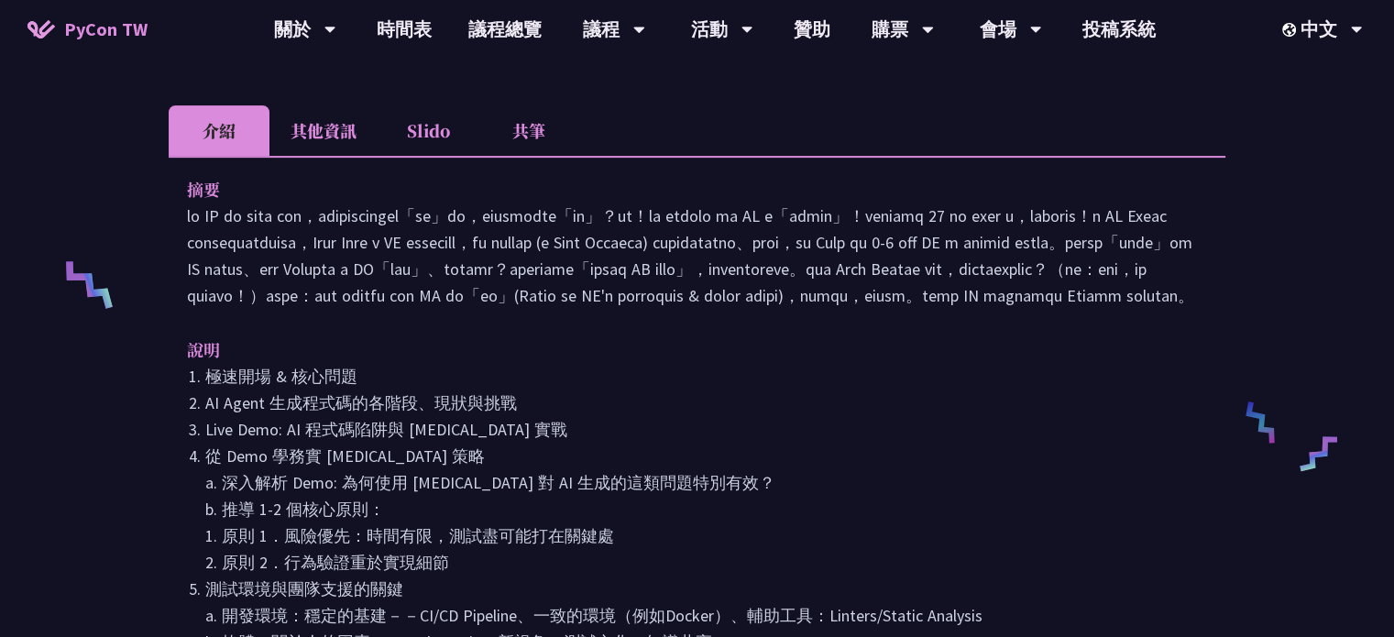
drag, startPoint x: 564, startPoint y: 141, endPoint x: 560, endPoint y: 304, distance: 163.1
click at [560, 304] on div "摘要 說明 極速開場 & 核心問題 AI Agent 生成程式碼的各階段、現狀與挑戰 Live Demo: AI 程式碼陷阱與 [MEDICAL_DATA] …" at bounding box center [697, 442] width 1056 height 572
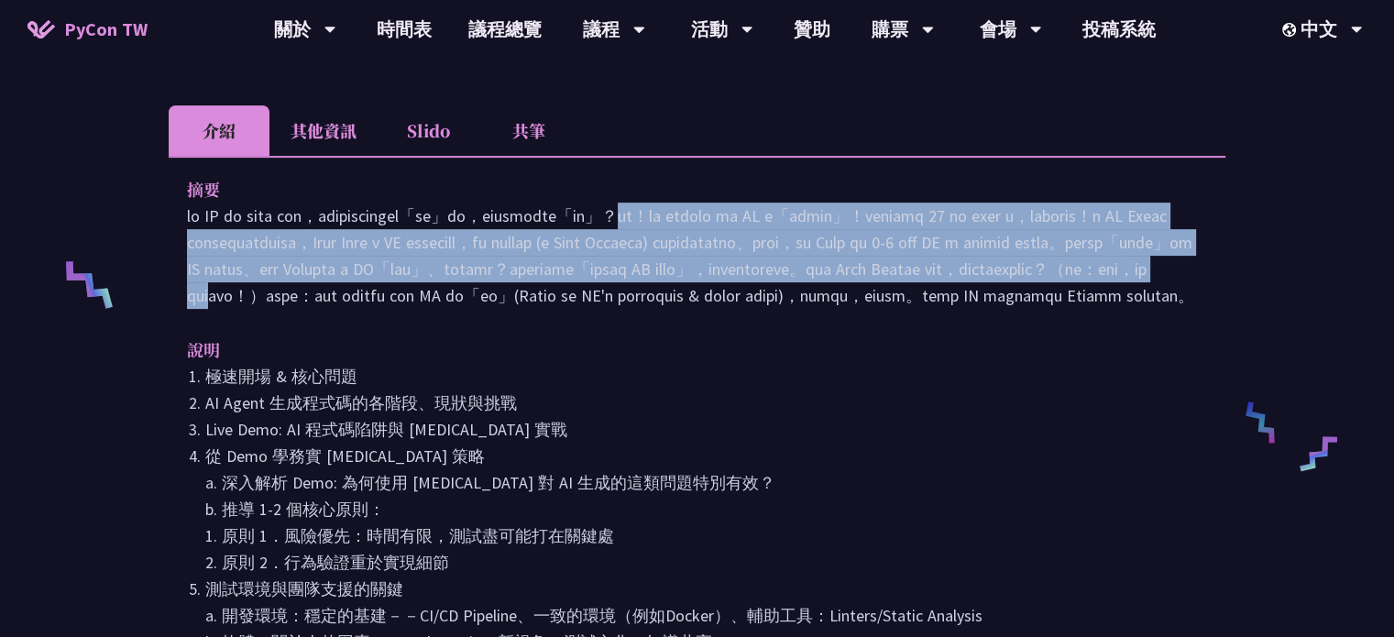
drag, startPoint x: 587, startPoint y: 252, endPoint x: 579, endPoint y: 162, distance: 90.2
click at [579, 202] on p at bounding box center [697, 255] width 1020 height 106
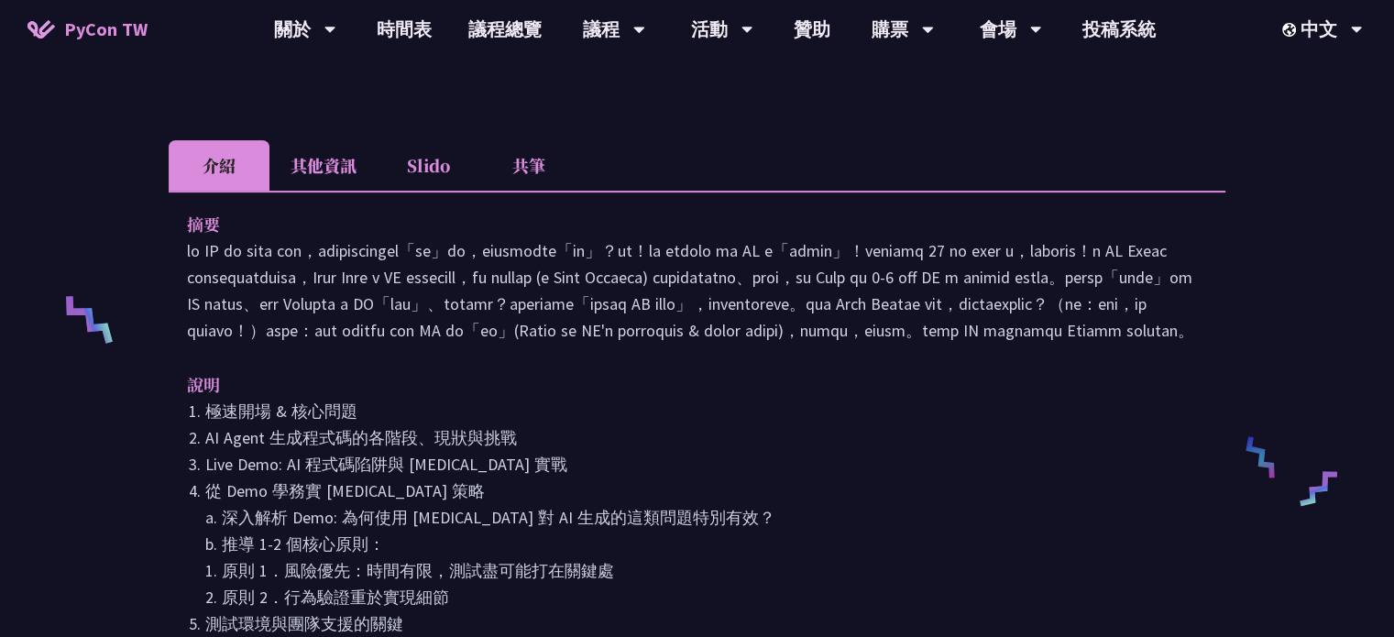
scroll to position [585, 0]
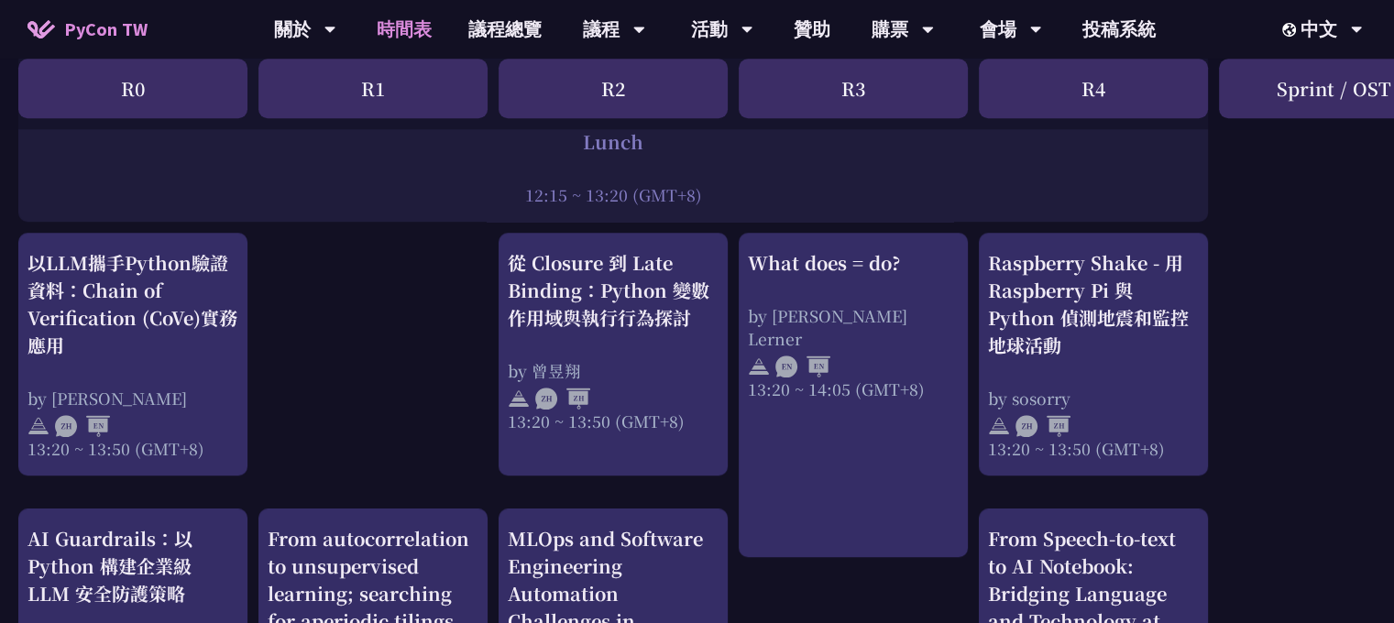
scroll to position [1502, 0]
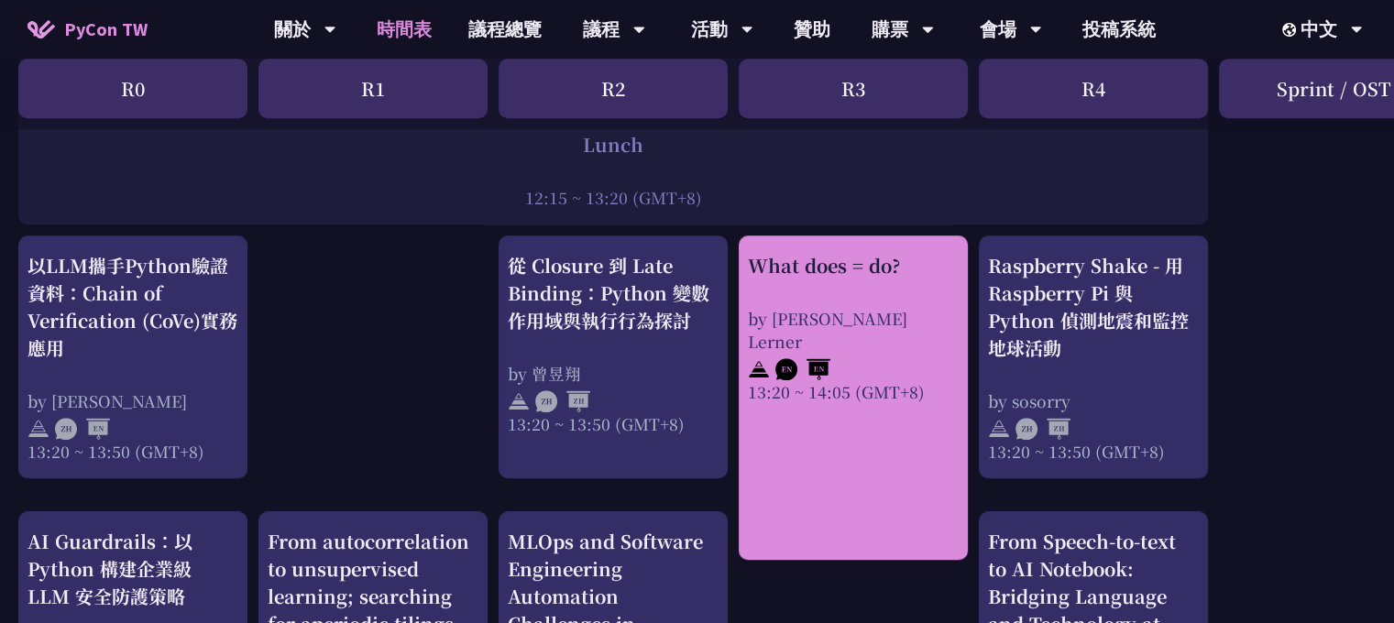
click at [898, 322] on div "by [PERSON_NAME] Lerner" at bounding box center [853, 330] width 211 height 46
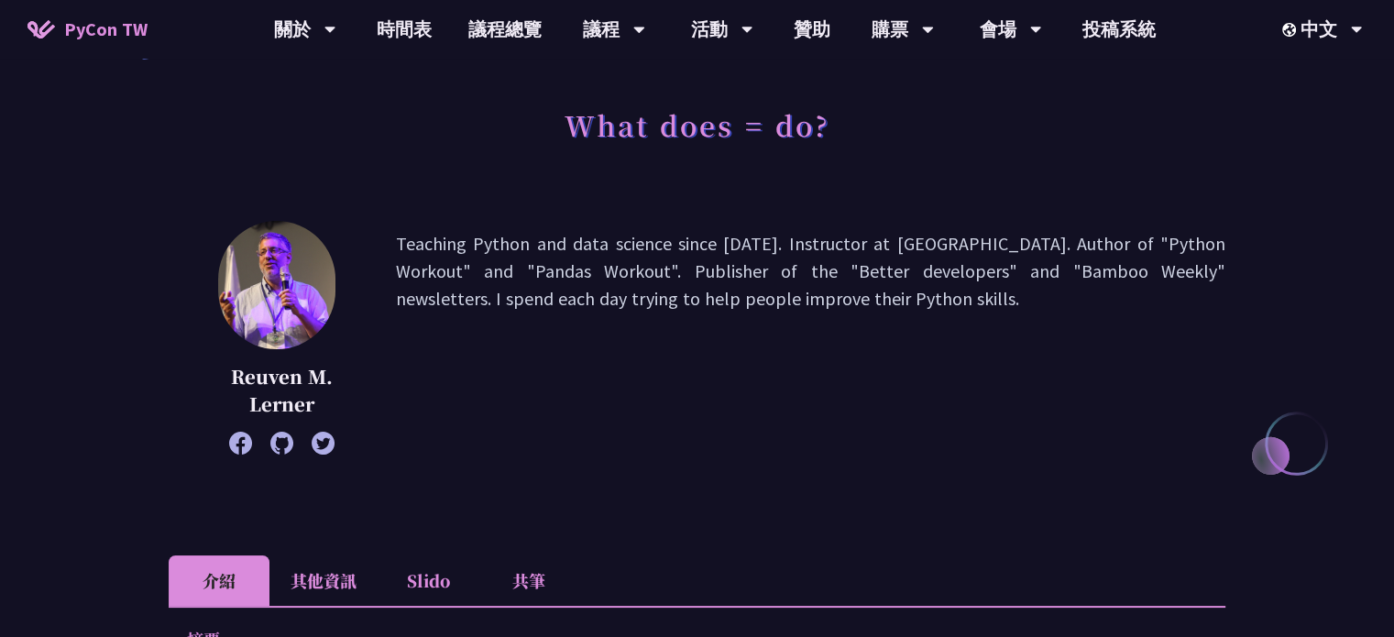
scroll to position [84, 0]
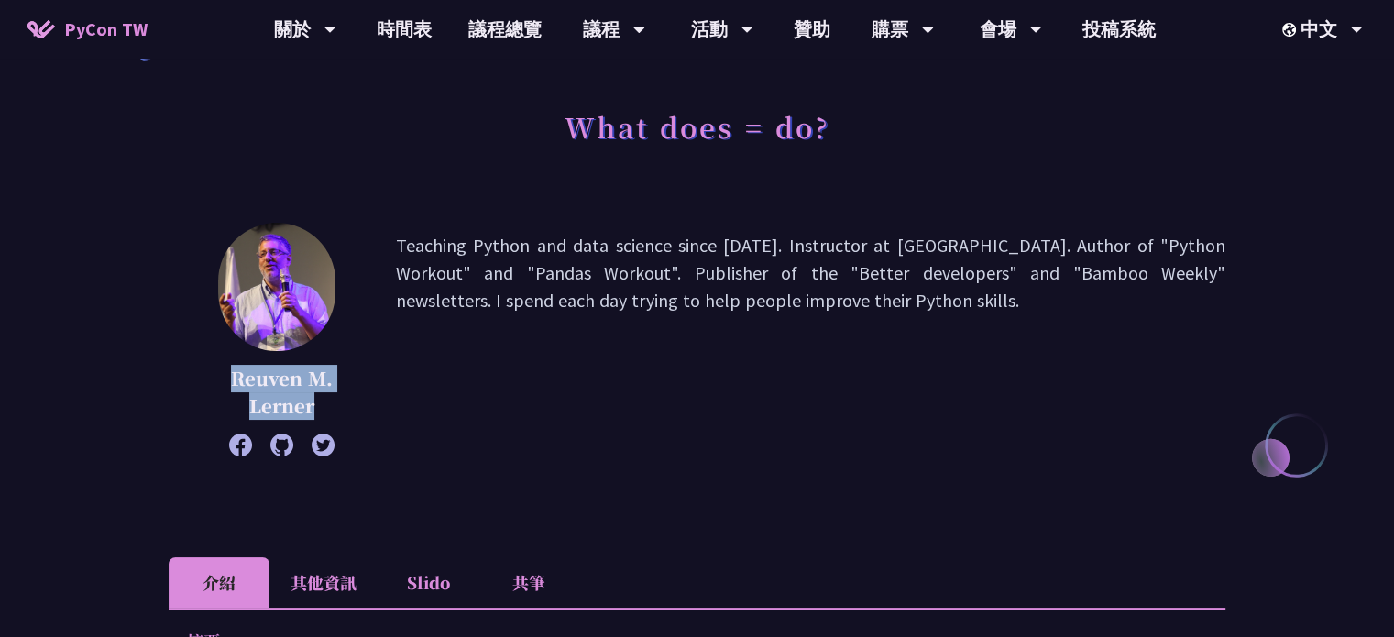
drag, startPoint x: 228, startPoint y: 373, endPoint x: 332, endPoint y: 399, distance: 106.9
click at [332, 399] on p "Reuven M. Lerner" at bounding box center [282, 392] width 136 height 55
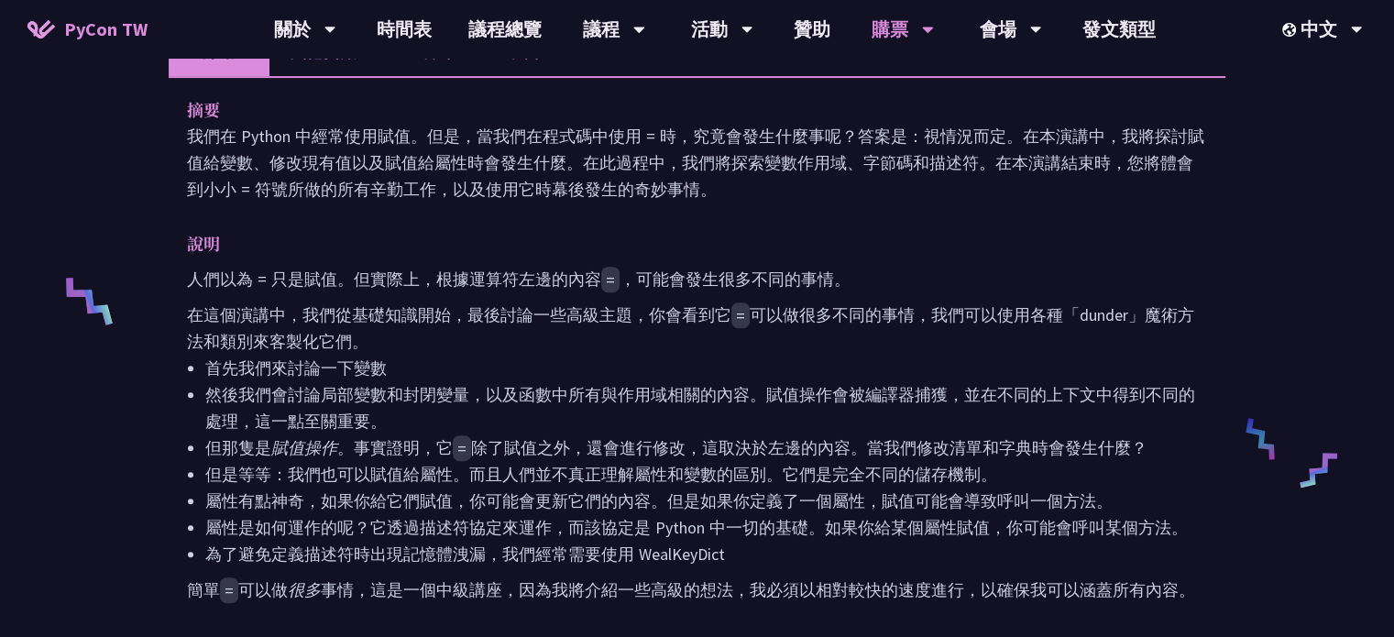
scroll to position [642, 0]
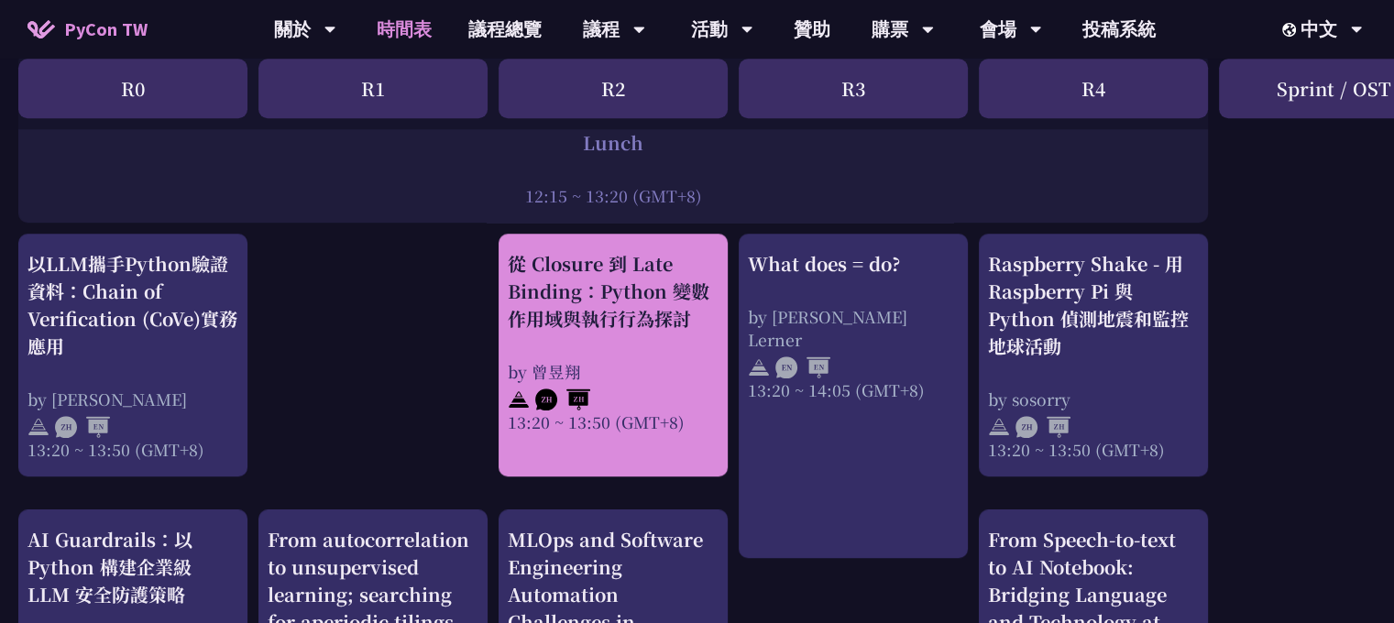
scroll to position [1506, 0]
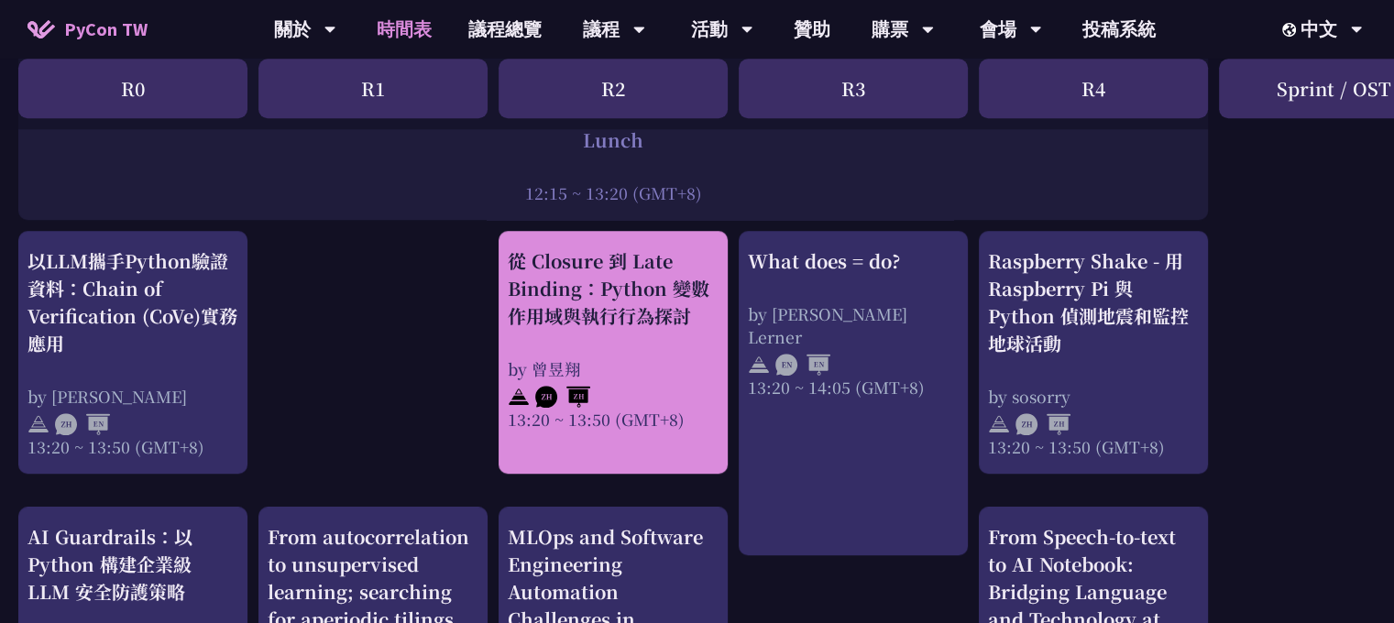
click at [655, 321] on div "從 Closure 到 Late Binding：Python 變數作用域與執行行為探討" at bounding box center [613, 288] width 211 height 82
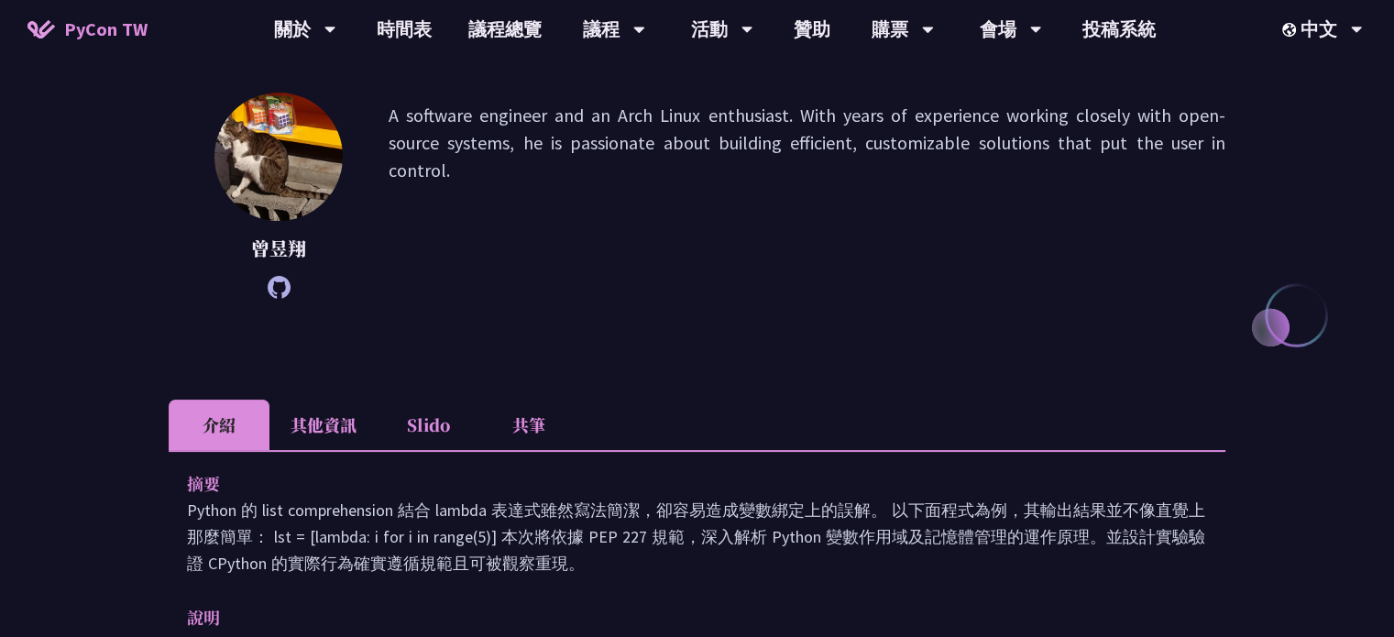
scroll to position [216, 0]
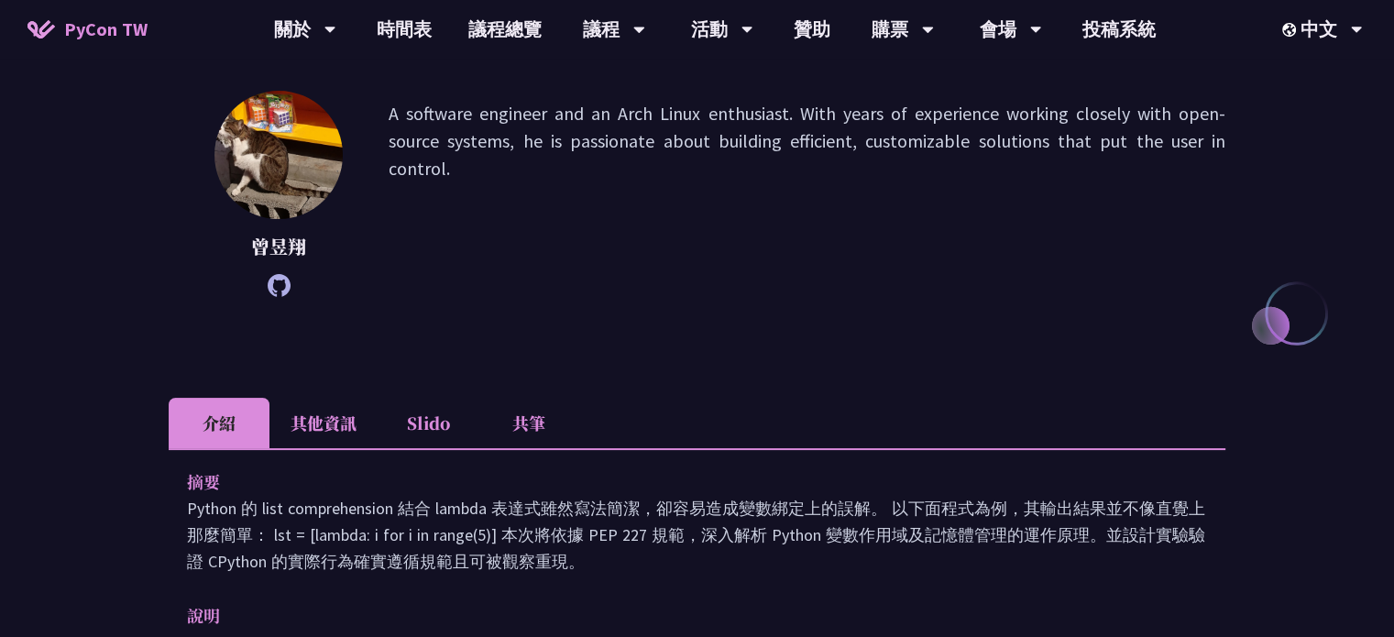
drag, startPoint x: 623, startPoint y: 116, endPoint x: 763, endPoint y: 167, distance: 149.0
click at [763, 167] on p "A software engineer and an Arch Linux enthusiast. With years of experience work…" at bounding box center [806, 194] width 837 height 188
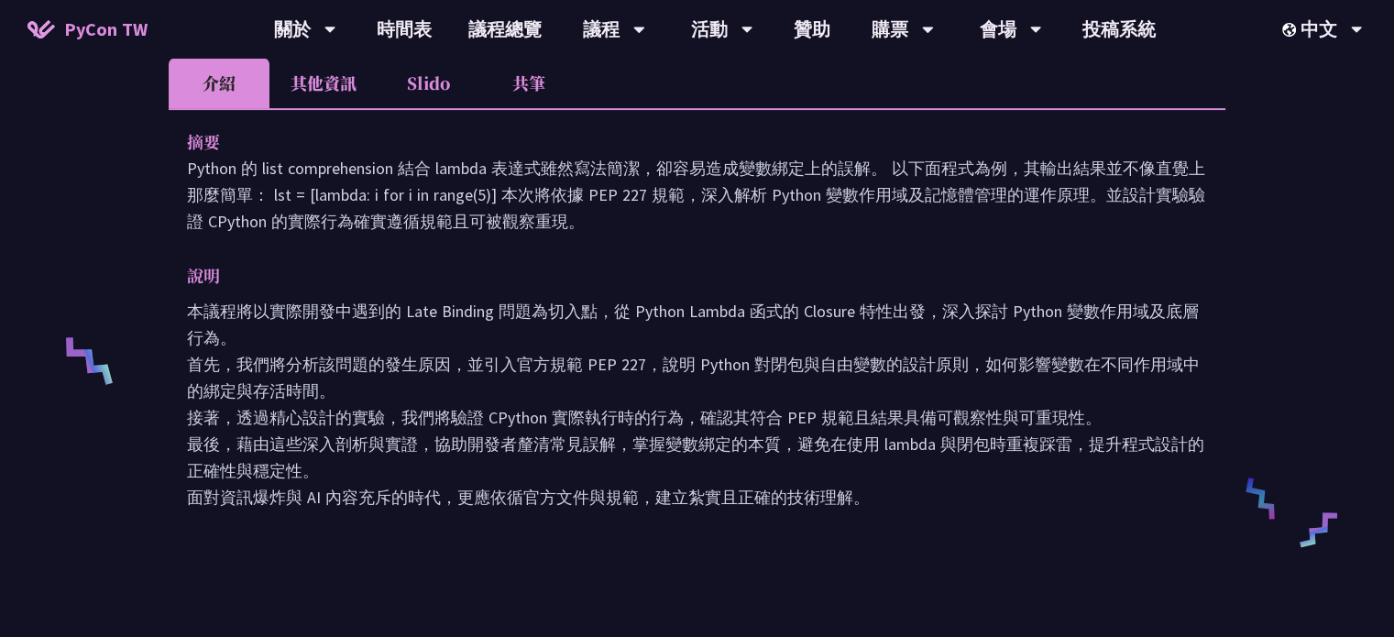
scroll to position [564, 0]
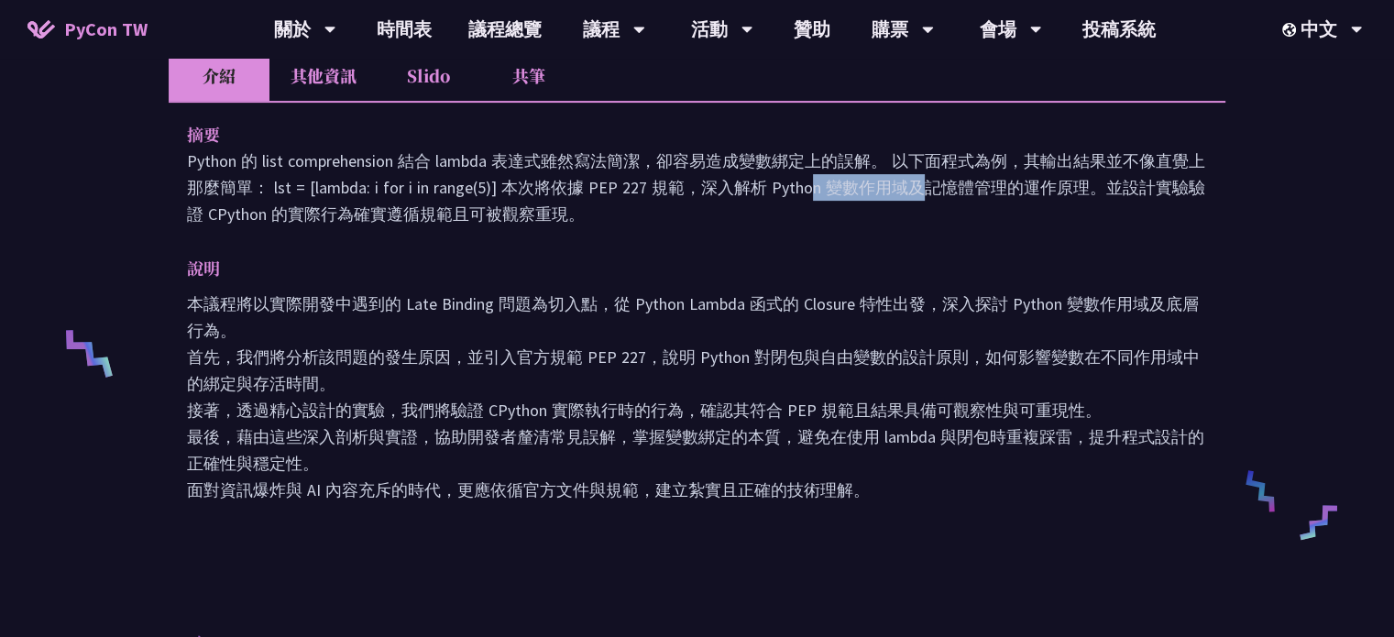
drag, startPoint x: 586, startPoint y: 179, endPoint x: 641, endPoint y: 180, distance: 55.0
click at [641, 180] on p "Python 的 list comprehension 結合 lambda 表達式雖然寫法簡潔，卻容易造成變數綁定上的誤解。 以下面程式為例，其輸出結果並不像…" at bounding box center [697, 188] width 1020 height 80
click at [667, 290] on p "本議程將以實際開發中遇到的 Late Binding 問題為切入點，從 Python Lambda 函式的 Closure 特性出發，深入探討 Python …" at bounding box center [697, 396] width 1020 height 213
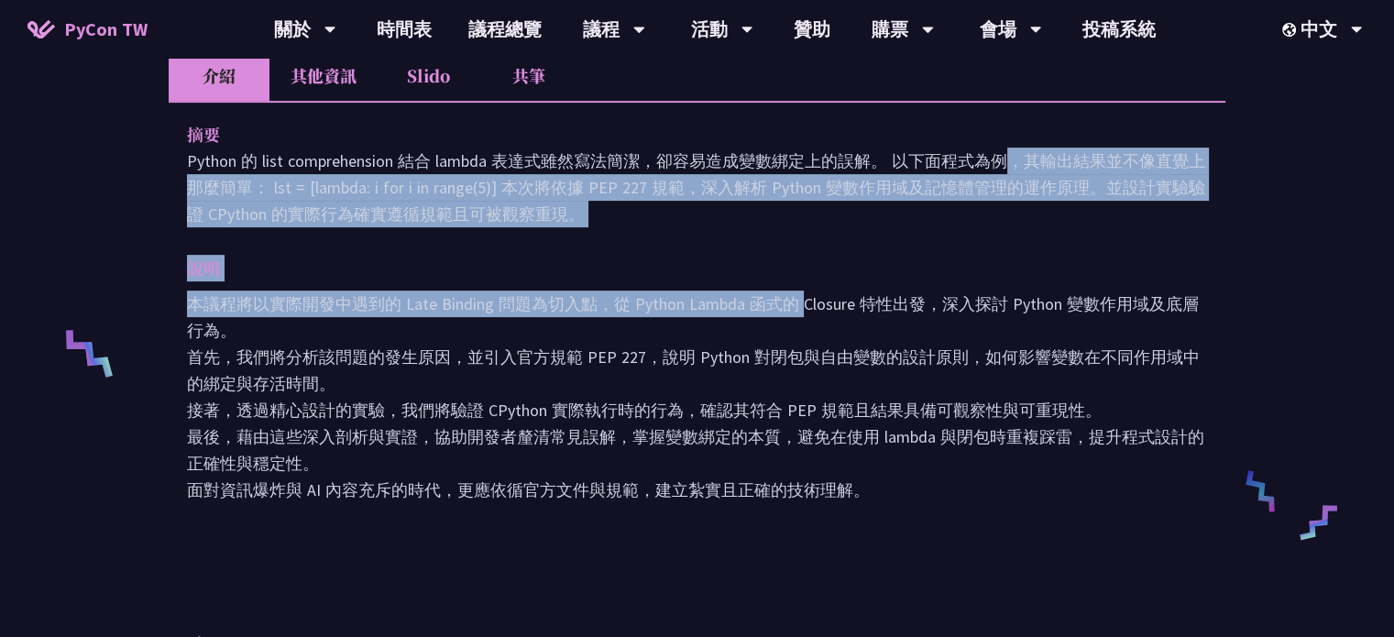
drag, startPoint x: 684, startPoint y: 171, endPoint x: 806, endPoint y: 282, distance: 164.7
click at [806, 282] on div "摘要 Python 的 list comprehension 結合 lambda 表達式雖然寫法[PERSON_NAME]，卻容易造成變數綁定上的誤解。 以下…" at bounding box center [697, 325] width 1056 height 448
click at [806, 282] on div "說明 本議程將以實際開發中遇到的 Late Binding 問題為切入點，從 Python Lambda 函式的 Closure 特性出發，深入探討 Pyth…" at bounding box center [697, 379] width 1020 height 248
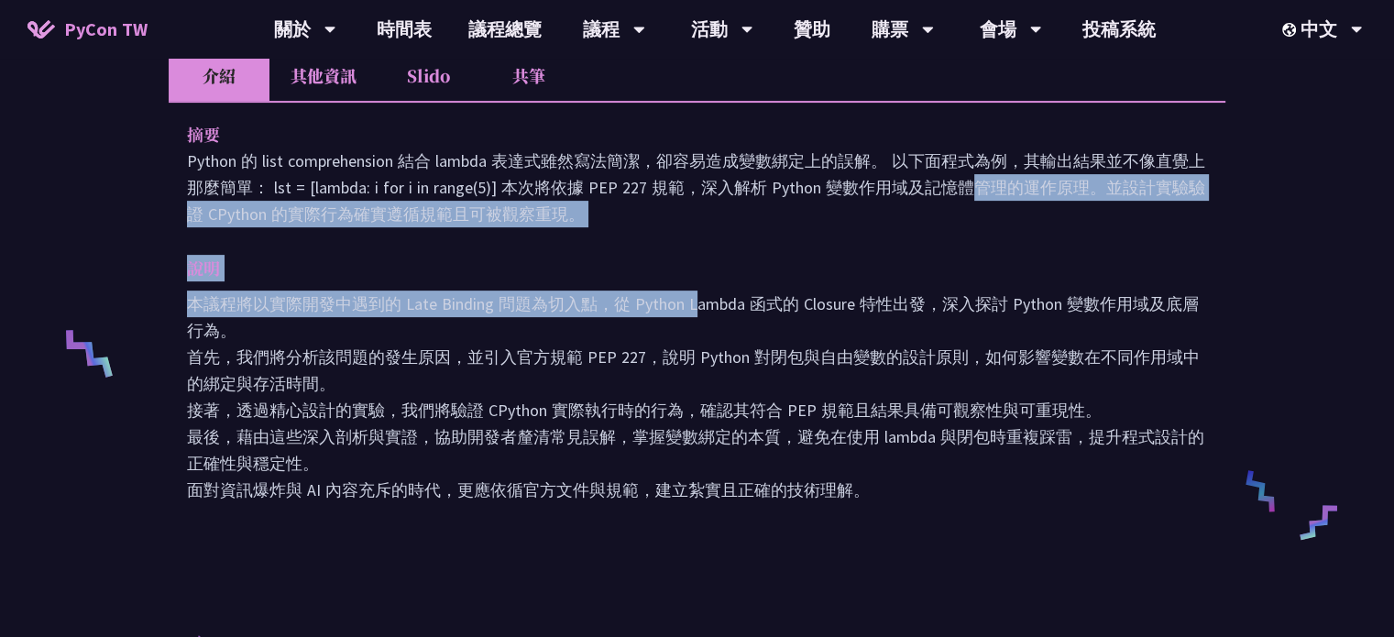
drag, startPoint x: 692, startPoint y: 177, endPoint x: 696, endPoint y: 301, distance: 124.7
click at [696, 301] on div "摘要 Python 的 list comprehension 結合 lambda 表達式雖然寫法[PERSON_NAME]，卻容易造成變數綁定上的誤解。 以下…" at bounding box center [697, 325] width 1056 height 448
click at [696, 301] on p "本議程將以實際開發中遇到的 Late Binding 問題為切入點，從 Python Lambda 函式的 Closure 特性出發，深入探討 Python …" at bounding box center [697, 396] width 1020 height 213
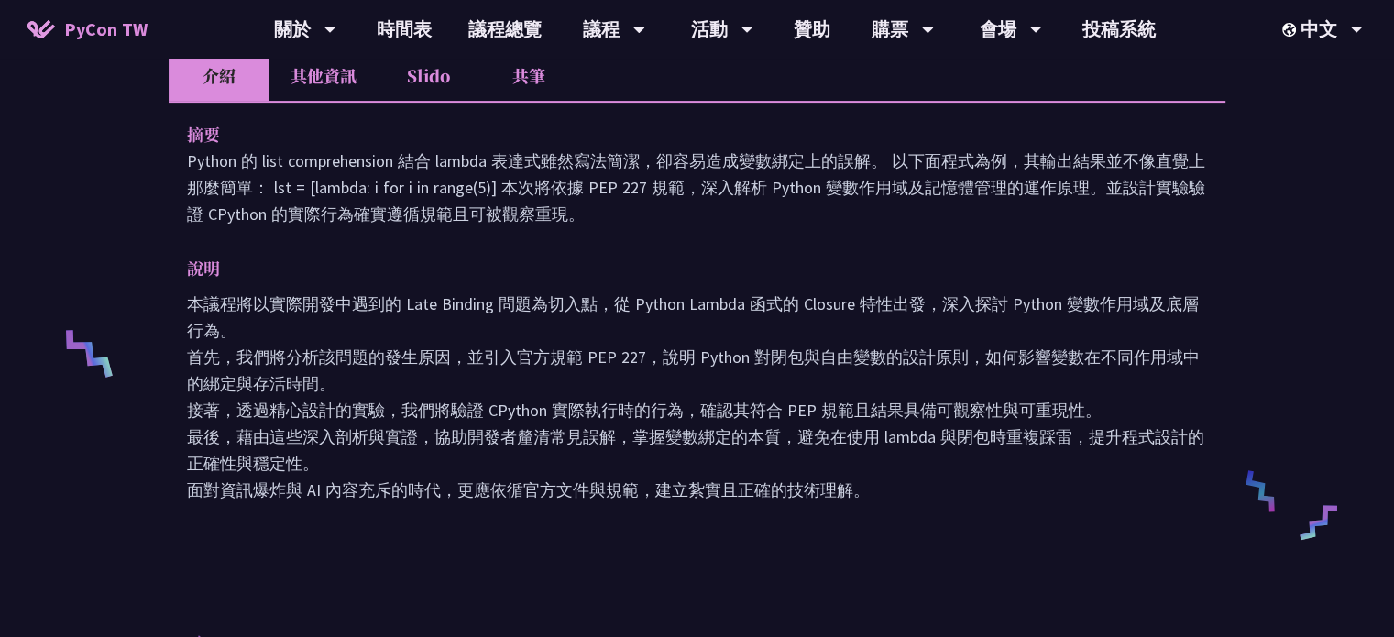
drag, startPoint x: 348, startPoint y: 215, endPoint x: 515, endPoint y: 285, distance: 180.7
click at [515, 285] on div "摘要 Python 的 list comprehension 結合 lambda 表達式雖然寫法[PERSON_NAME]，卻容易造成變數綁定上的誤解。 以下…" at bounding box center [697, 325] width 1056 height 448
click at [515, 285] on div "說明 本議程將以實際開發中遇到的 Late Binding 問題為切入點，從 Python Lambda 函式的 Closure 特性出發，深入探討 Pyth…" at bounding box center [697, 379] width 1020 height 248
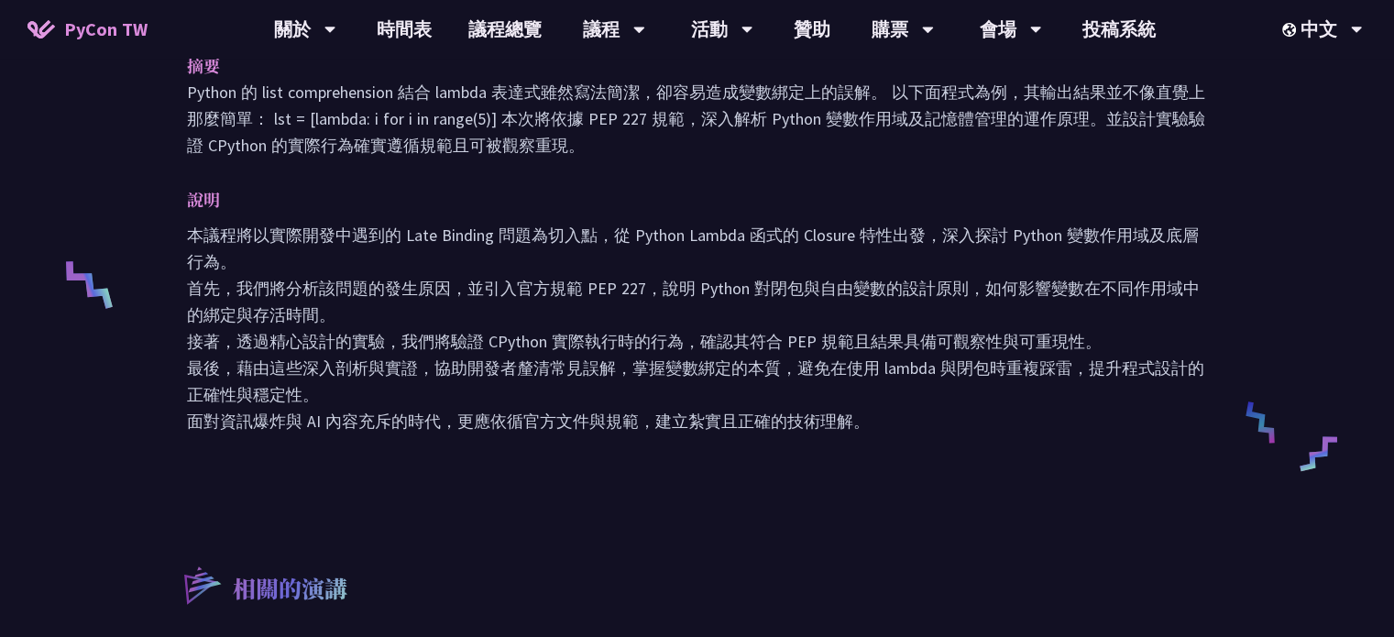
scroll to position [631, 0]
drag, startPoint x: 436, startPoint y: 331, endPoint x: 459, endPoint y: 394, distance: 67.2
click at [459, 394] on p "本議程將以實際開發中遇到的 Late Binding 問題為切入點，從 Python Lambda 函式的 Closure 特性出發，深入探討 Python …" at bounding box center [697, 329] width 1020 height 213
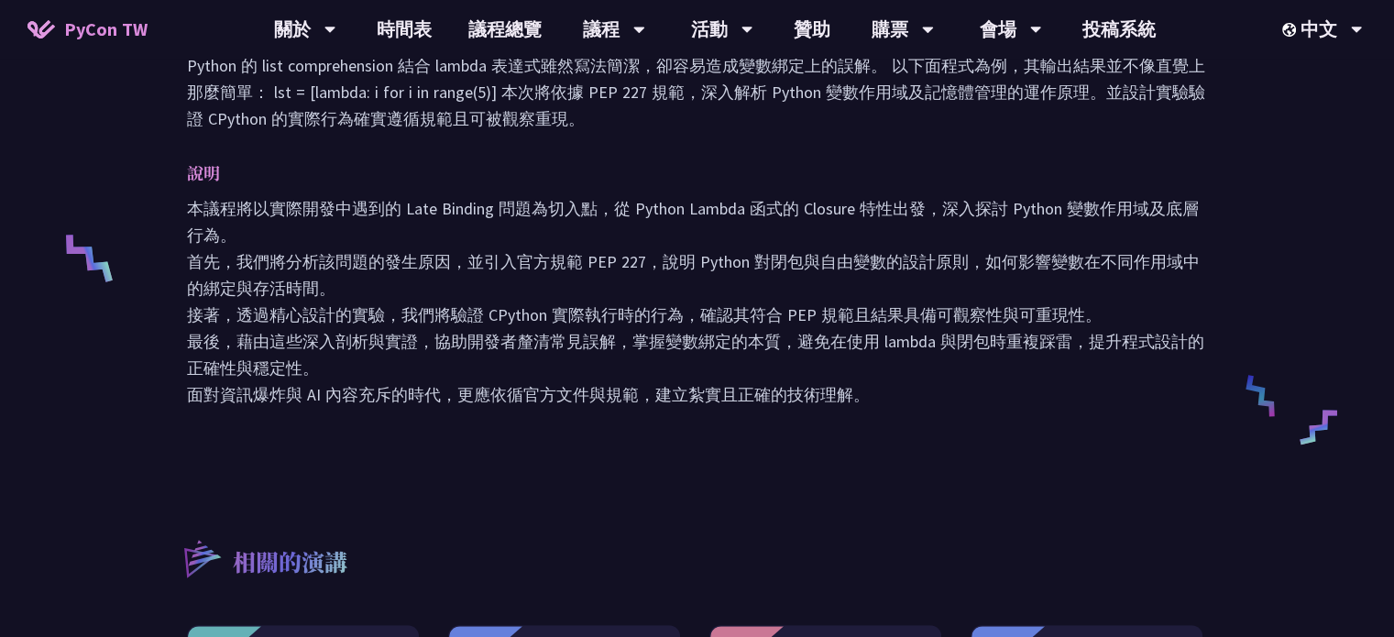
scroll to position [657, 0]
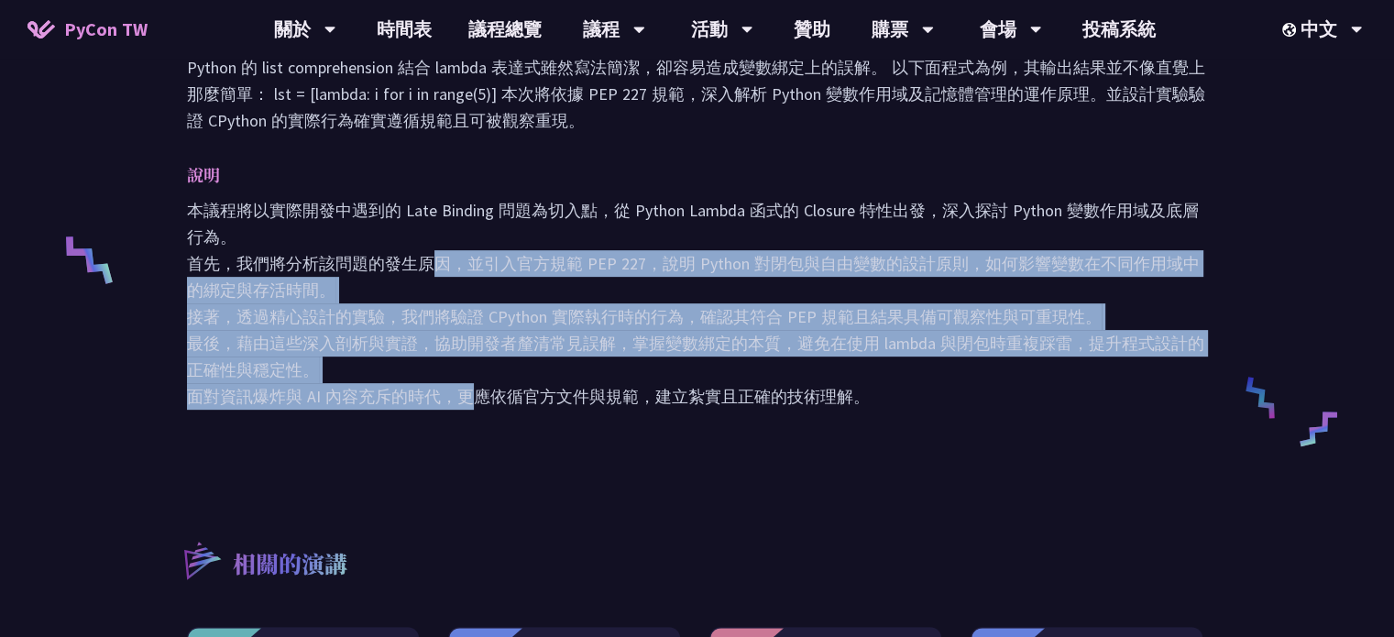
drag, startPoint x: 459, startPoint y: 394, endPoint x: 412, endPoint y: 260, distance: 141.7
click at [412, 260] on p "本議程將以實際開發中遇到的 Late Binding 問題為切入點，從 Python Lambda 函式的 Closure 特性出發，深入探討 Python …" at bounding box center [697, 303] width 1020 height 213
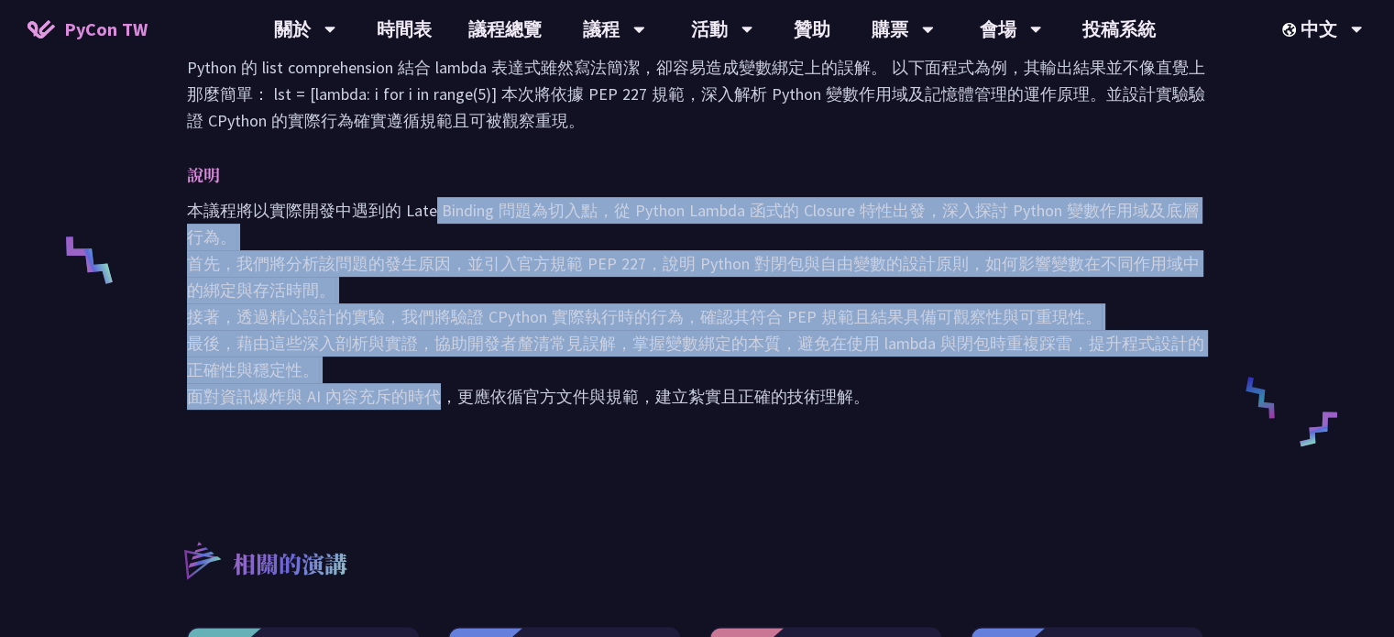
drag, startPoint x: 436, startPoint y: 194, endPoint x: 427, endPoint y: 405, distance: 210.9
click at [427, 405] on div "說明 本議程將以實際開發中遇到的 Late Binding 問題為切入點，從 Python Lambda 函式的 Closure 特性出發，深入探討 Pyth…" at bounding box center [697, 285] width 1020 height 248
click at [427, 405] on p "本議程將以實際開發中遇到的 Late Binding 問題為切入點，從 Python Lambda 函式的 Closure 特性出發，深入探討 Python …" at bounding box center [697, 303] width 1020 height 213
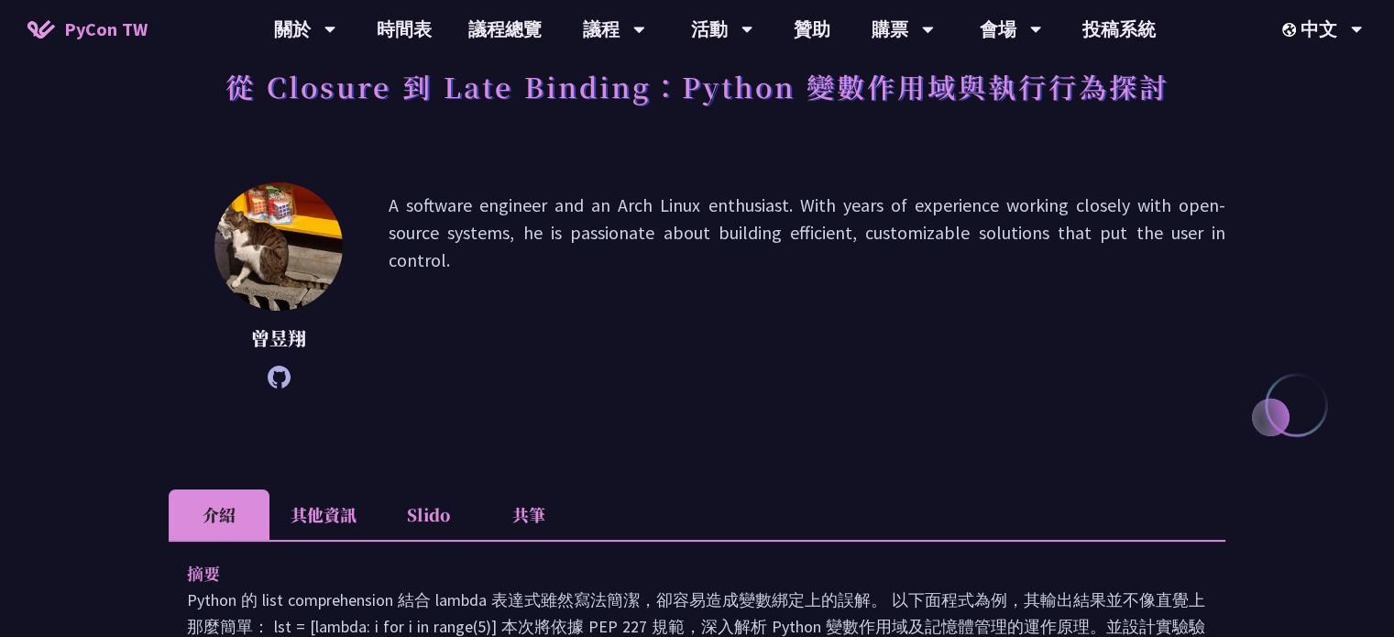
scroll to position [95, 0]
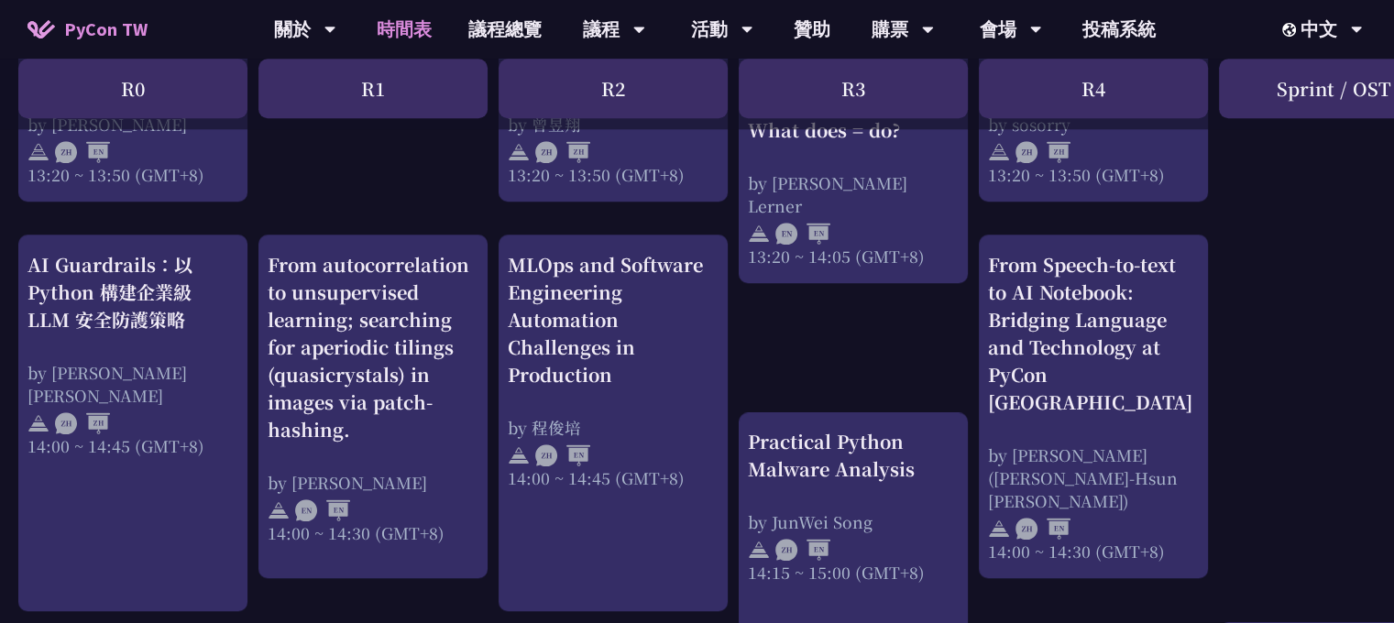
scroll to position [1779, 0]
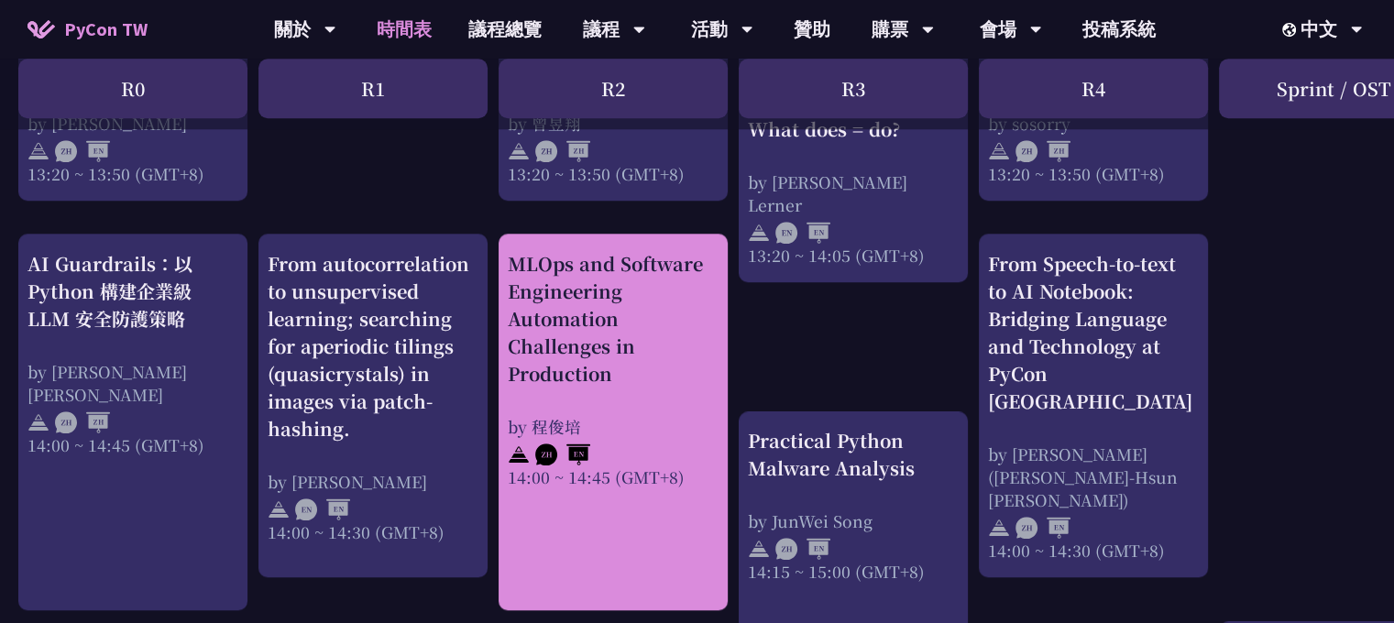
click at [630, 418] on div "by 程俊培" at bounding box center [613, 426] width 211 height 23
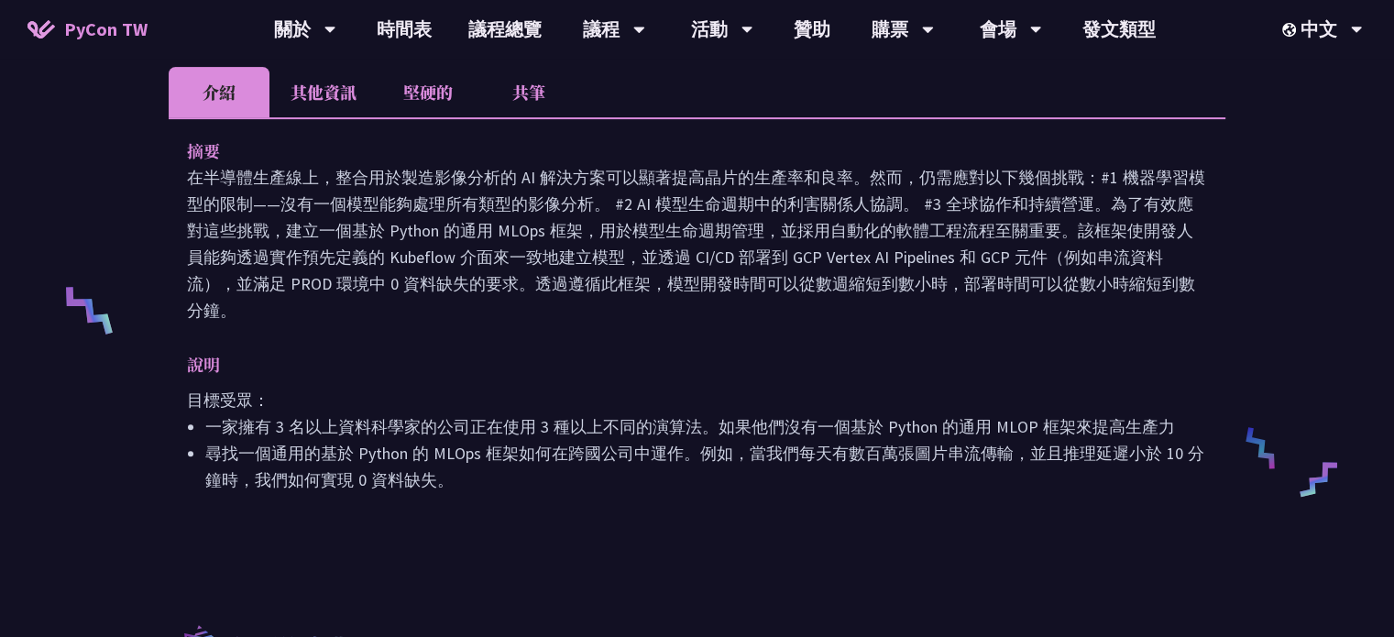
scroll to position [593, 0]
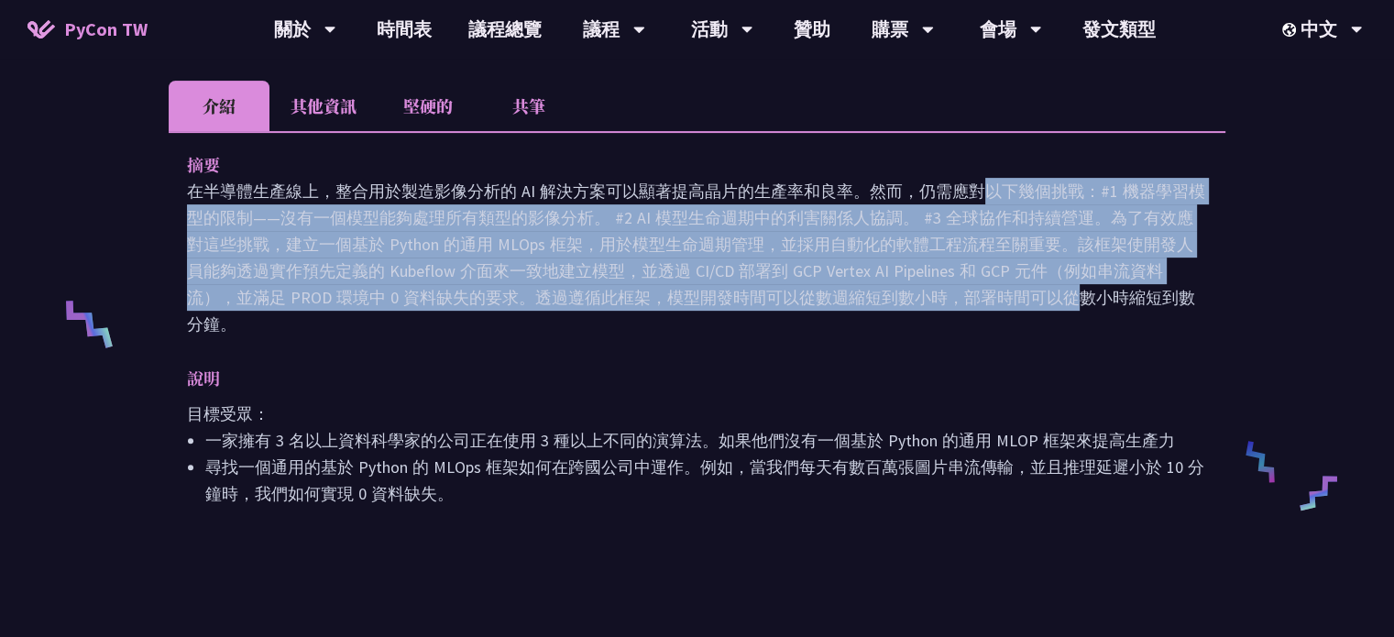
drag, startPoint x: 633, startPoint y: 194, endPoint x: 656, endPoint y: 310, distance: 117.7
click at [656, 310] on div "摘要 在半導體生產線上，整合用於製造影像分析的 AI 解決方案可以顯著提高晶片的生產率和良率。然而，仍需應對以下幾個挑戰：#1 機器學習模型的限制——沒有一個…" at bounding box center [697, 341] width 1056 height 421
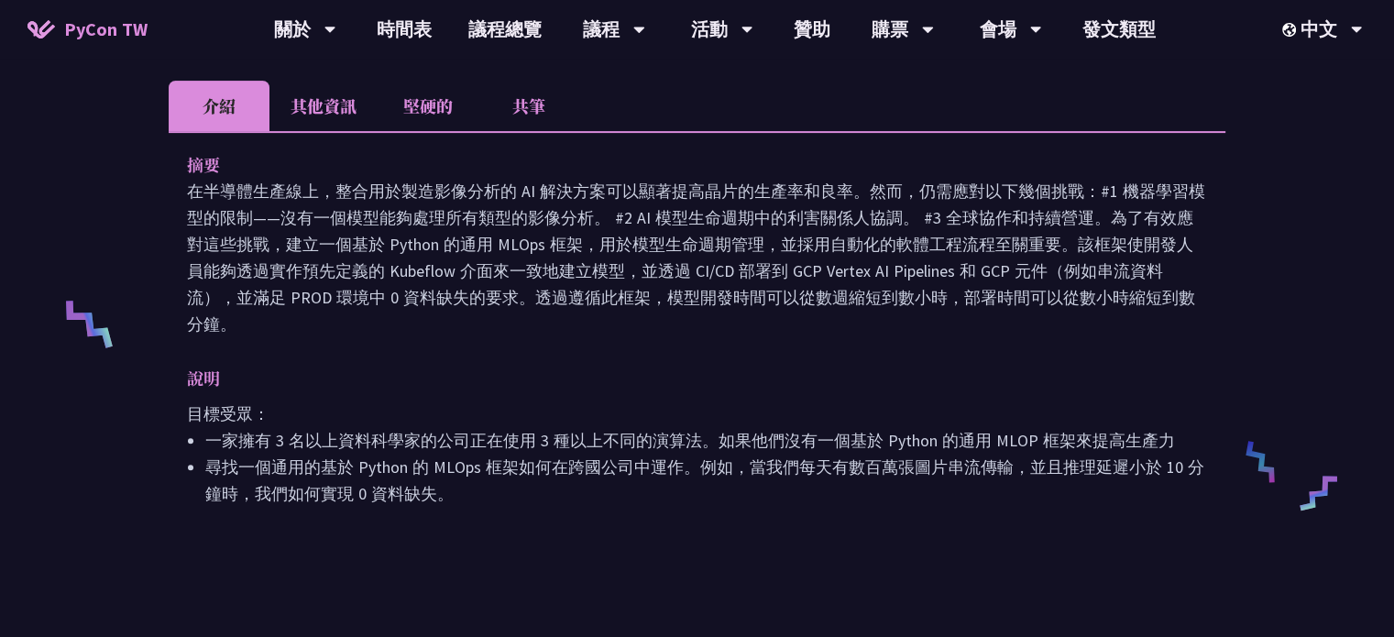
drag, startPoint x: 570, startPoint y: 191, endPoint x: 632, endPoint y: 347, distance: 167.8
click at [632, 347] on div "摘要 在半導體生產線上，整合用於製造影像分析的 AI 解決方案可以顯著提高晶片的生產率和良率。然而，仍需應對以下幾個挑戰：#1 機器學習模型的限制——沒有一個…" at bounding box center [697, 341] width 1056 height 421
click at [632, 365] on p "說明" at bounding box center [678, 378] width 983 height 27
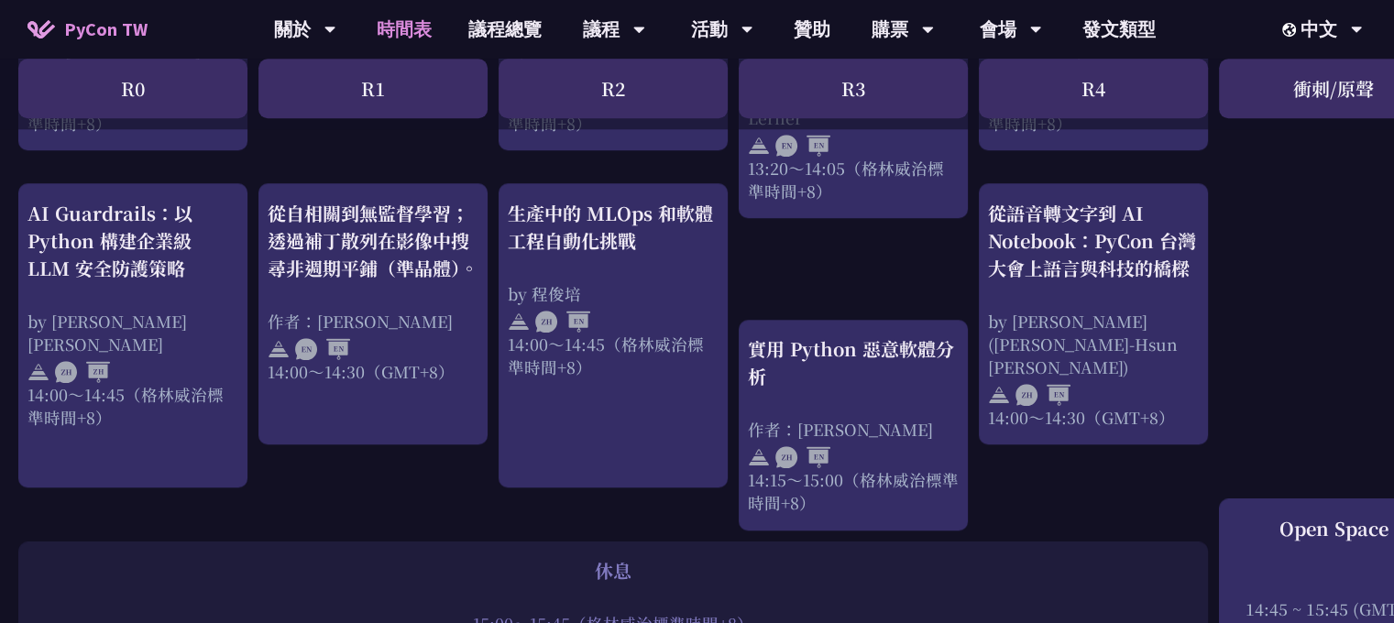
scroll to position [1706, 0]
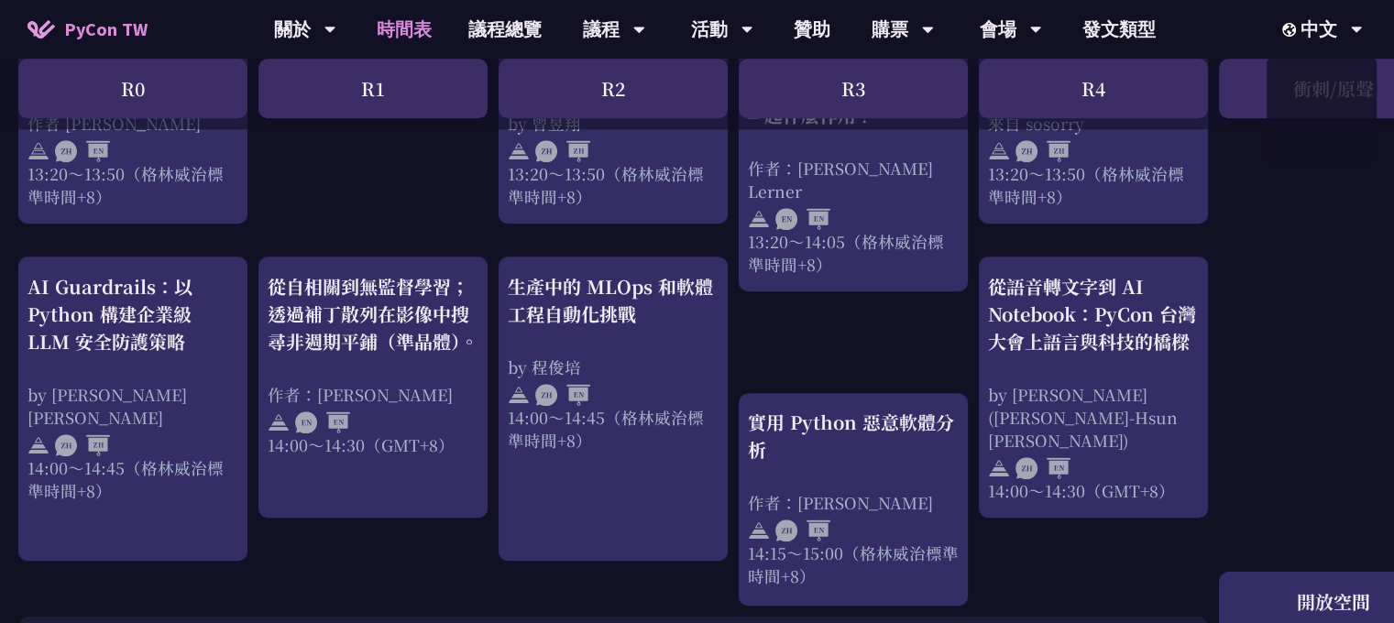
click at [1307, 267] on div "print("Hello World")，然後呢？ 作者 [PERSON_NAME] 10:50 至 11:35（GMT+8） = 起什麼作用？ 作者：[PE…" at bounding box center [973, 68] width 1946 height 2803
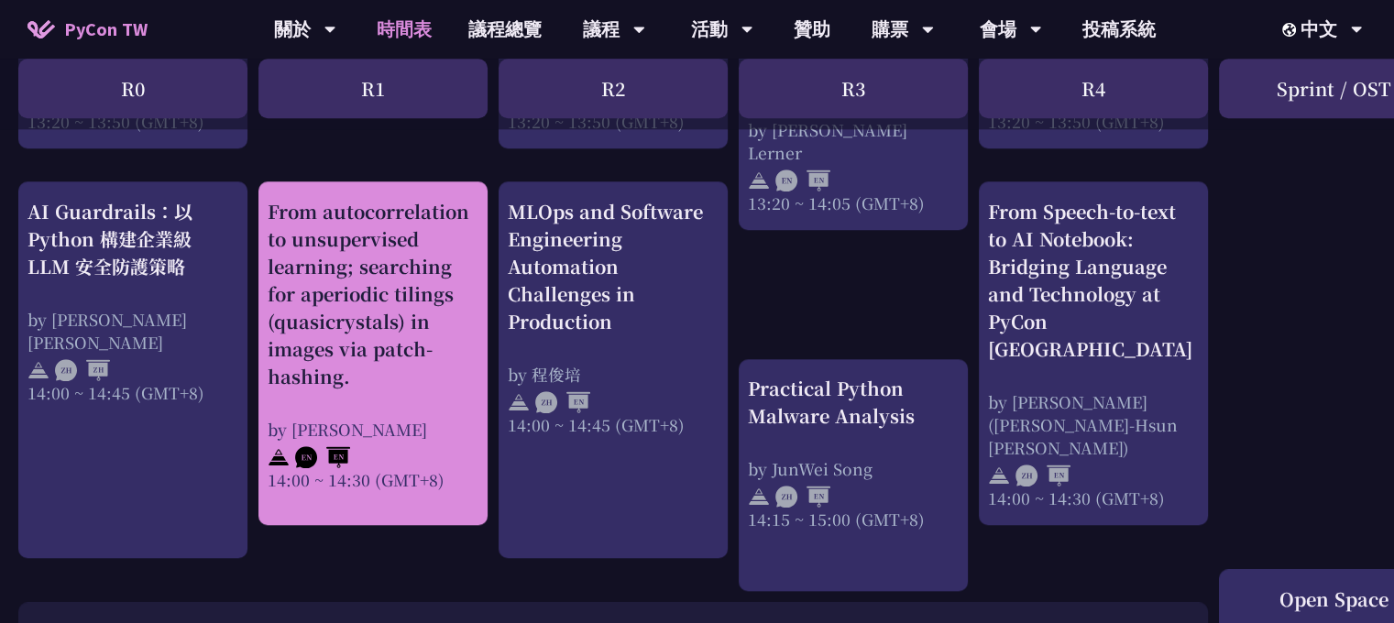
scroll to position [1809, 0]
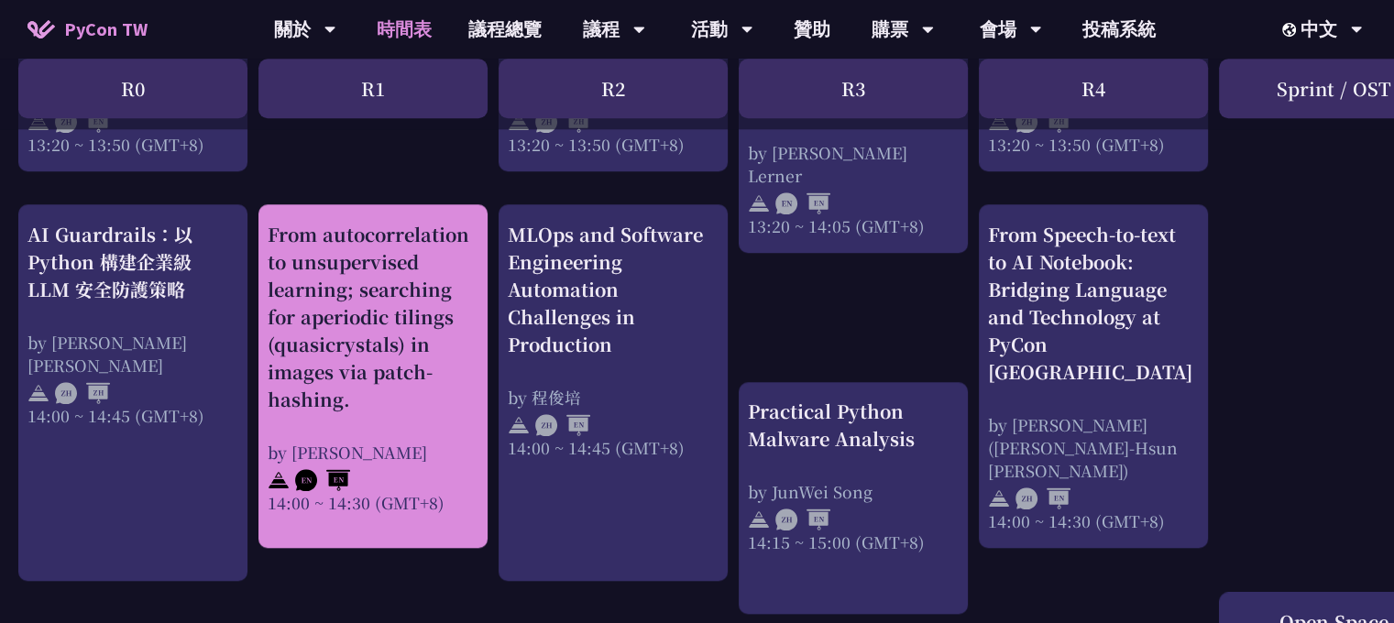
click at [406, 402] on div "From autocorrelation to unsupervised learning; searching for aperiodic tilings …" at bounding box center [373, 317] width 211 height 192
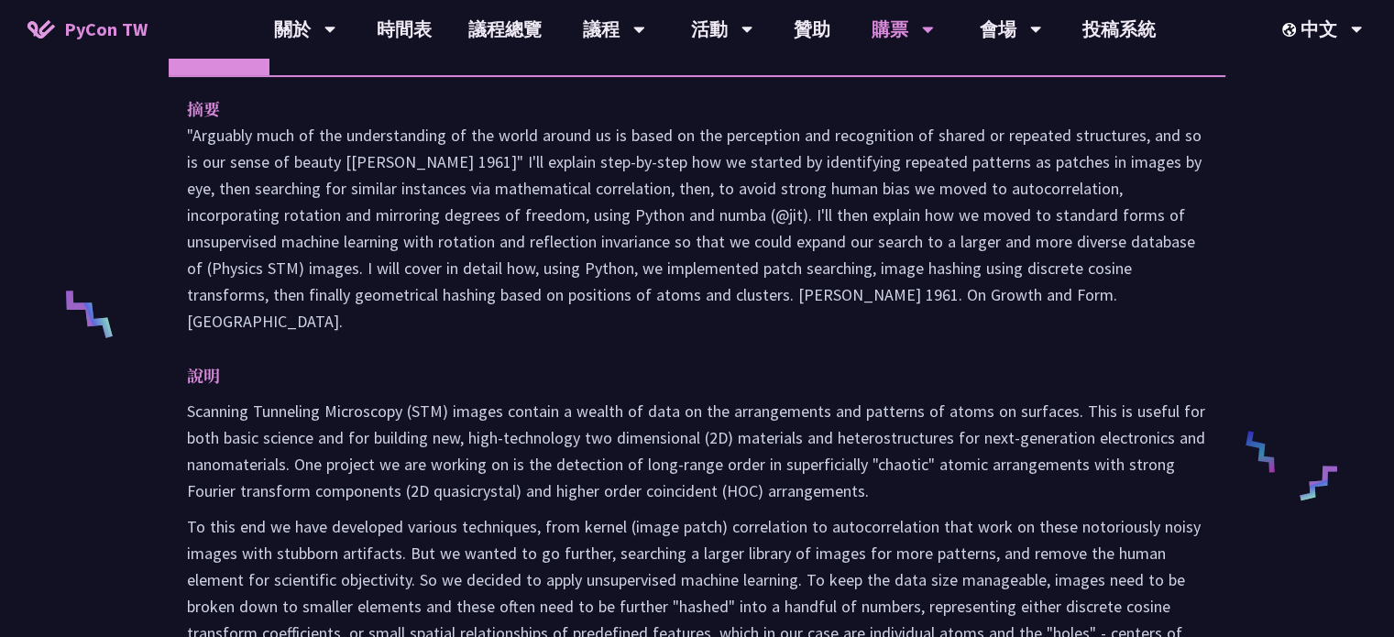
scroll to position [667, 0]
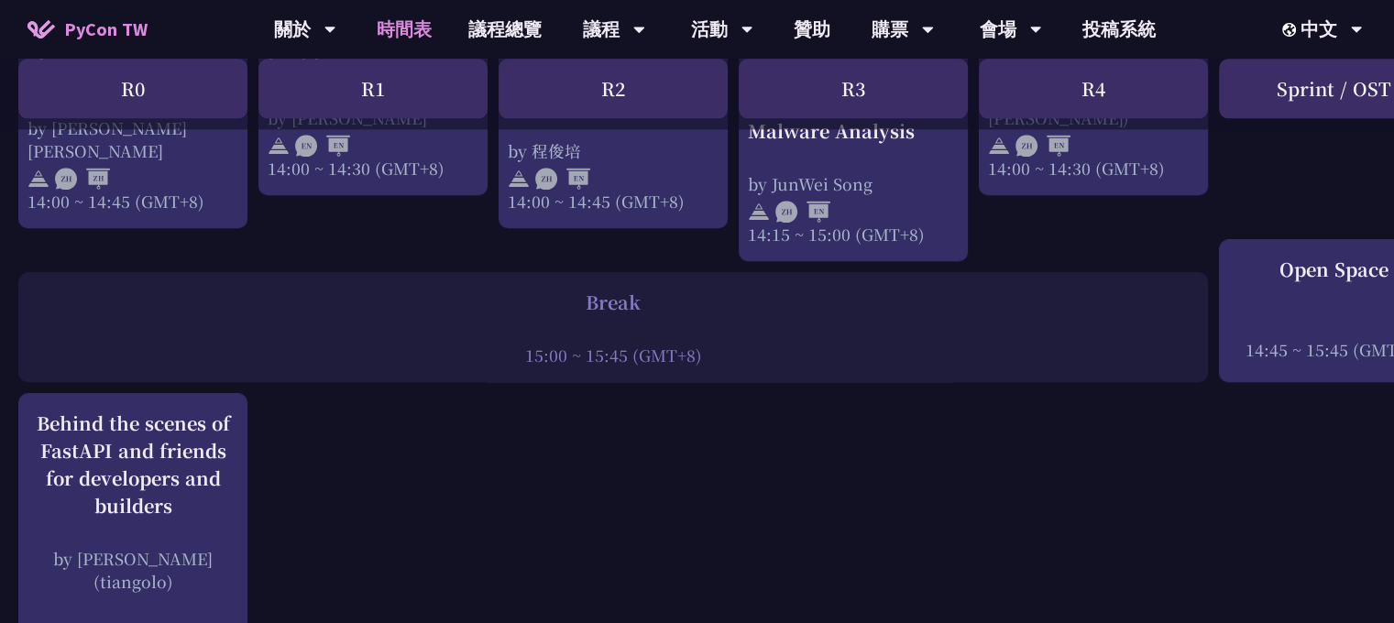
scroll to position [2163, 0]
click at [497, 342] on div "15:00 ~ 15:45 (GMT+8)" at bounding box center [612, 353] width 1171 height 23
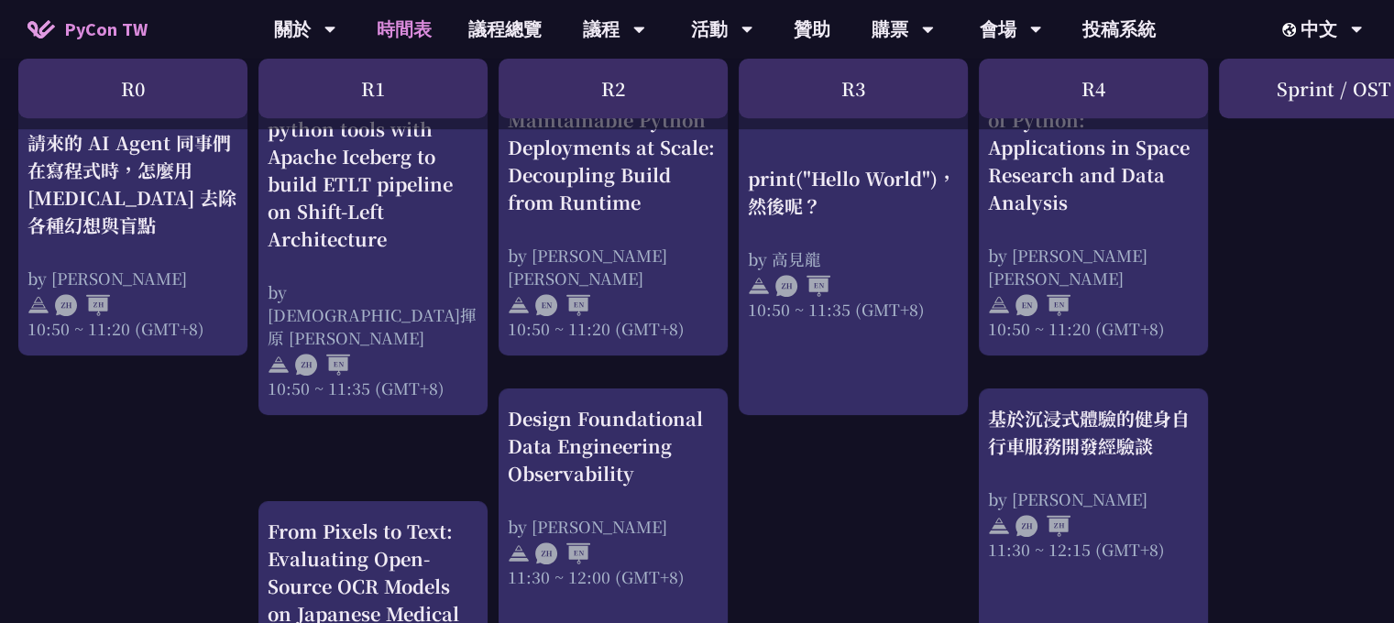
scroll to position [776, 0]
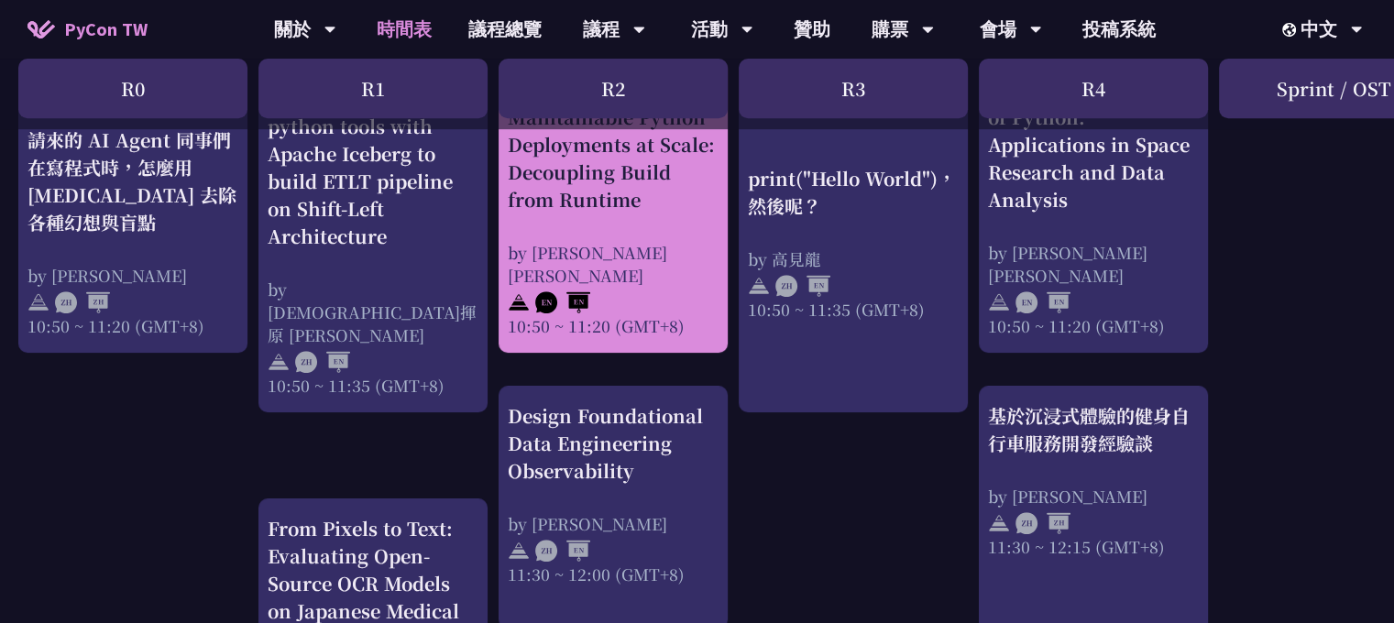
click at [663, 292] on div at bounding box center [613, 300] width 211 height 27
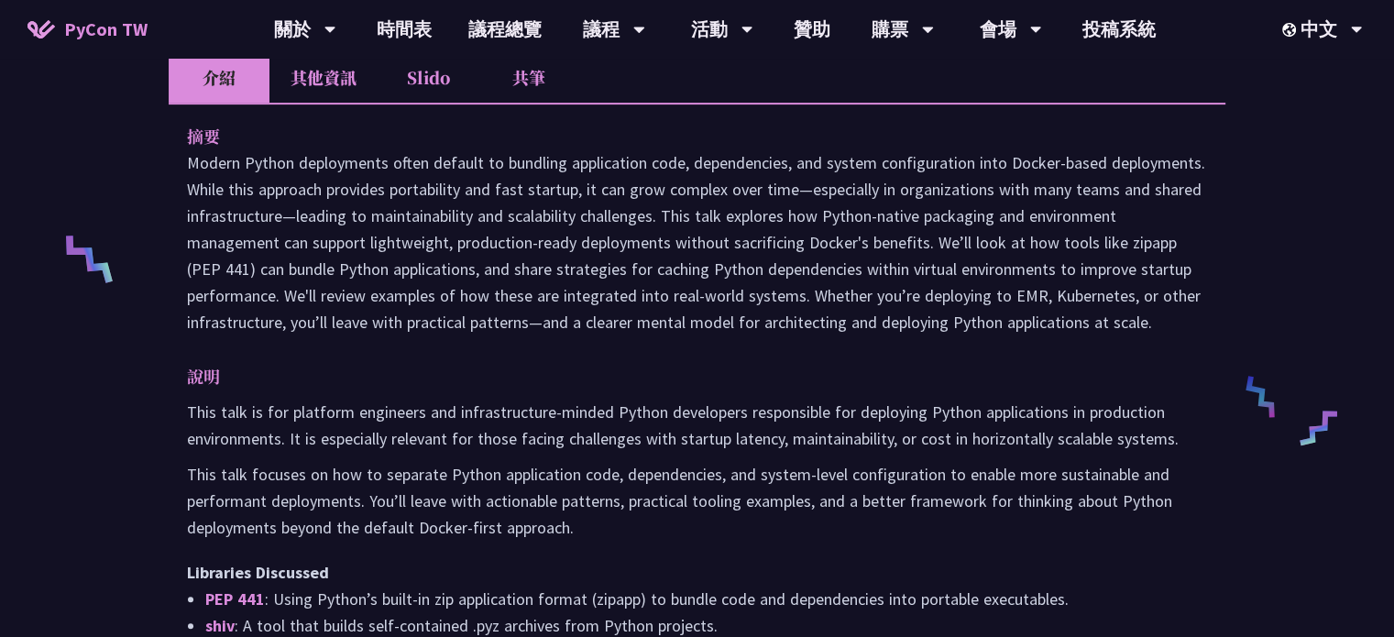
scroll to position [651, 0]
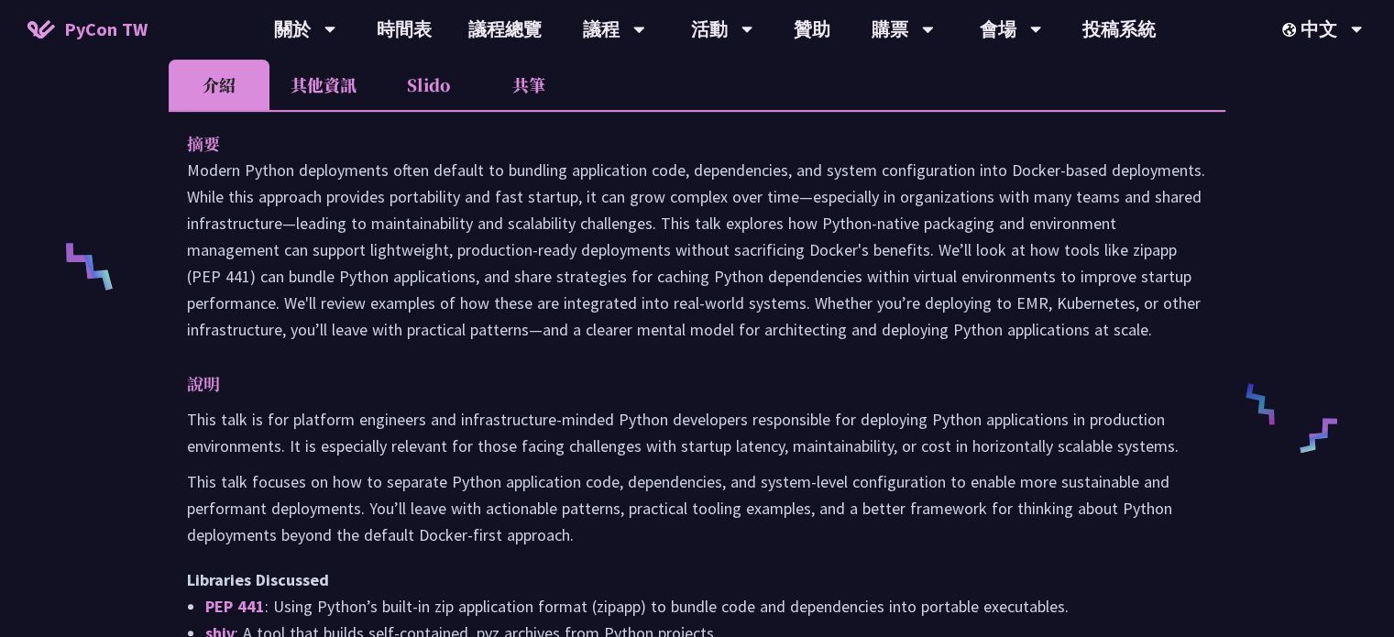
drag, startPoint x: 663, startPoint y: 292, endPoint x: 616, endPoint y: 293, distance: 47.7
click at [616, 293] on div "摘要 說明 This talk is for platform engineers and infrastructure-minded Python deve…" at bounding box center [697, 414] width 1056 height 608
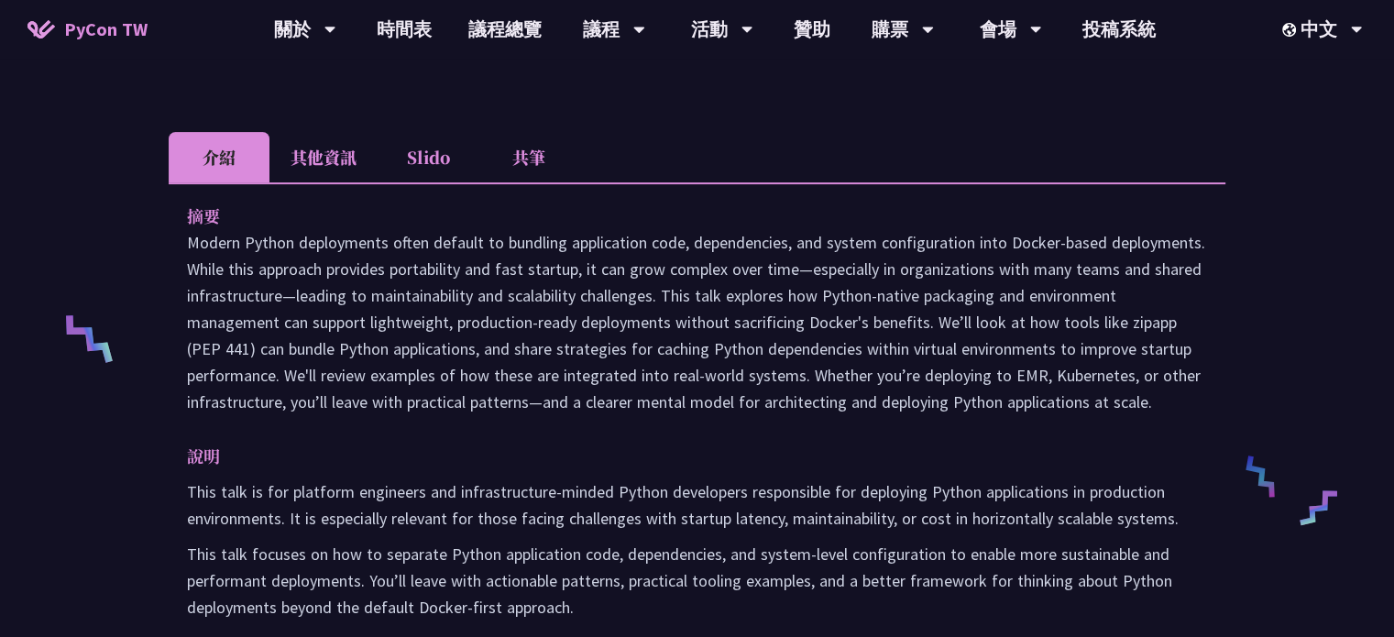
scroll to position [582, 0]
